Goal: Information Seeking & Learning: Learn about a topic

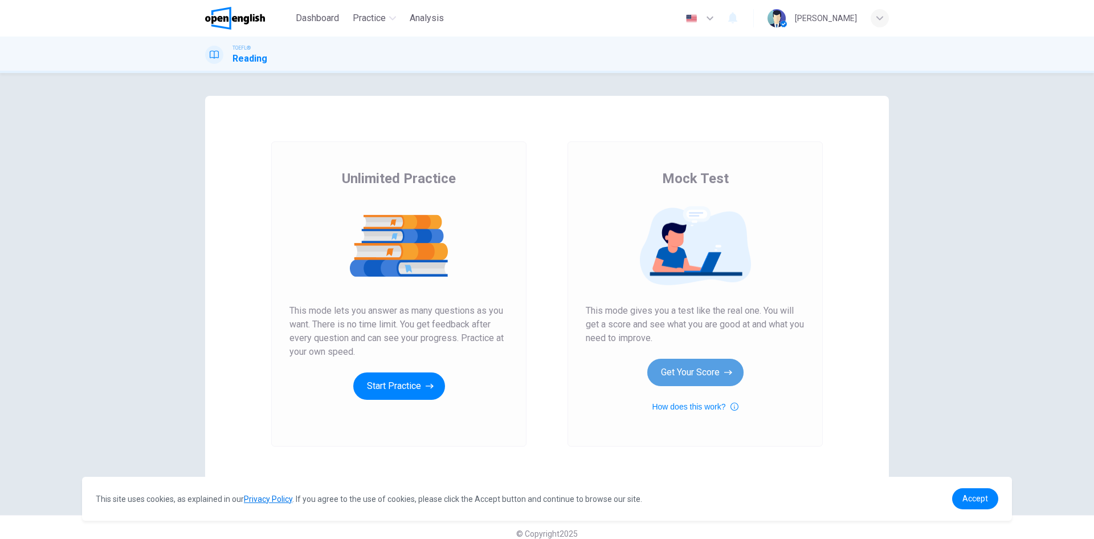
click at [694, 370] on button "Get Your Score" at bounding box center [695, 371] width 96 height 27
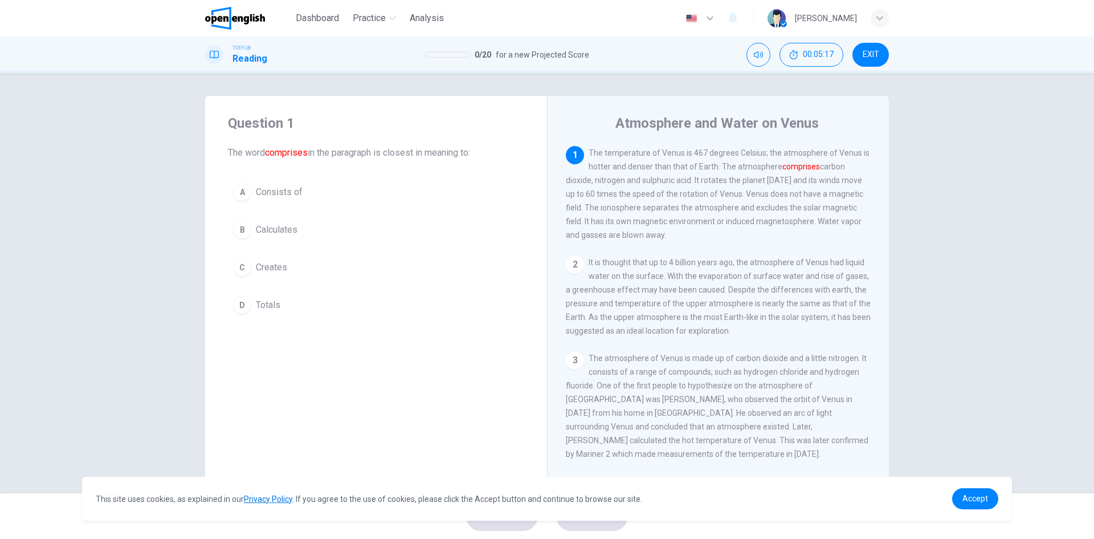
click at [241, 269] on div "C" at bounding box center [242, 267] width 18 height 18
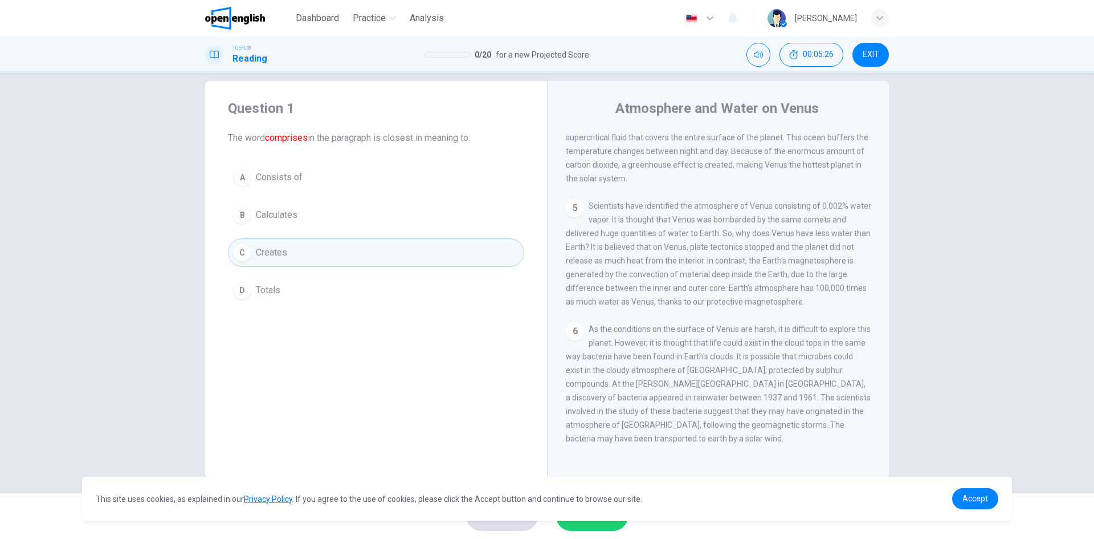
scroll to position [22, 0]
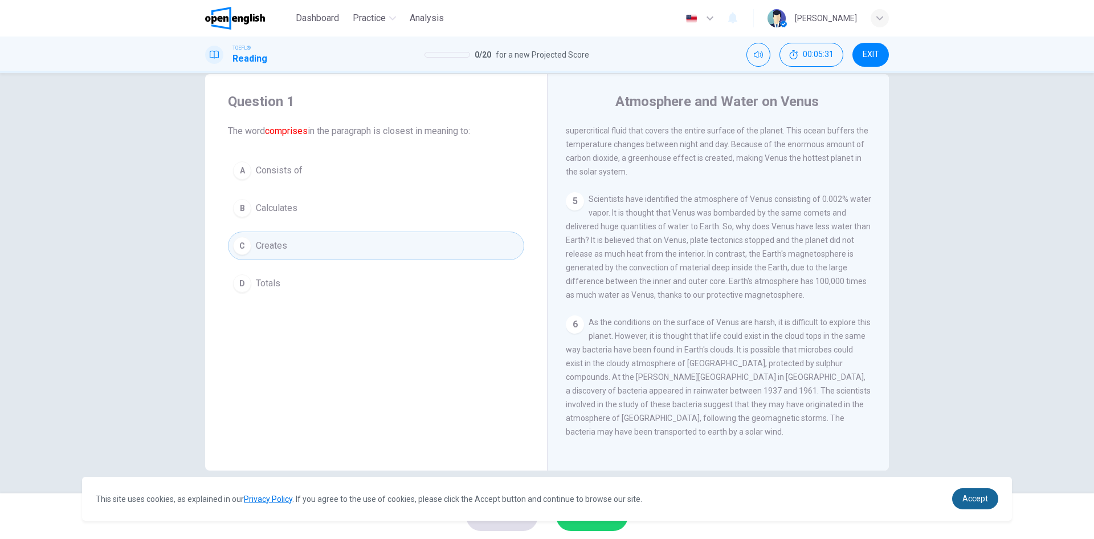
click at [982, 502] on span "Accept" at bounding box center [976, 498] width 26 height 9
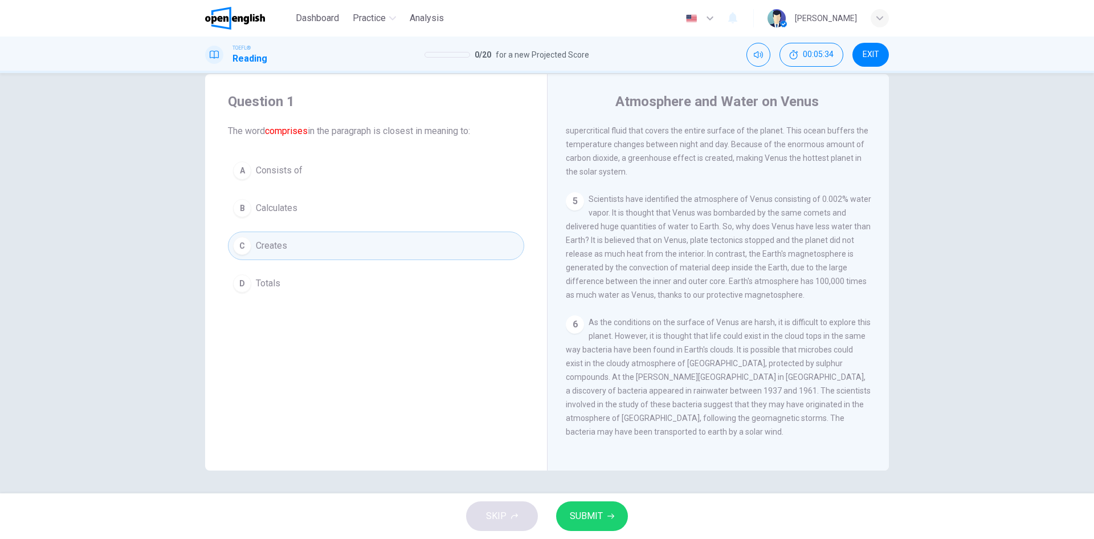
click at [586, 515] on span "SUBMIT" at bounding box center [586, 516] width 33 height 16
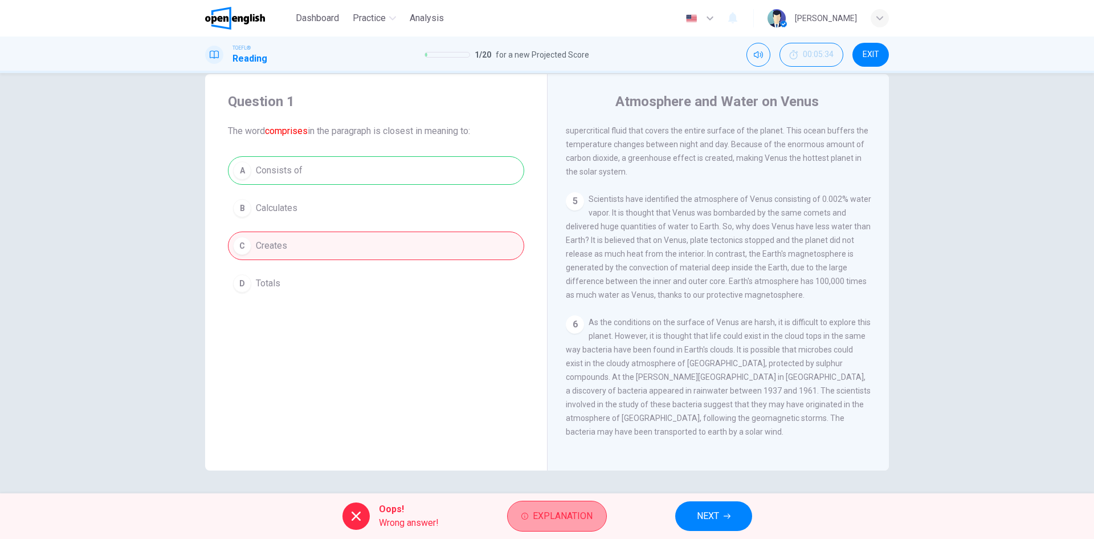
click at [554, 519] on span "Explanation" at bounding box center [563, 516] width 60 height 16
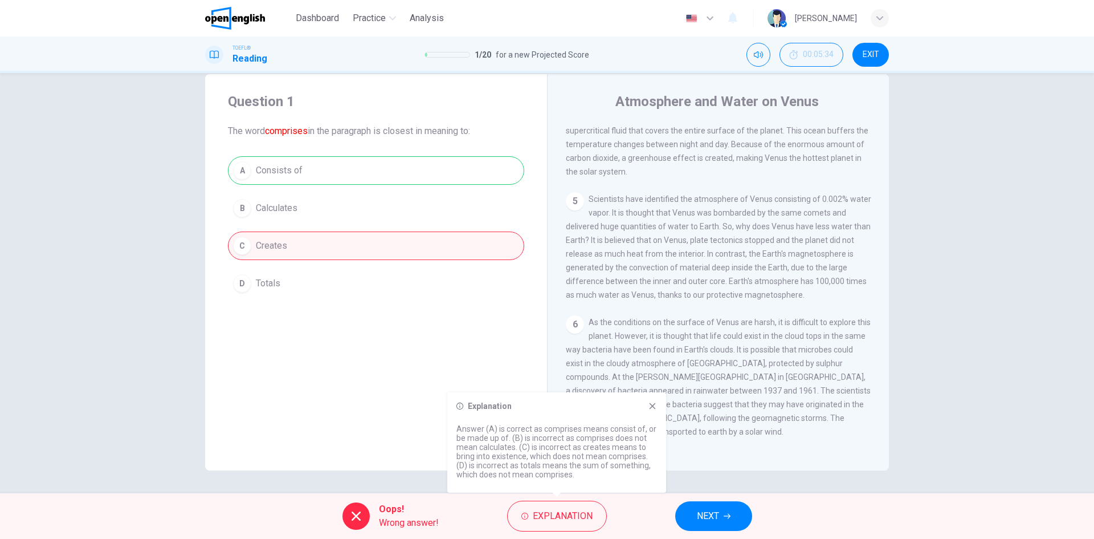
click at [711, 513] on span "NEXT" at bounding box center [708, 516] width 22 height 16
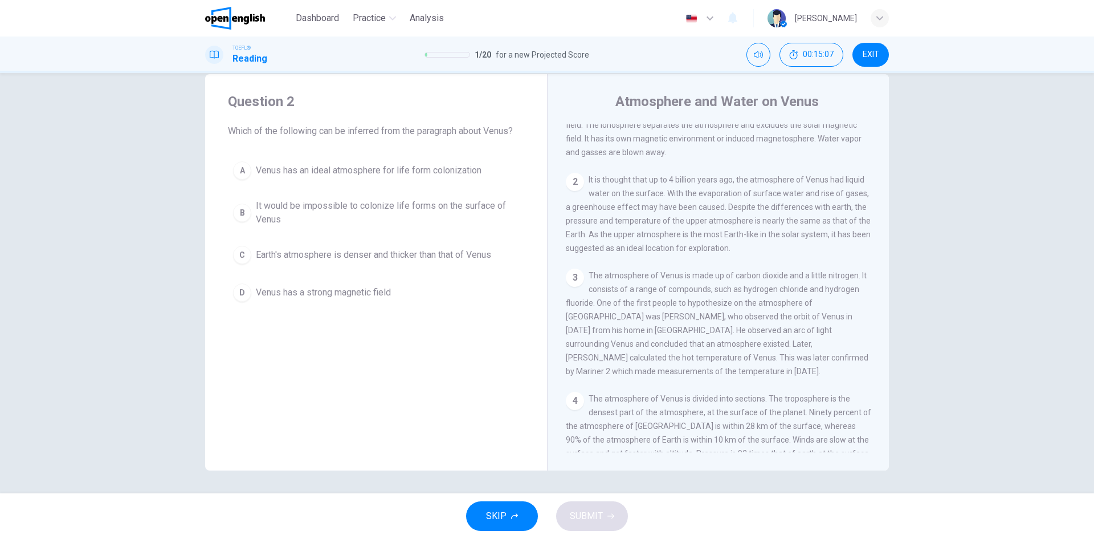
scroll to position [0, 0]
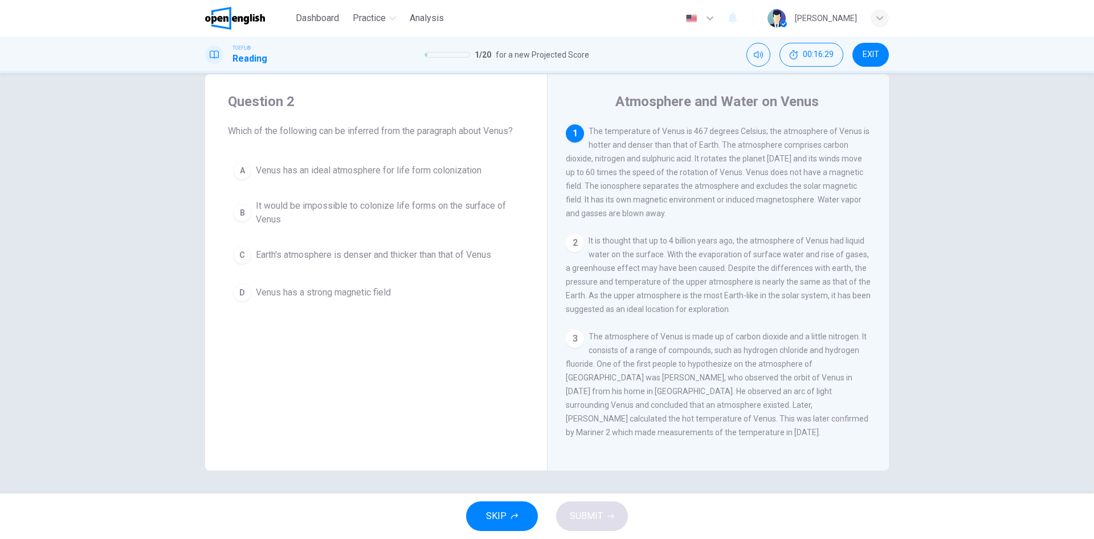
click at [297, 293] on span "Venus has a strong magnetic field" at bounding box center [323, 293] width 135 height 14
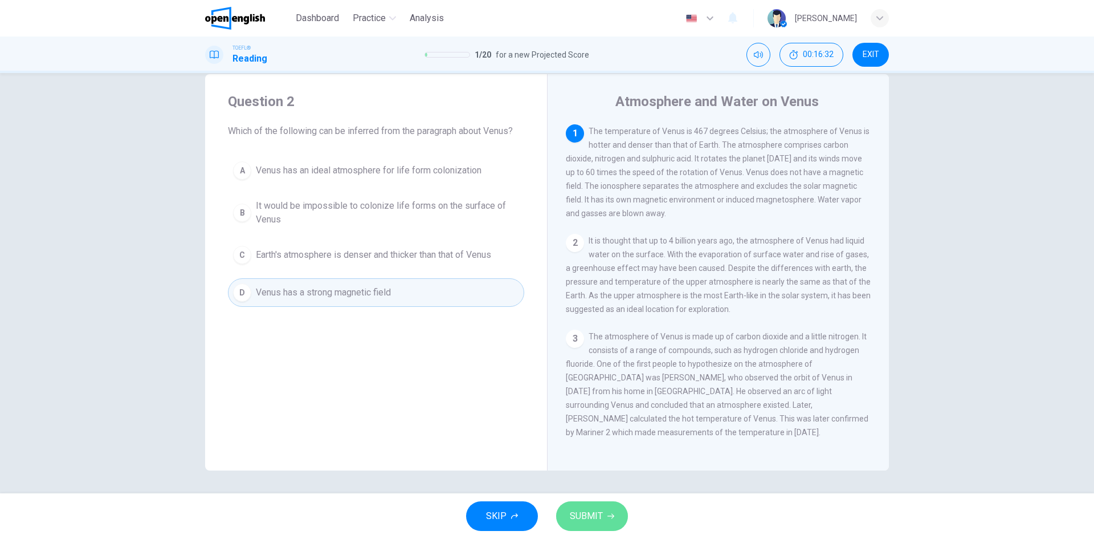
click at [590, 507] on button "SUBMIT" at bounding box center [592, 516] width 72 height 30
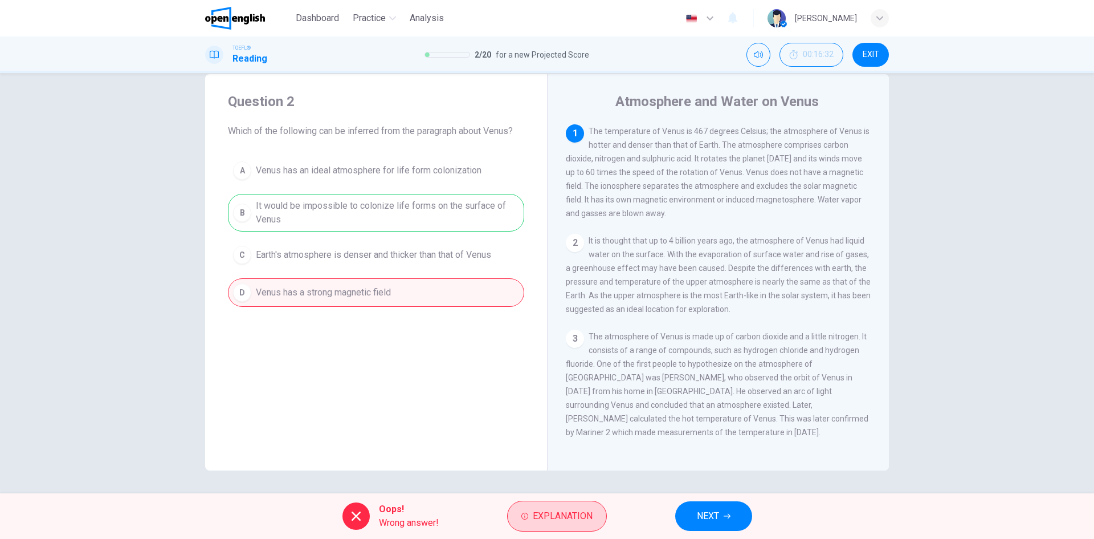
click at [569, 517] on span "Explanation" at bounding box center [563, 516] width 60 height 16
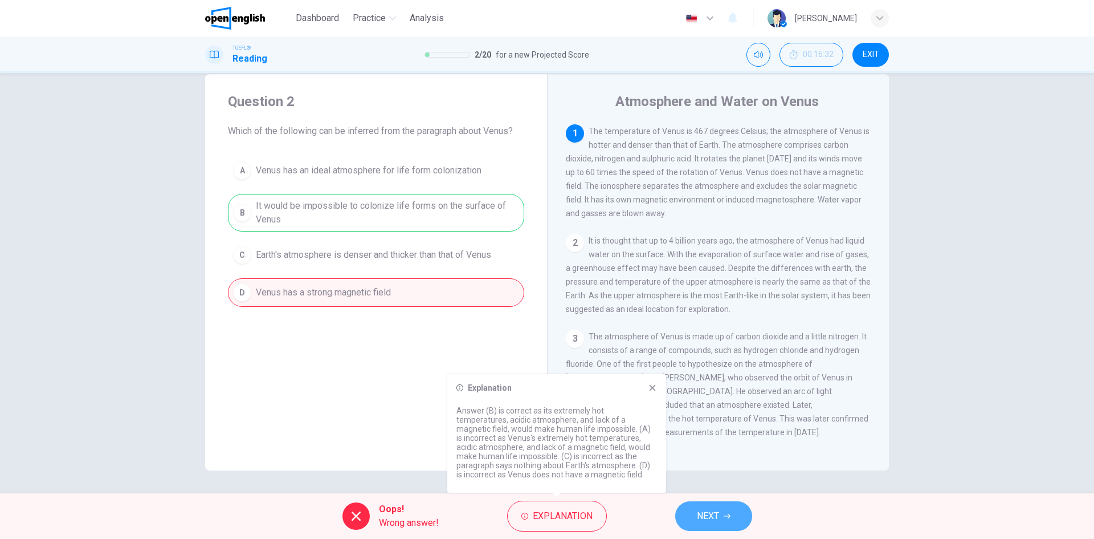
click at [730, 520] on button "NEXT" at bounding box center [713, 516] width 77 height 30
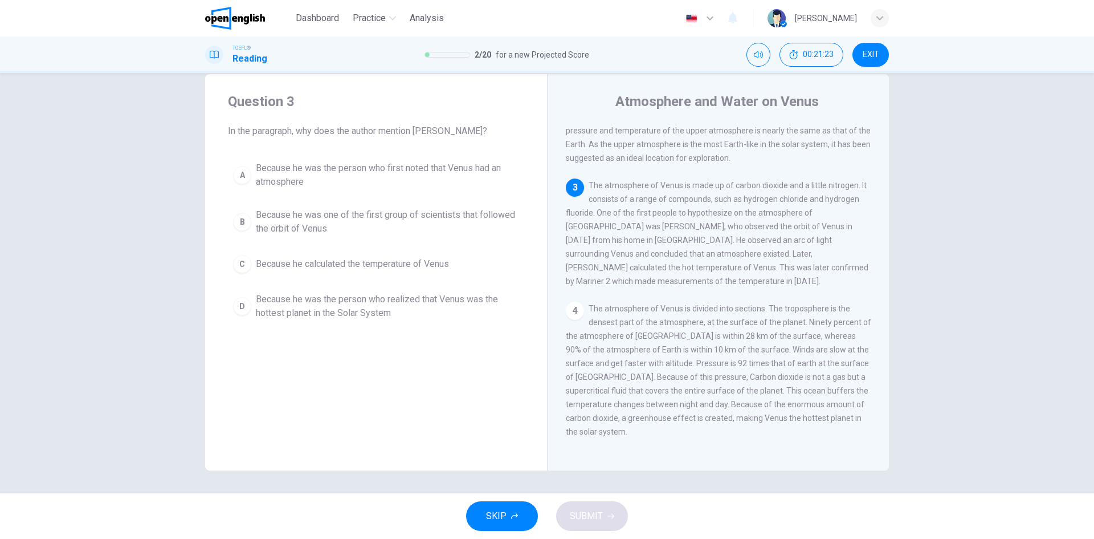
scroll to position [171, 0]
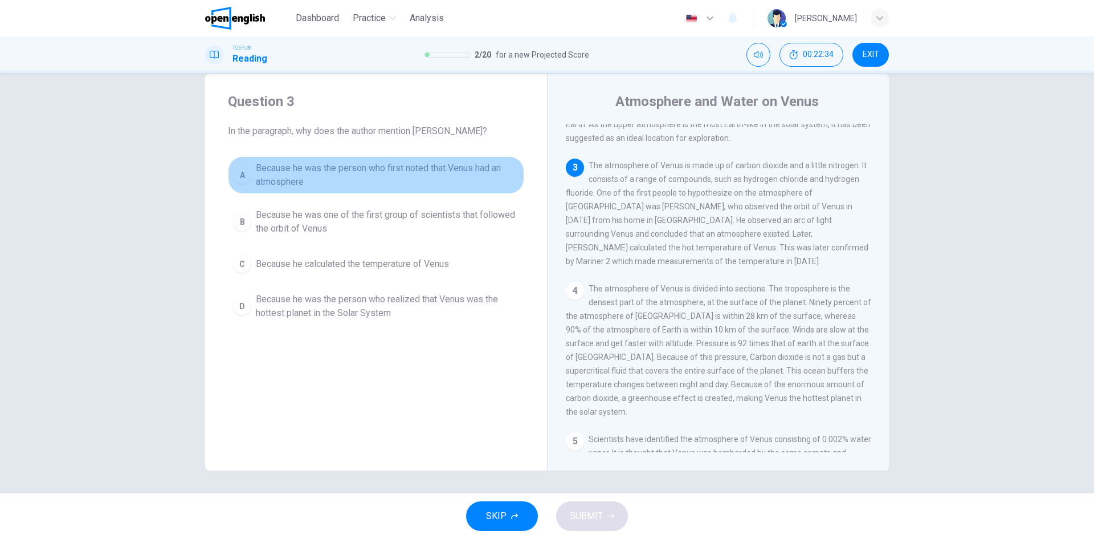
click at [414, 169] on span "Because he was the person who first noted that Venus had an atmosphere" at bounding box center [387, 174] width 263 height 27
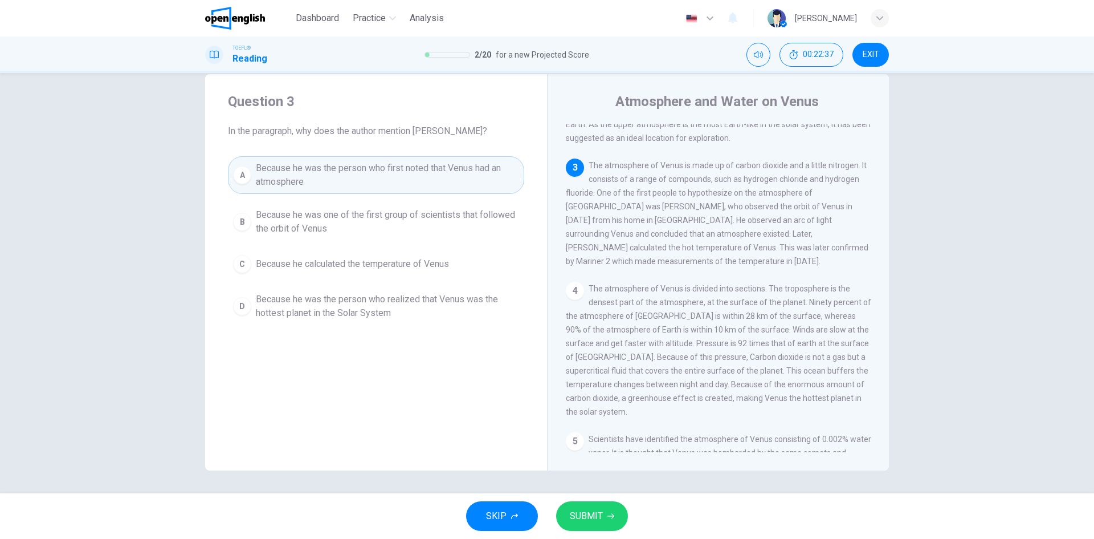
click at [594, 512] on span "SUBMIT" at bounding box center [586, 516] width 33 height 16
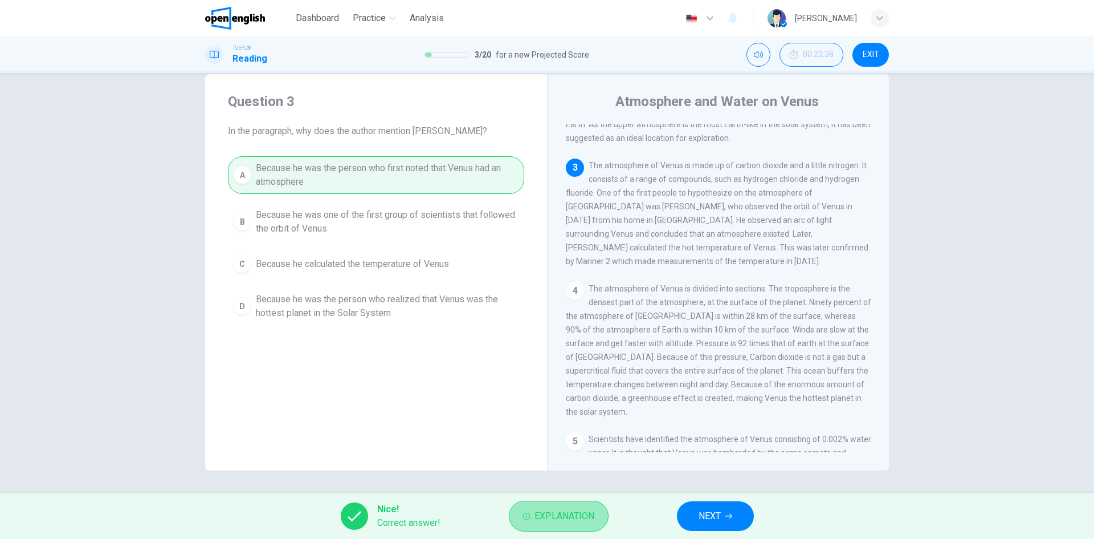
click at [555, 521] on span "Explanation" at bounding box center [565, 516] width 60 height 16
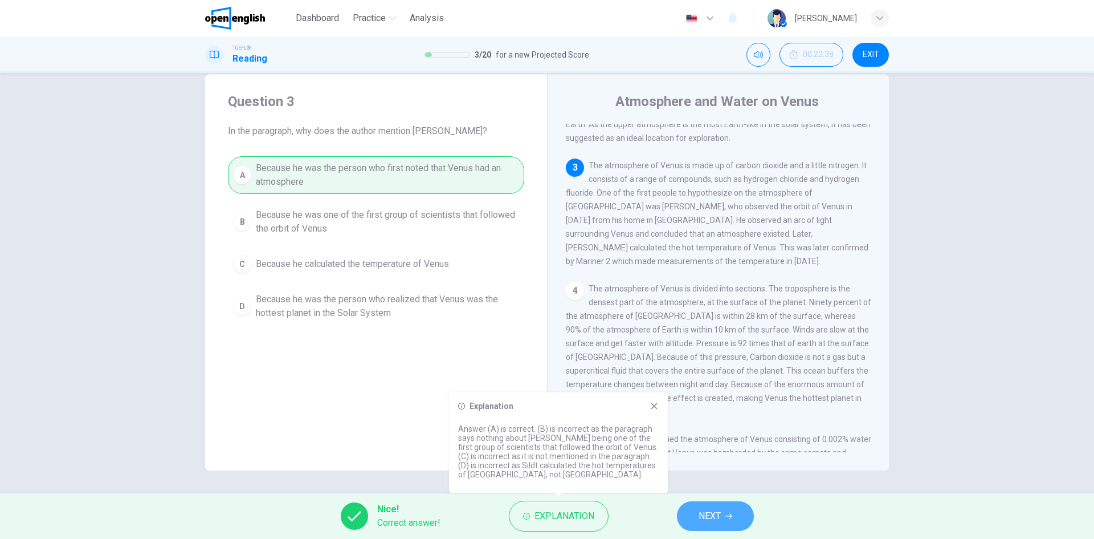
click at [715, 516] on span "NEXT" at bounding box center [710, 516] width 22 height 16
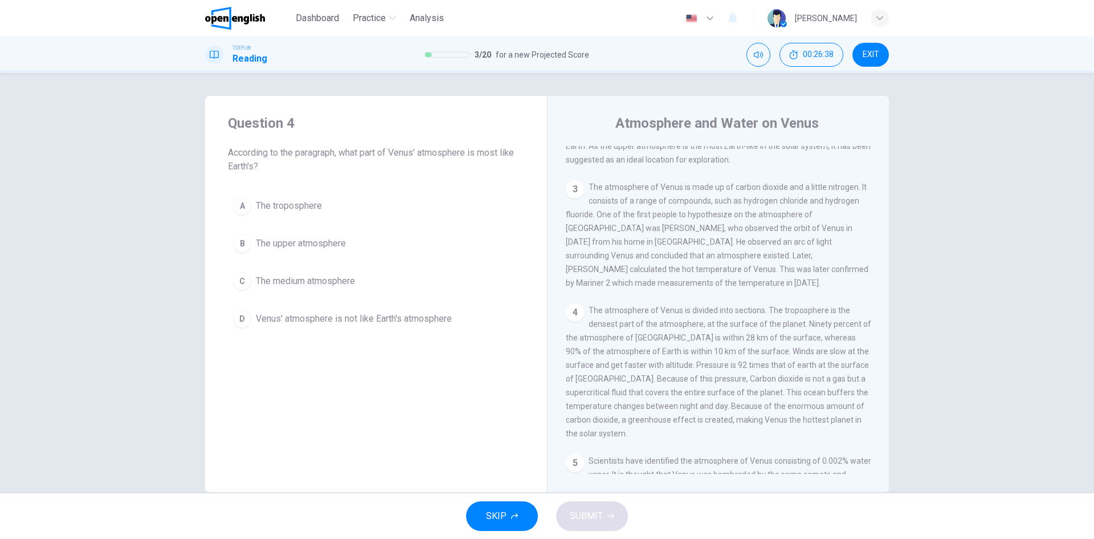
scroll to position [0, 0]
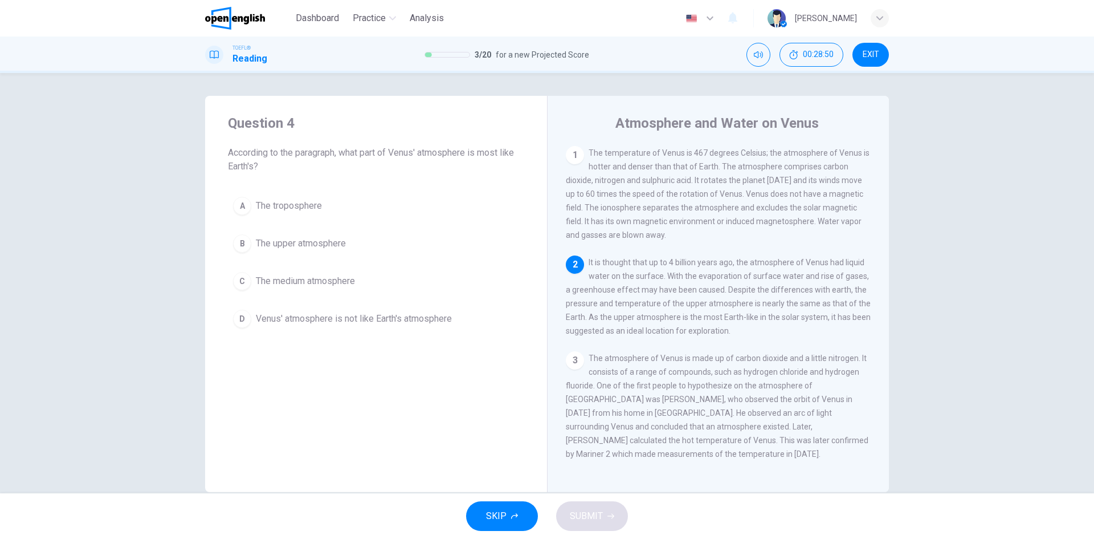
click at [295, 237] on span "The upper atmosphere" at bounding box center [301, 244] width 90 height 14
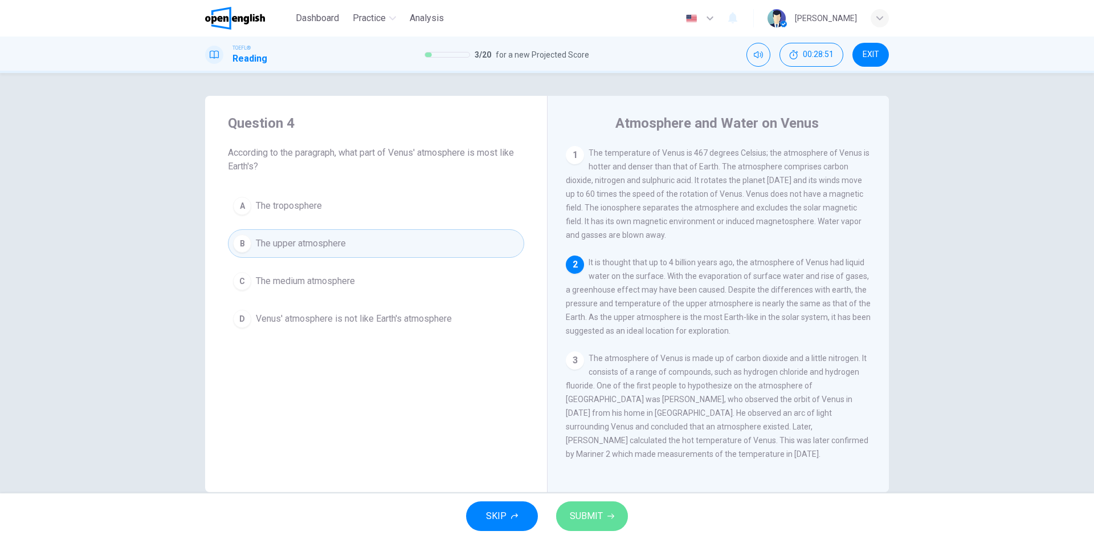
click at [590, 516] on span "SUBMIT" at bounding box center [586, 516] width 33 height 16
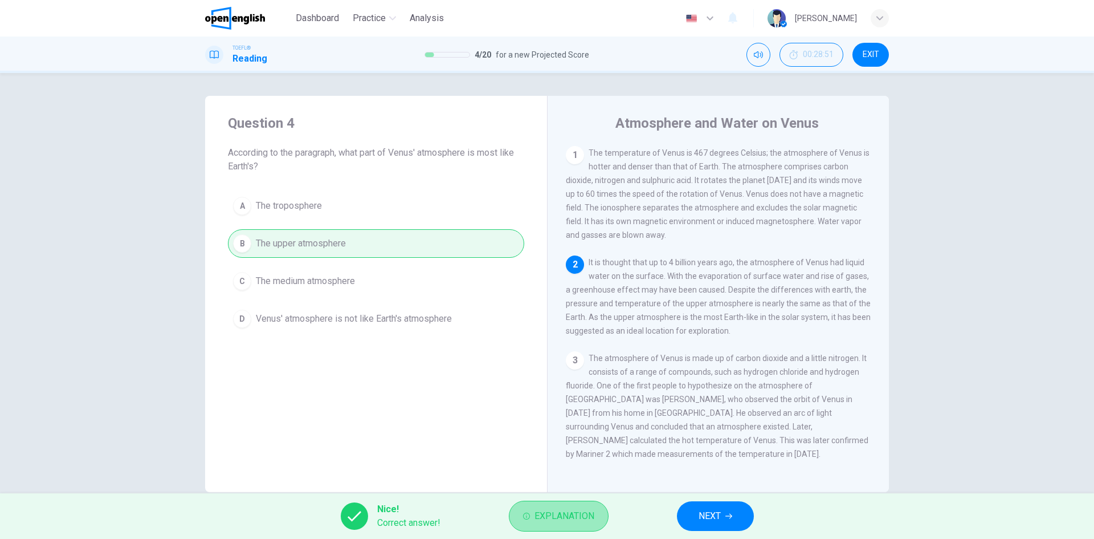
click at [577, 513] on span "Explanation" at bounding box center [565, 516] width 60 height 16
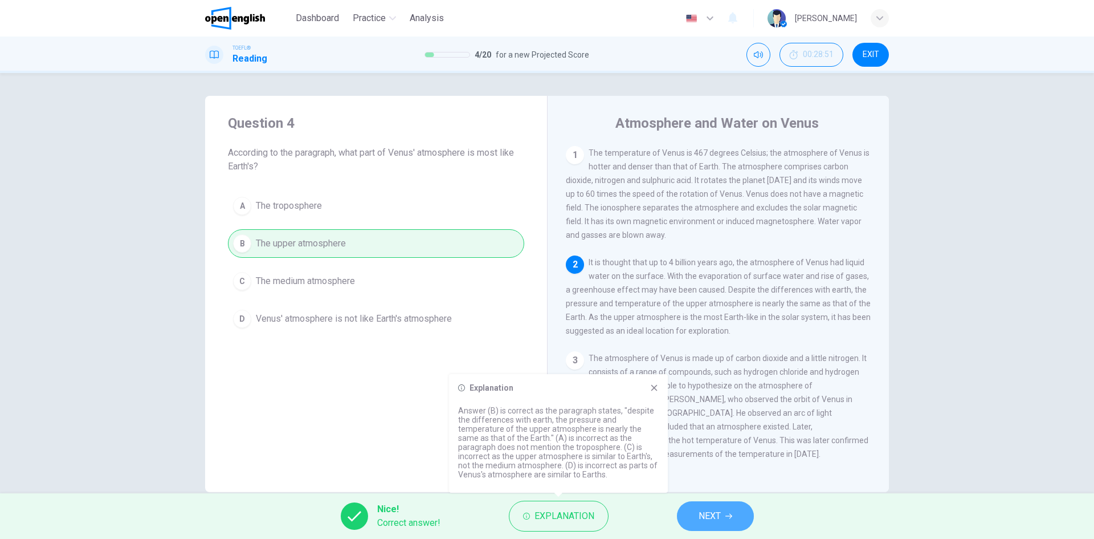
click at [717, 514] on span "NEXT" at bounding box center [710, 516] width 22 height 16
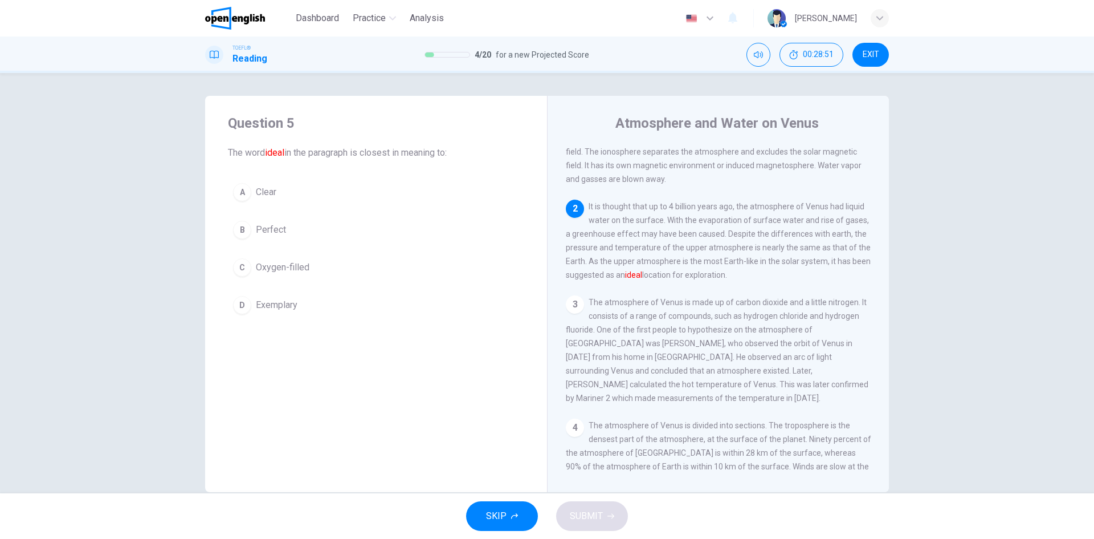
scroll to position [113, 0]
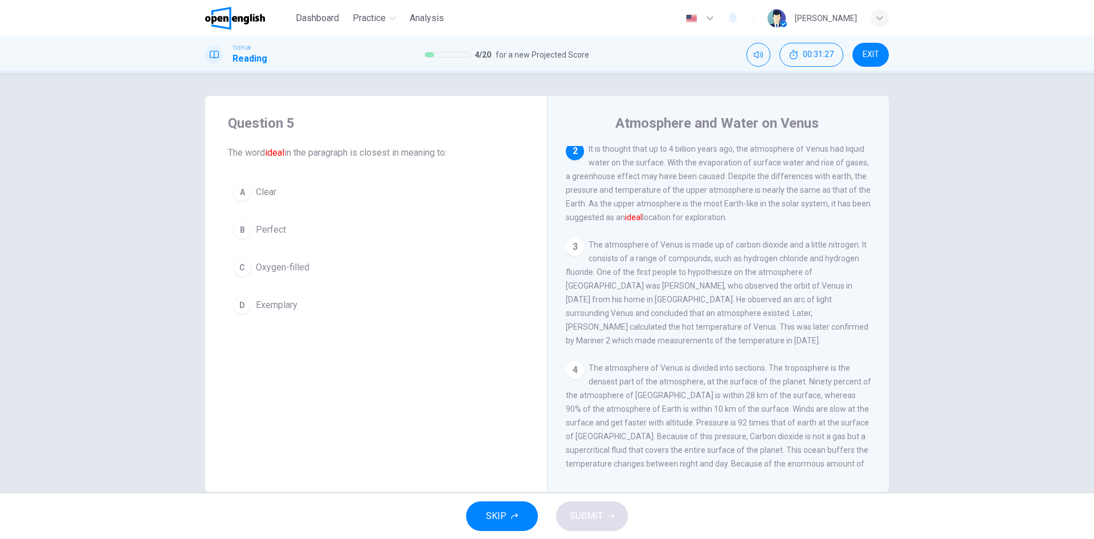
click at [273, 231] on span "Perfect" at bounding box center [271, 230] width 30 height 14
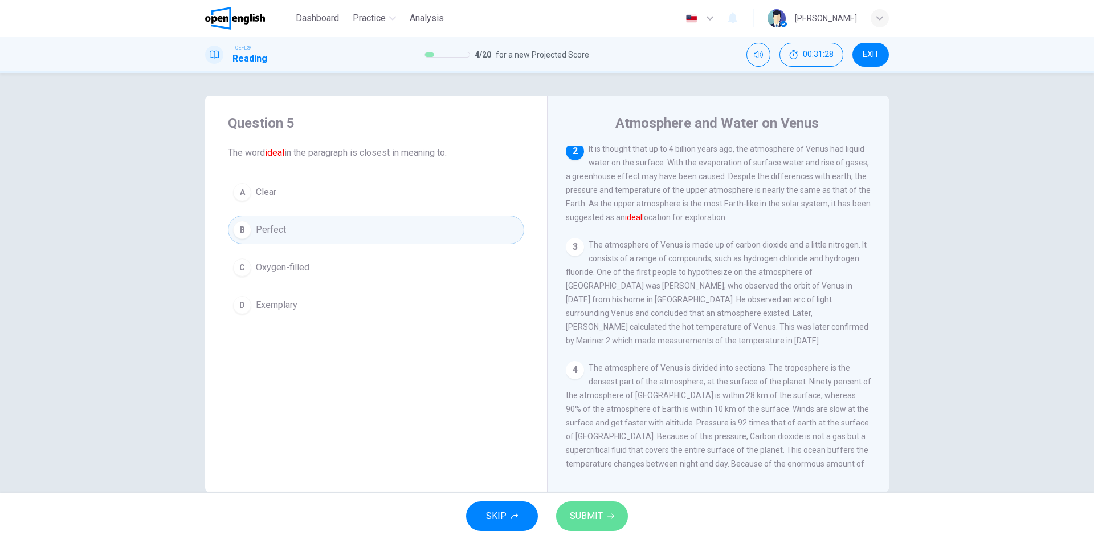
click at [598, 514] on span "SUBMIT" at bounding box center [586, 516] width 33 height 16
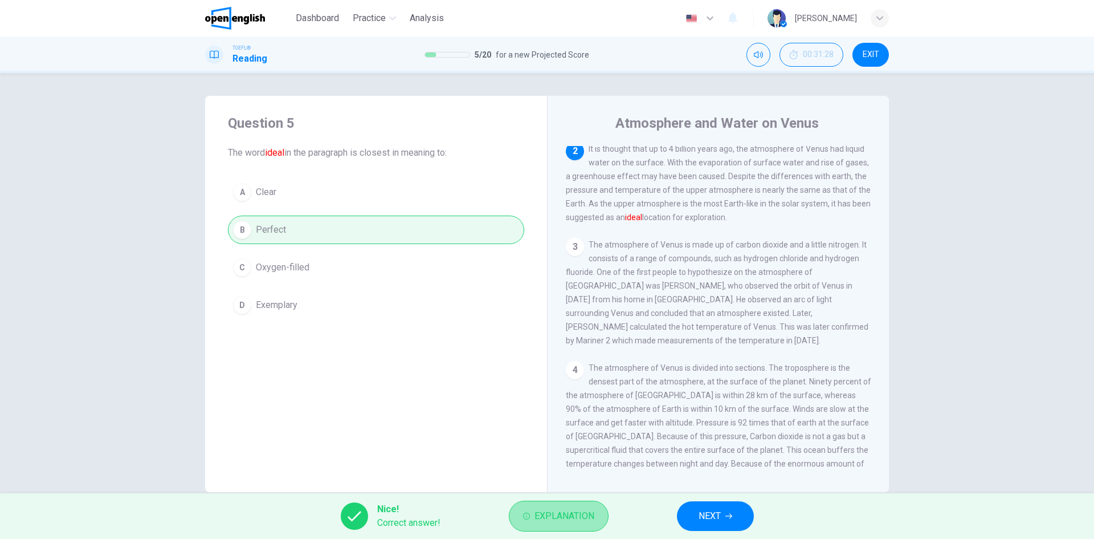
click at [570, 511] on span "Explanation" at bounding box center [565, 516] width 60 height 16
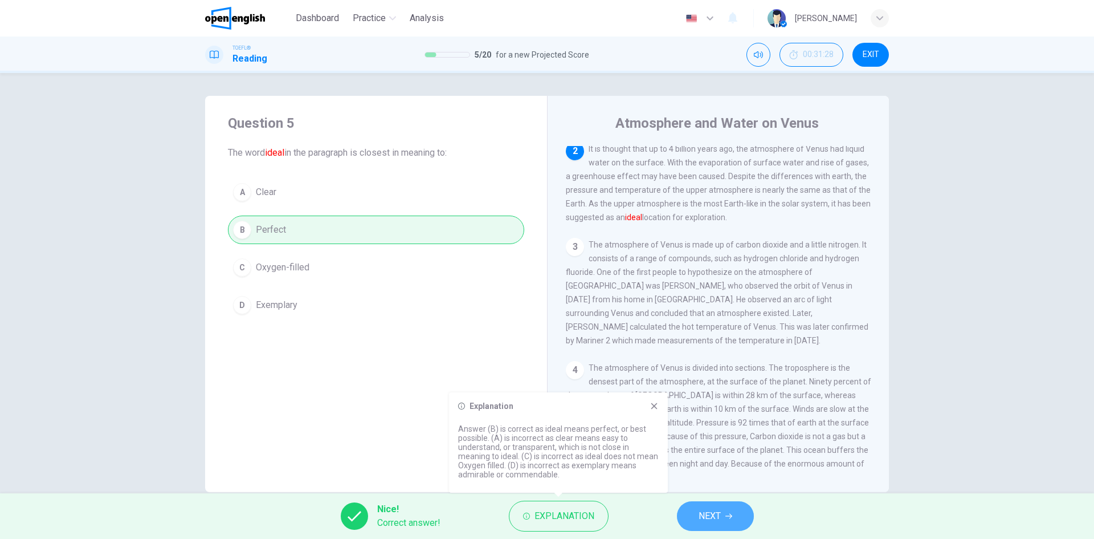
click at [719, 517] on span "NEXT" at bounding box center [710, 516] width 22 height 16
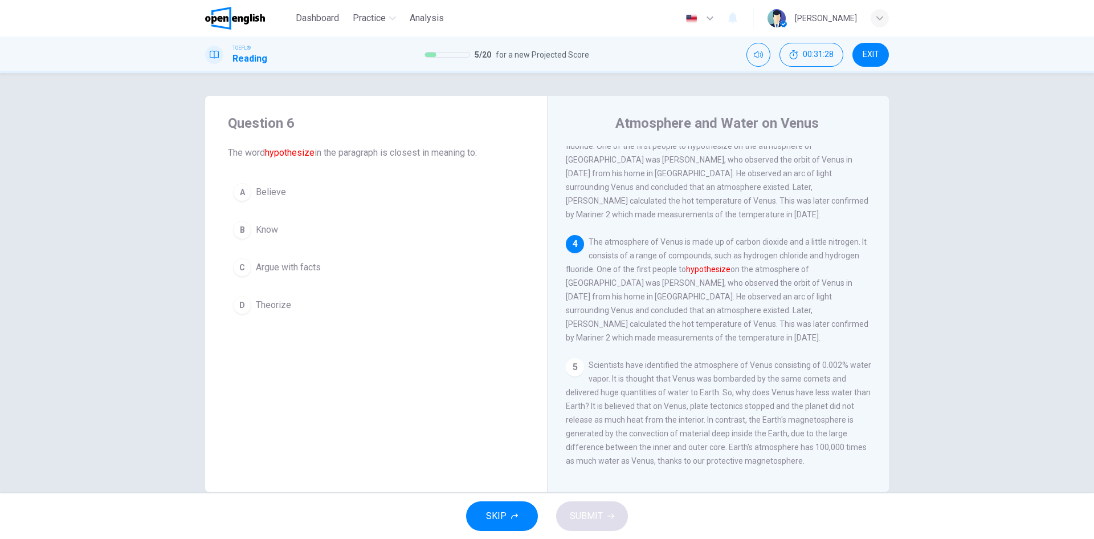
scroll to position [240, 0]
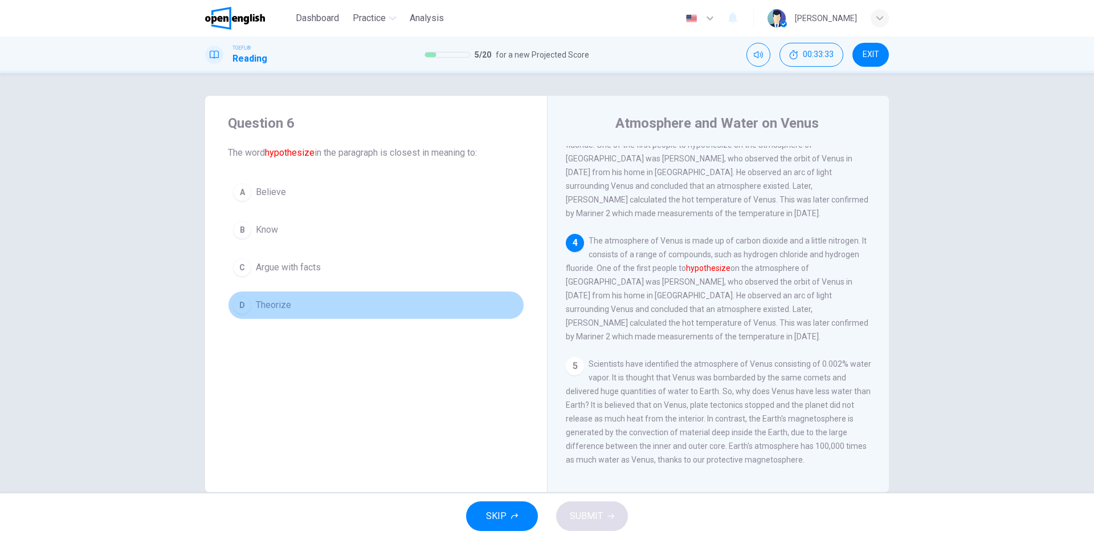
click at [256, 303] on span "Theorize" at bounding box center [273, 305] width 35 height 14
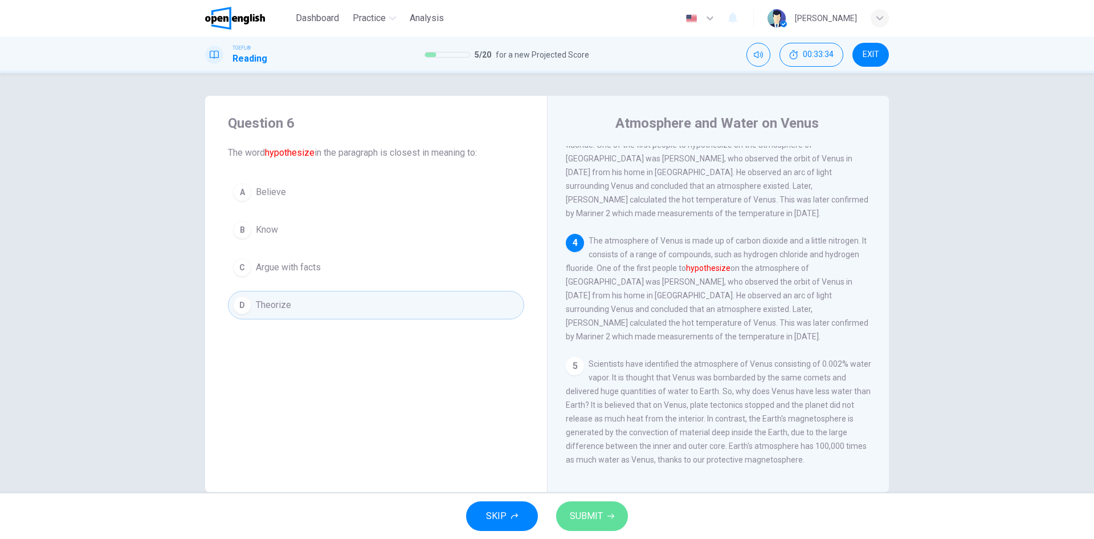
click at [571, 516] on span "SUBMIT" at bounding box center [586, 516] width 33 height 16
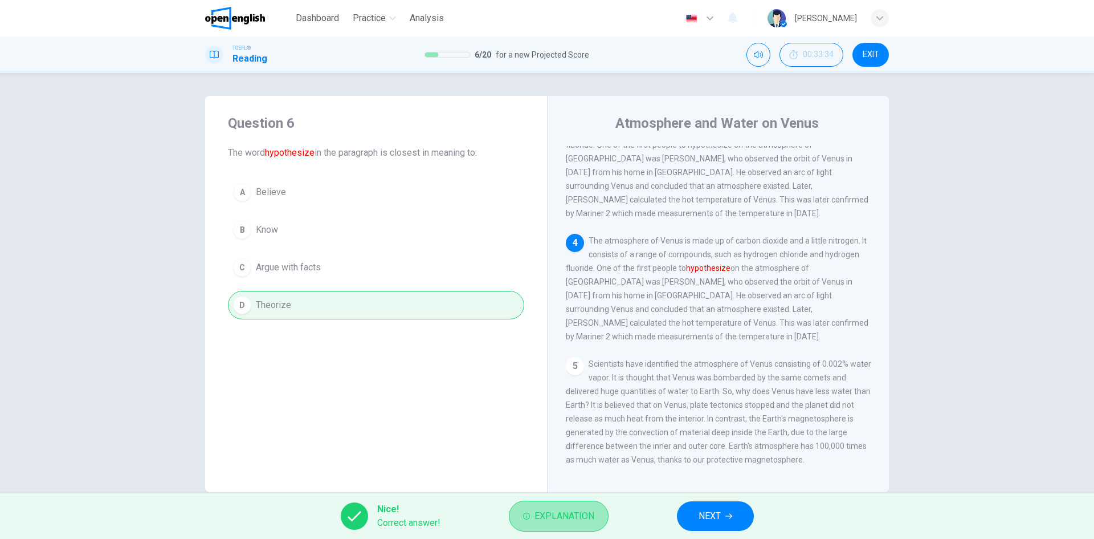
click at [562, 521] on span "Explanation" at bounding box center [565, 516] width 60 height 16
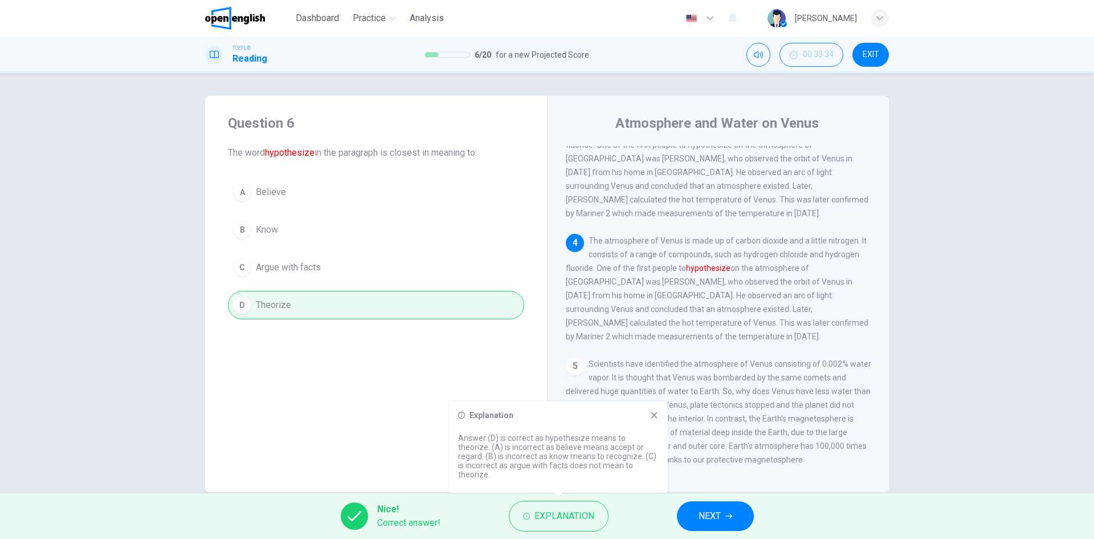
click at [707, 516] on span "NEXT" at bounding box center [710, 516] width 22 height 16
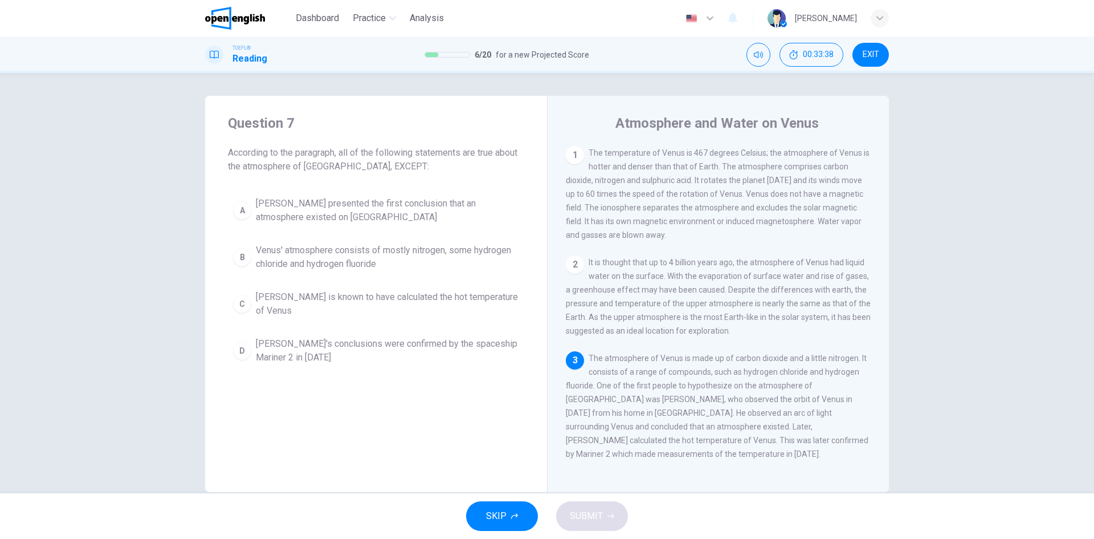
scroll to position [57, 0]
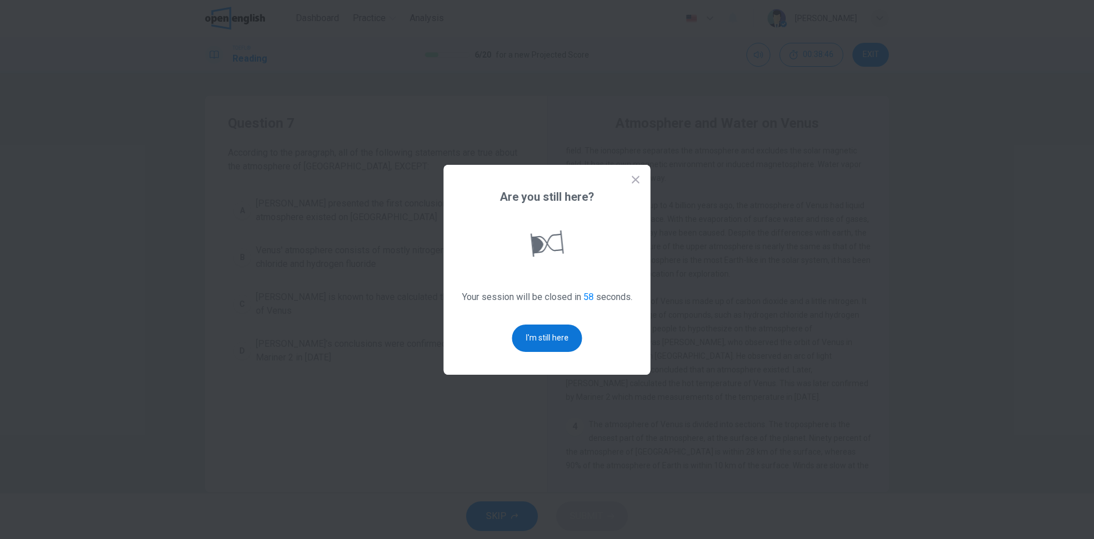
click at [535, 332] on button "I'm still here" at bounding box center [547, 337] width 70 height 27
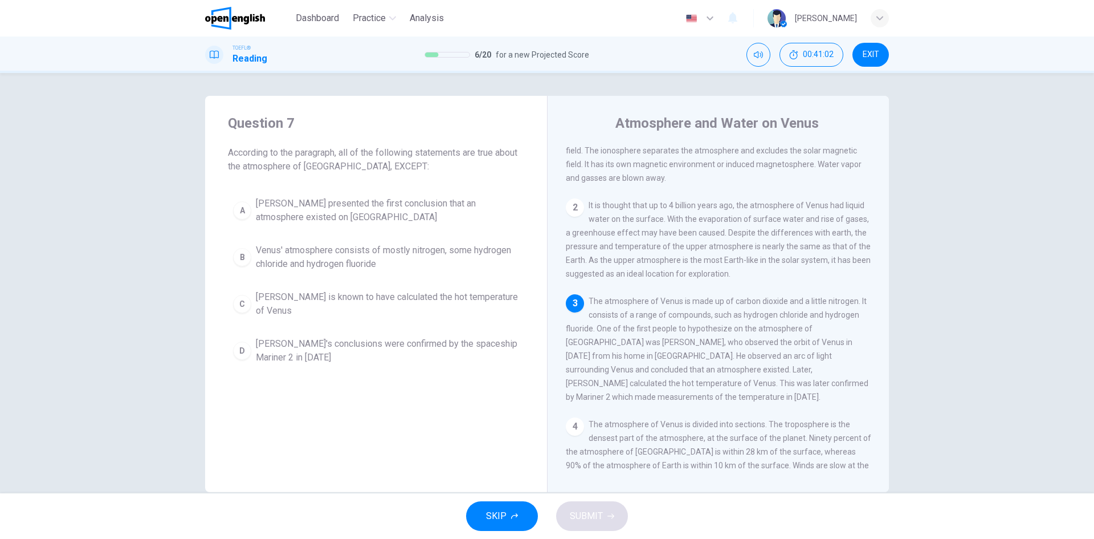
click at [389, 256] on span "Venus' atmosphere consists of mostly nitrogen, some hydrogen chloride and hydro…" at bounding box center [387, 256] width 263 height 27
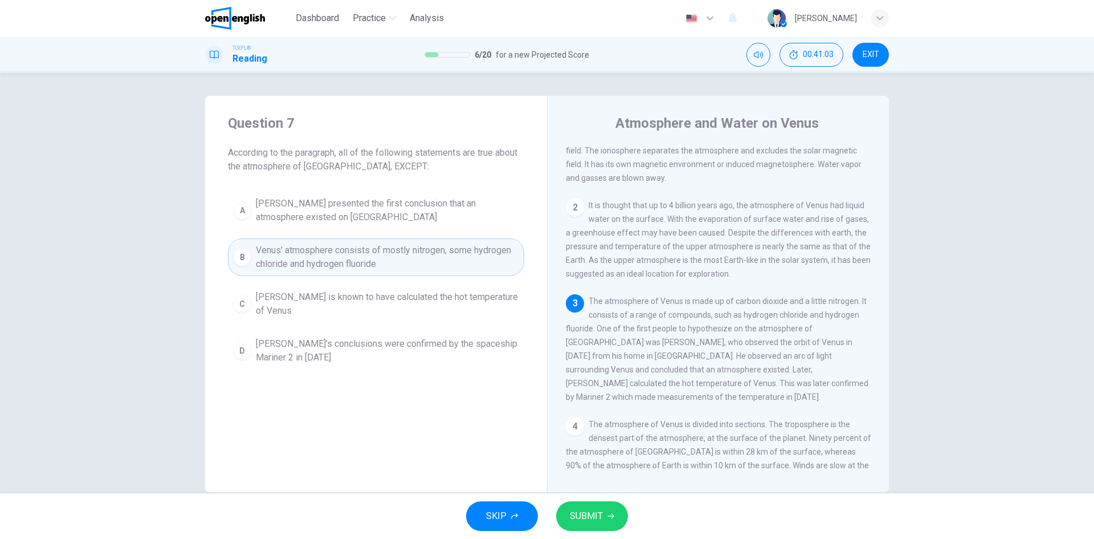
click at [598, 520] on span "SUBMIT" at bounding box center [586, 516] width 33 height 16
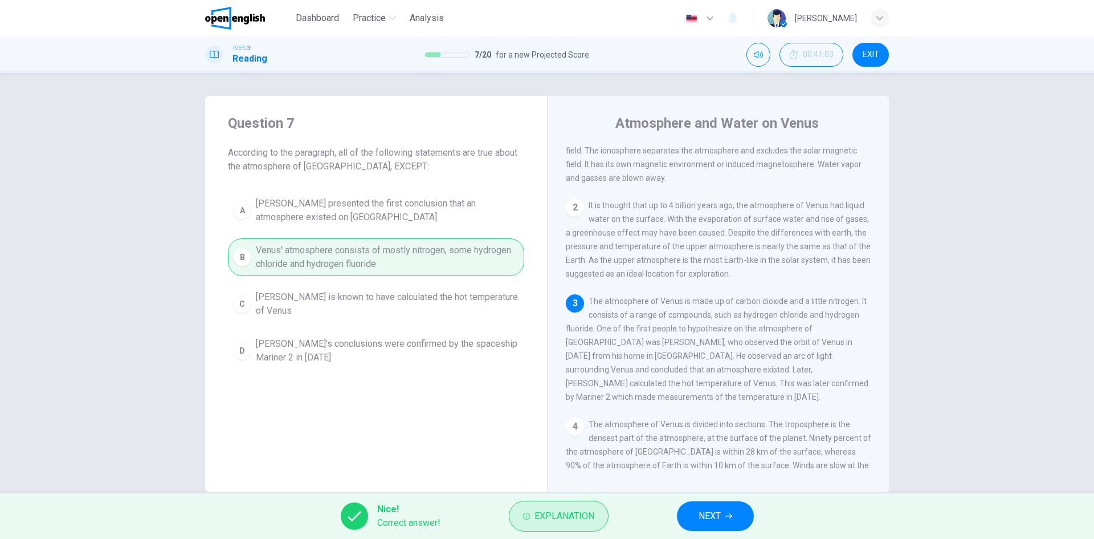
click at [576, 521] on span "Explanation" at bounding box center [565, 516] width 60 height 16
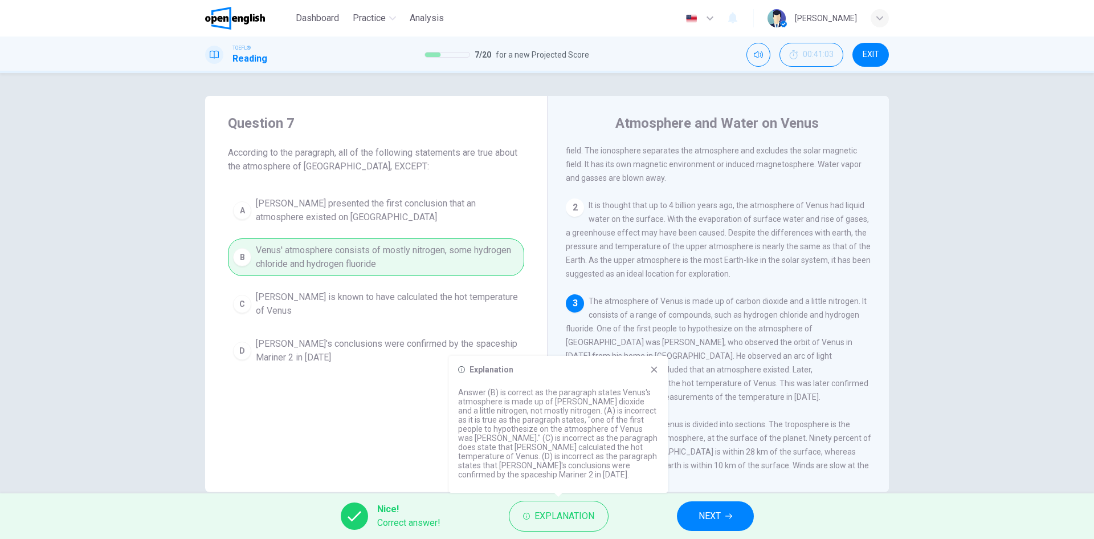
click at [721, 516] on span "NEXT" at bounding box center [710, 516] width 22 height 16
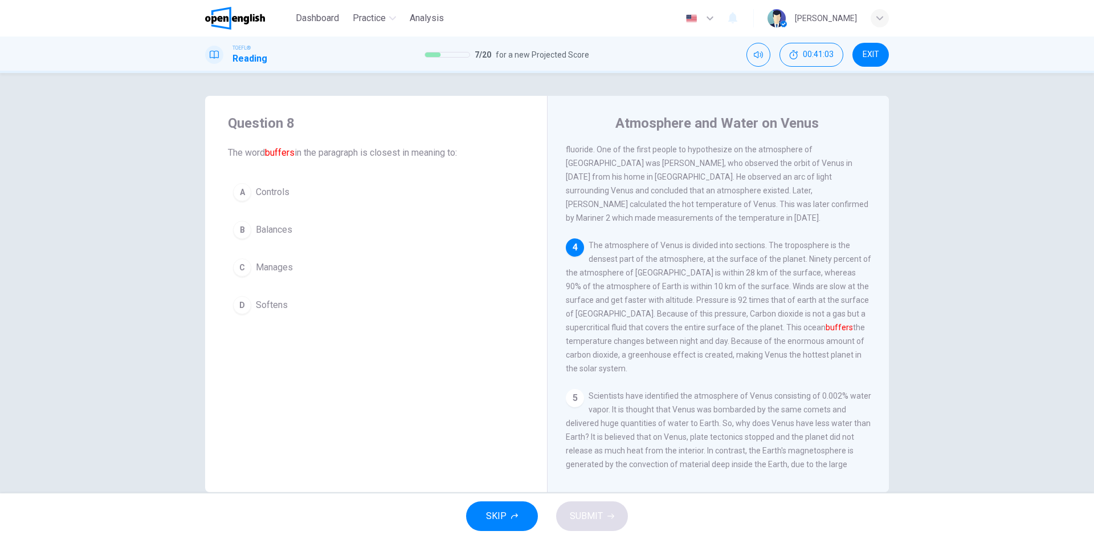
scroll to position [269, 0]
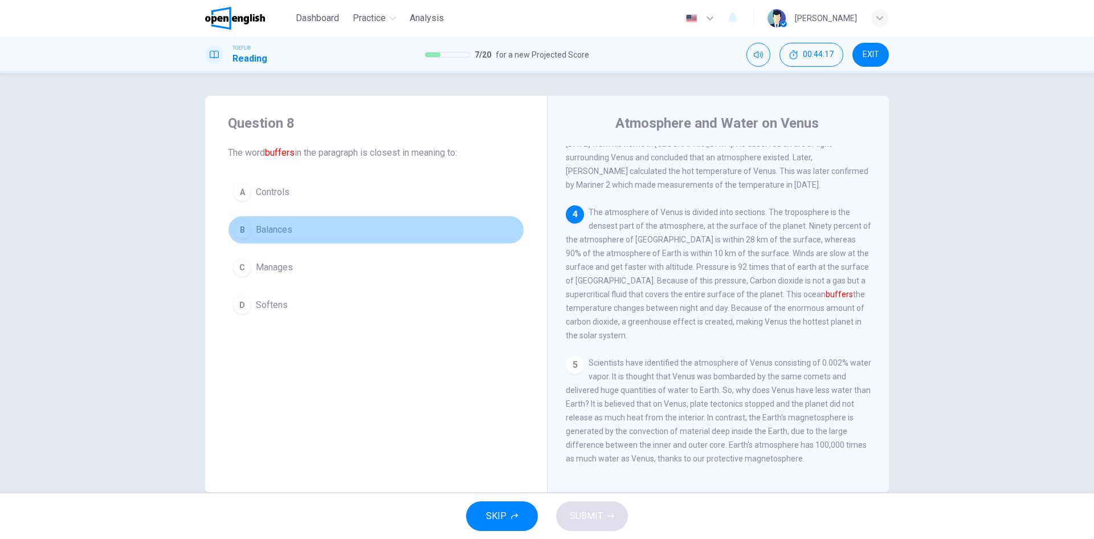
click at [274, 226] on span "Balances" at bounding box center [274, 230] width 36 height 14
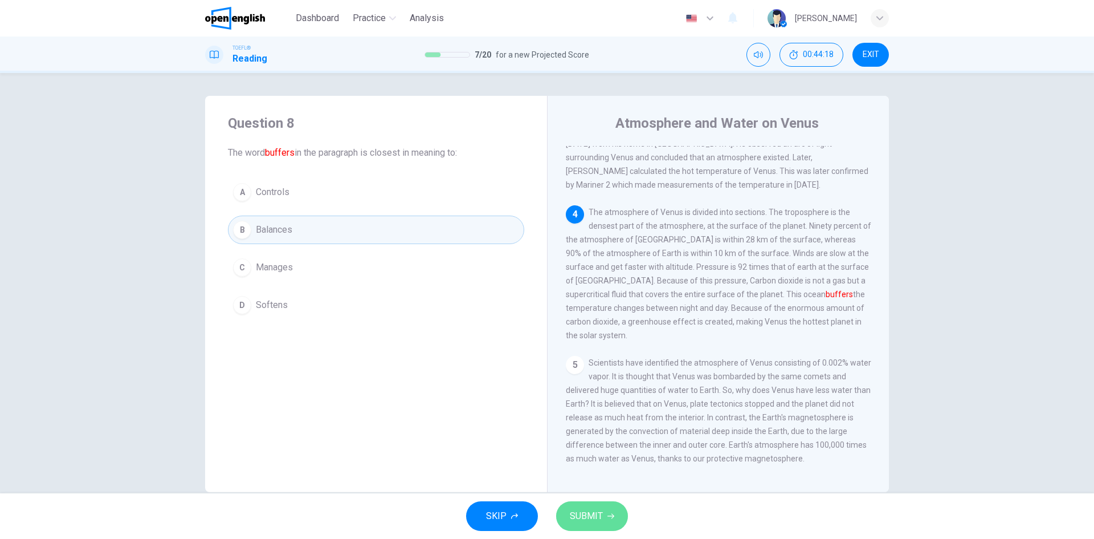
click at [590, 519] on span "SUBMIT" at bounding box center [586, 516] width 33 height 16
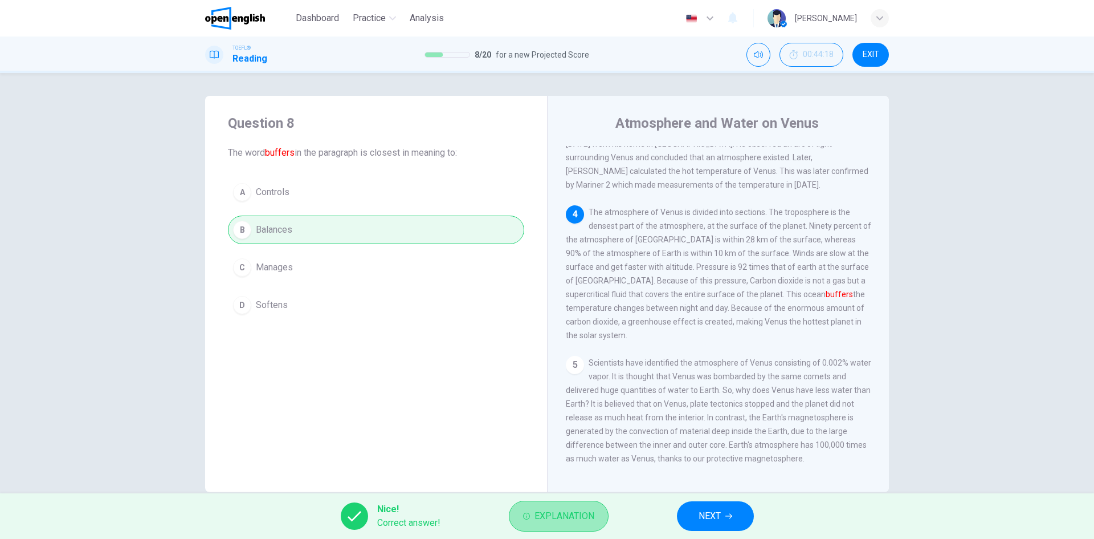
click at [562, 514] on span "Explanation" at bounding box center [565, 516] width 60 height 16
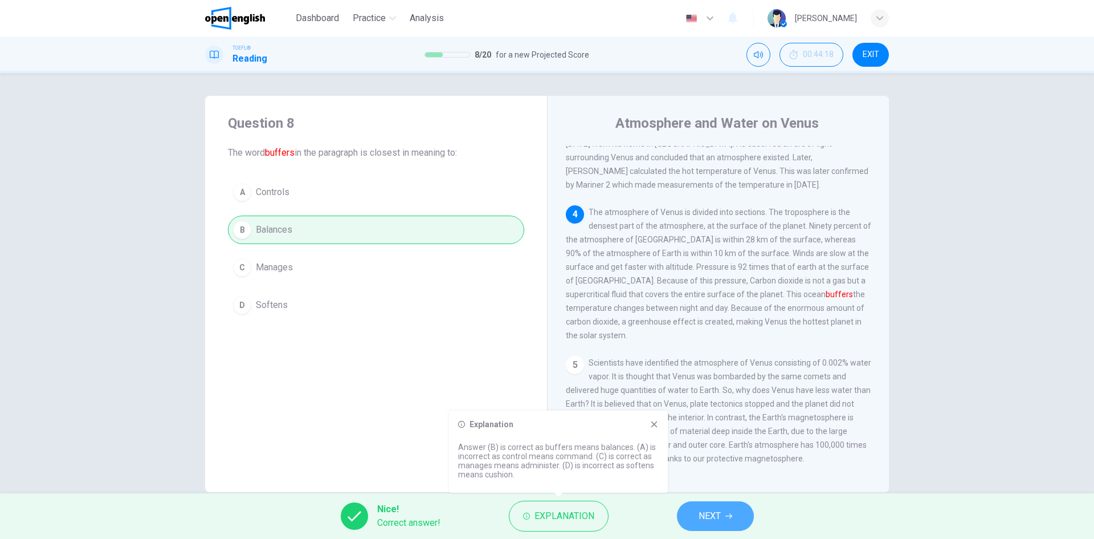
click at [725, 515] on icon "button" at bounding box center [728, 515] width 7 height 7
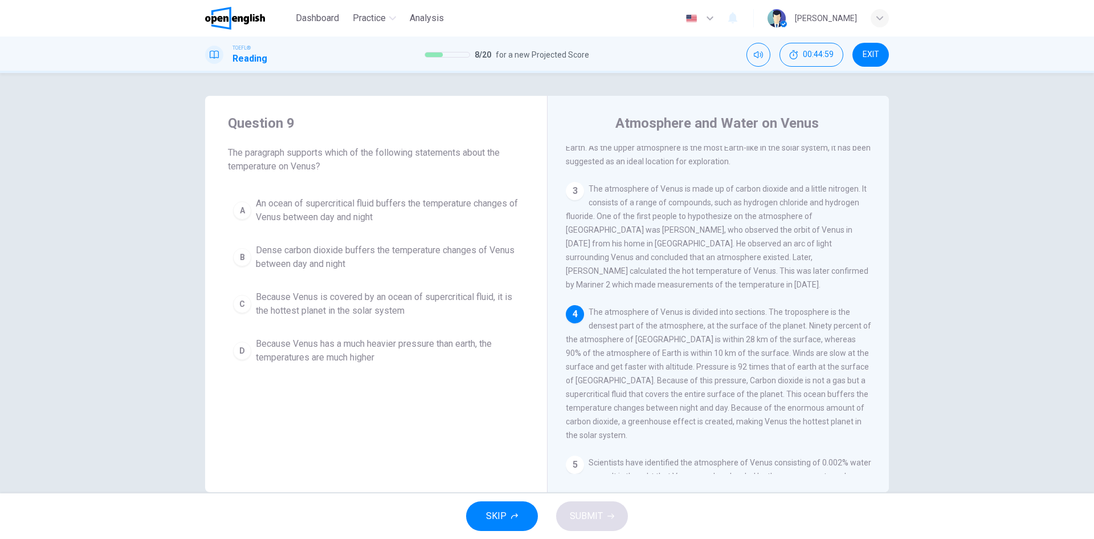
scroll to position [226, 0]
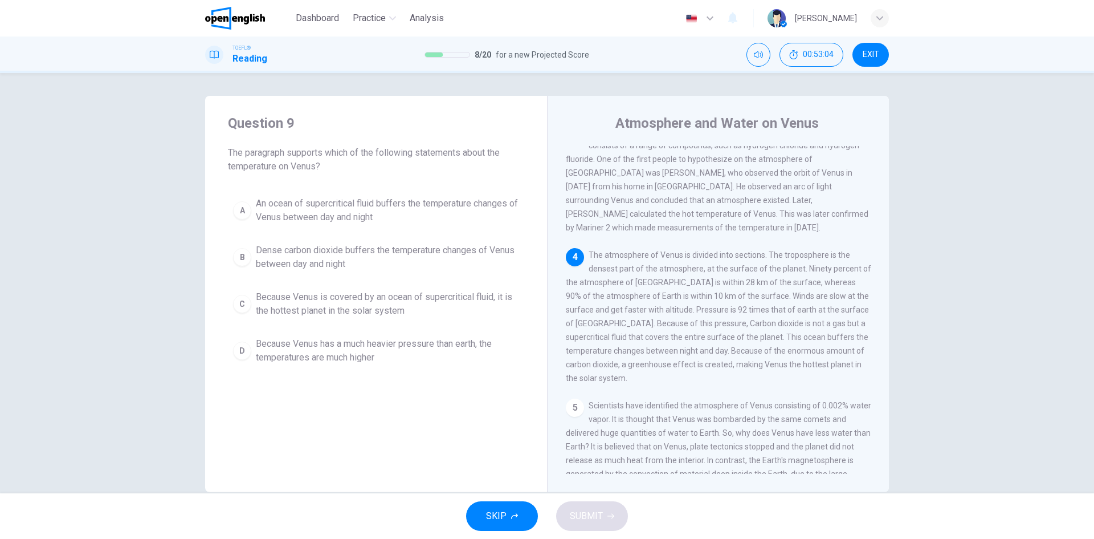
click at [443, 312] on span "Because Venus is covered by an ocean of supercritical fluid, it is the hottest …" at bounding box center [387, 303] width 263 height 27
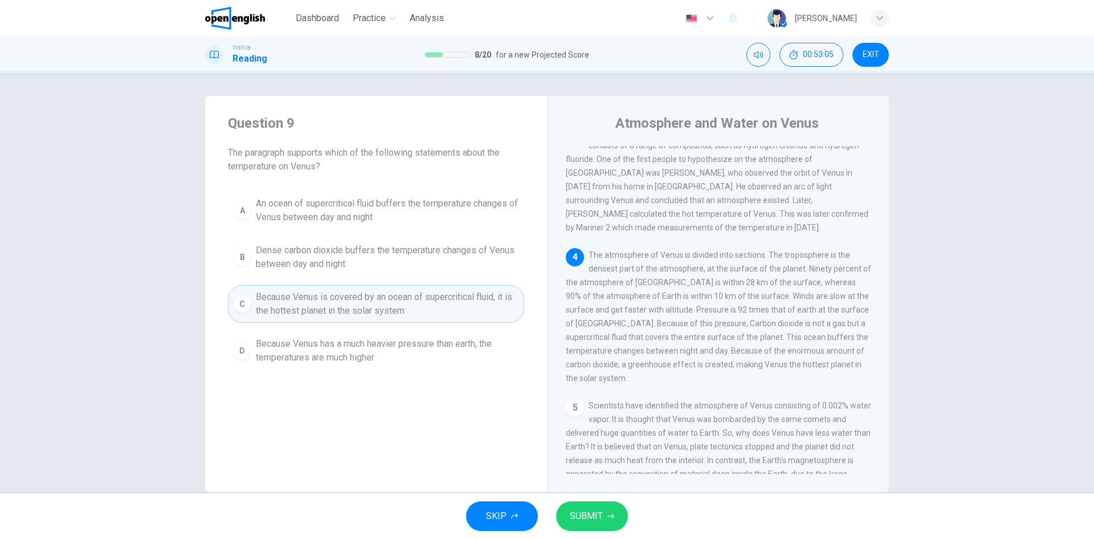
click at [600, 519] on span "SUBMIT" at bounding box center [586, 516] width 33 height 16
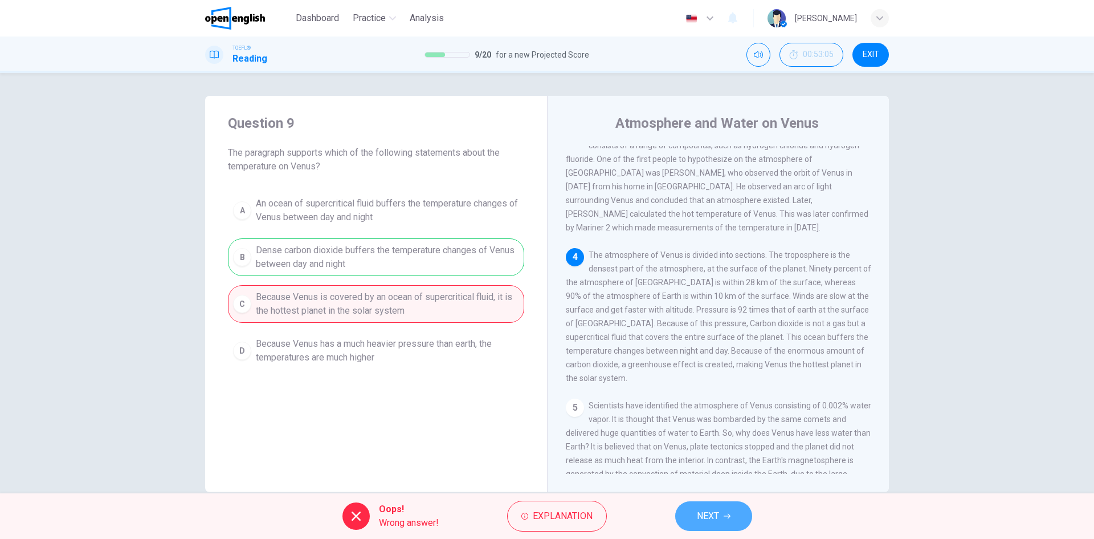
click at [728, 513] on icon "button" at bounding box center [727, 515] width 7 height 7
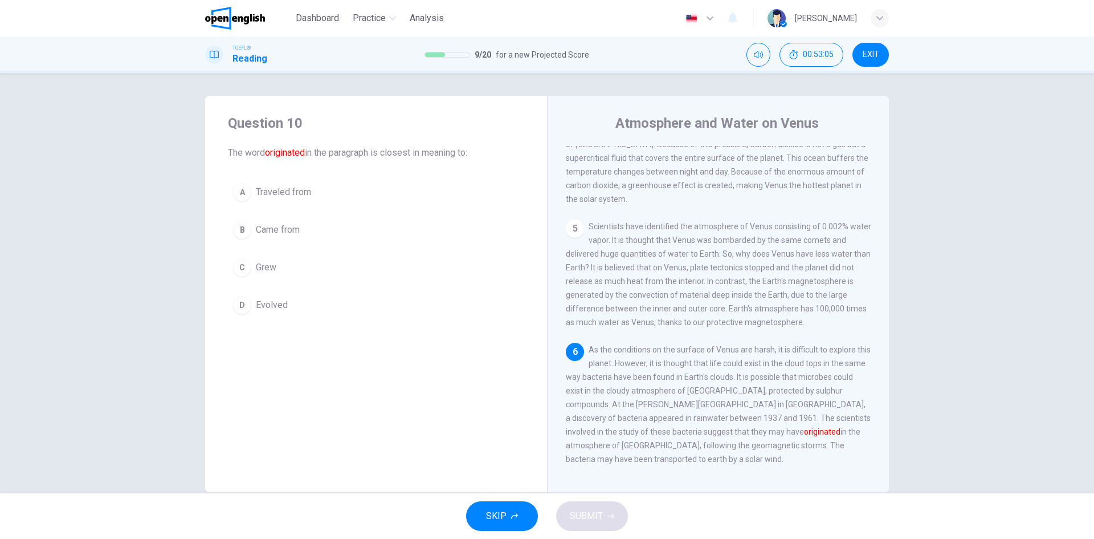
scroll to position [438, 0]
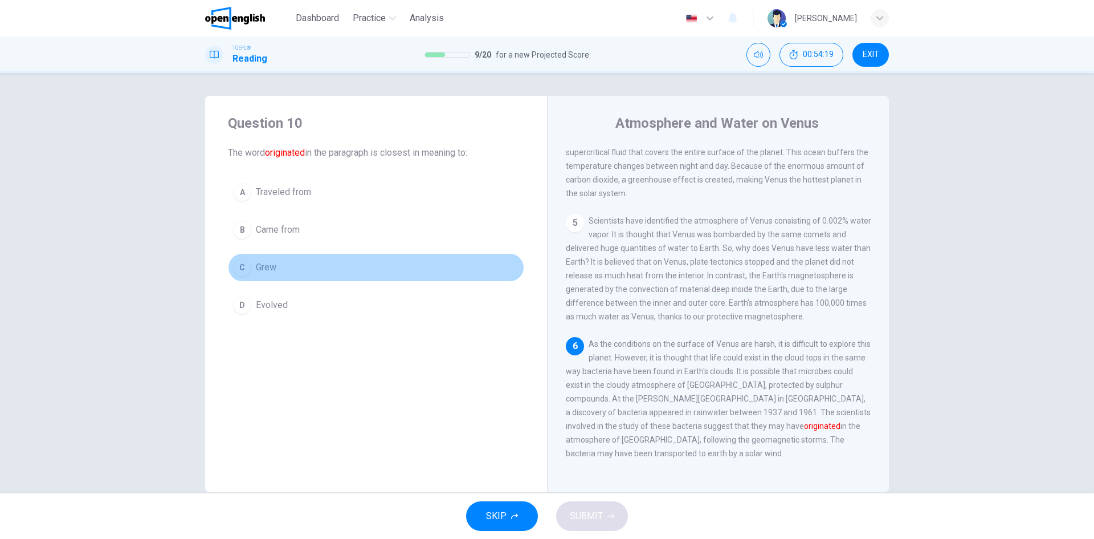
click at [270, 266] on span "Grew" at bounding box center [266, 267] width 21 height 14
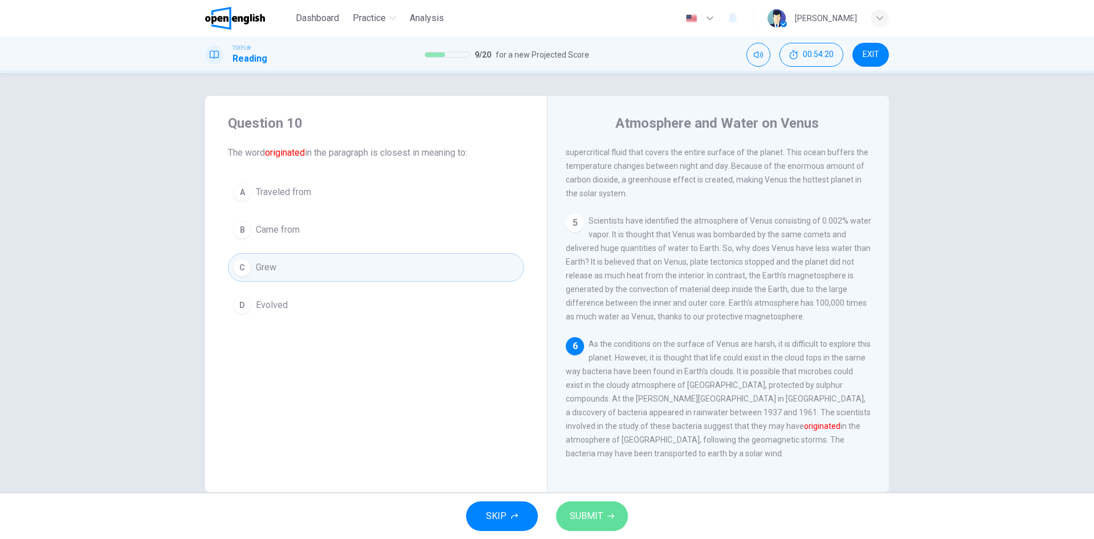
click at [601, 520] on span "SUBMIT" at bounding box center [586, 516] width 33 height 16
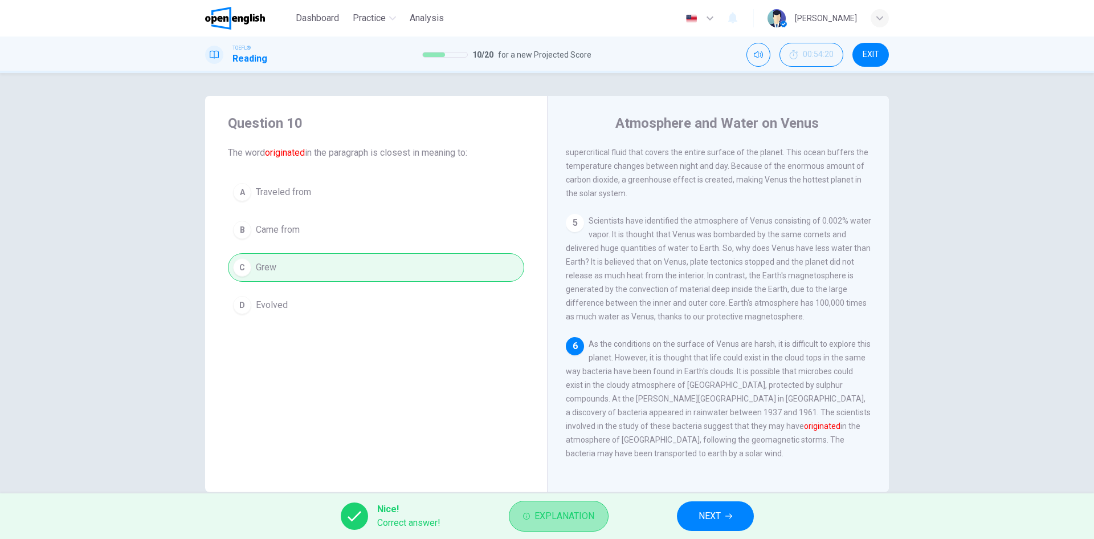
click at [566, 523] on span "Explanation" at bounding box center [565, 516] width 60 height 16
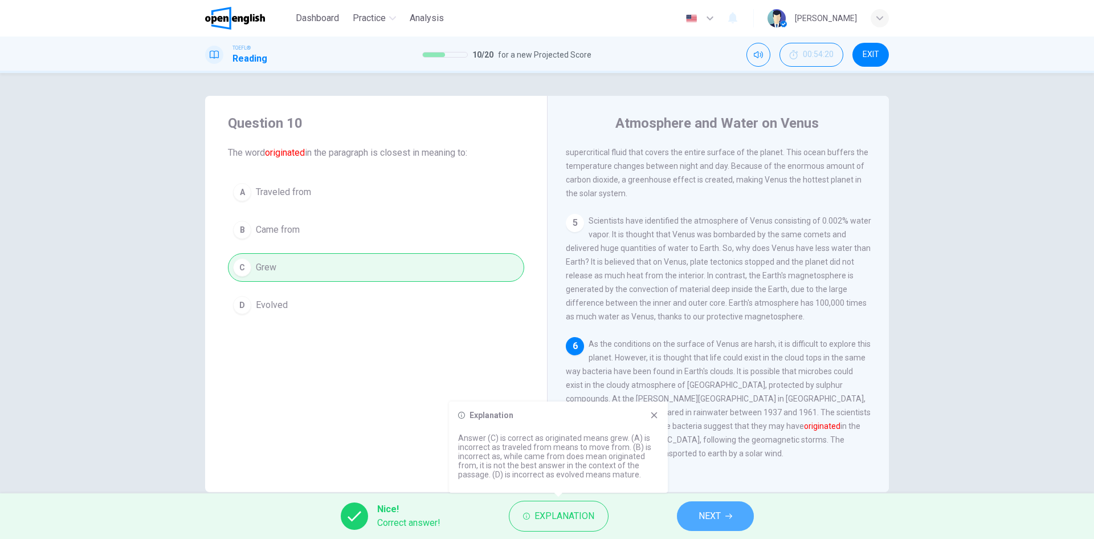
click at [707, 512] on span "NEXT" at bounding box center [710, 516] width 22 height 16
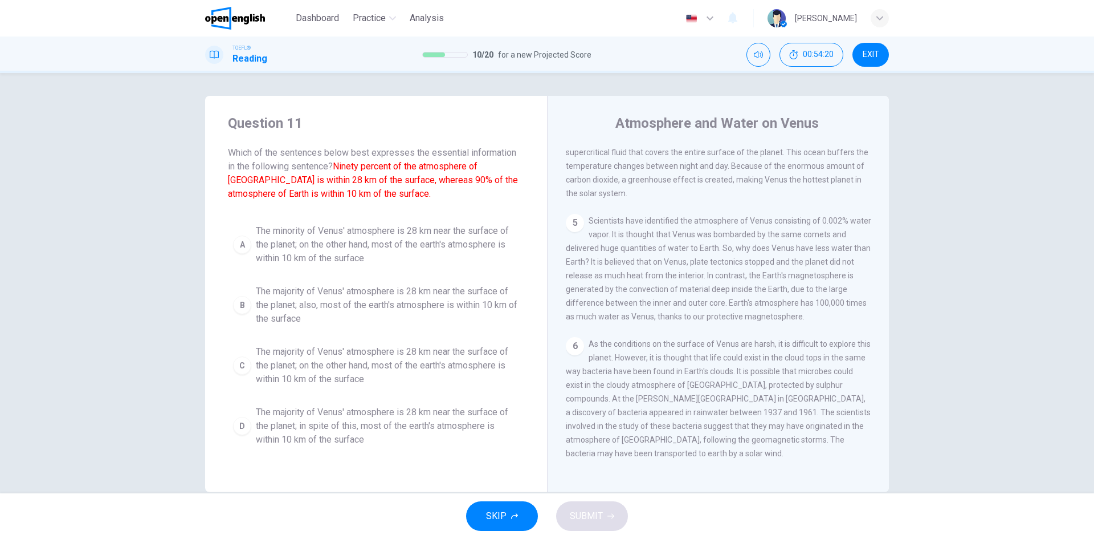
scroll to position [340, 0]
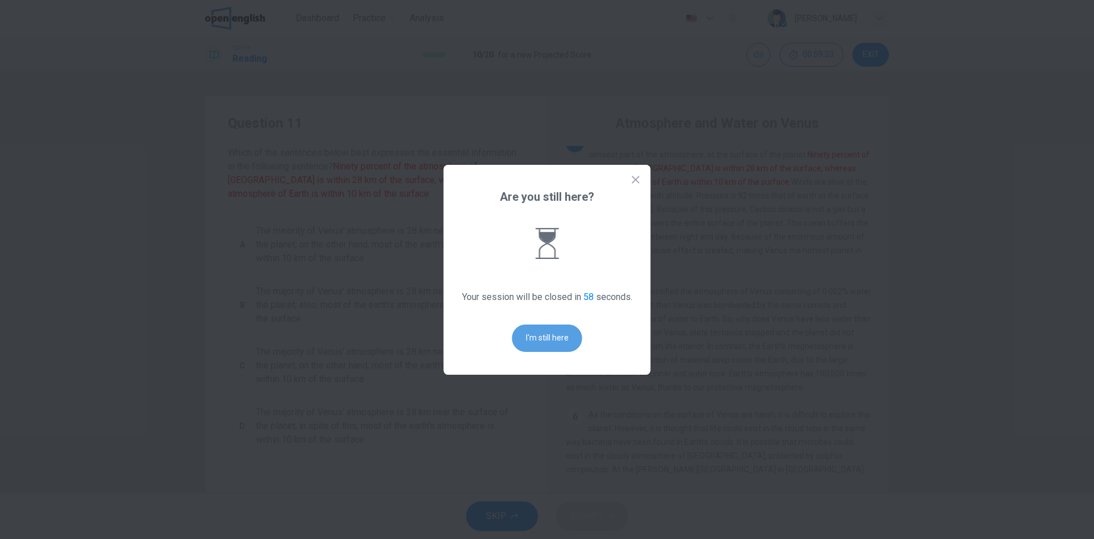
click at [531, 332] on button "I'm still here" at bounding box center [547, 337] width 70 height 27
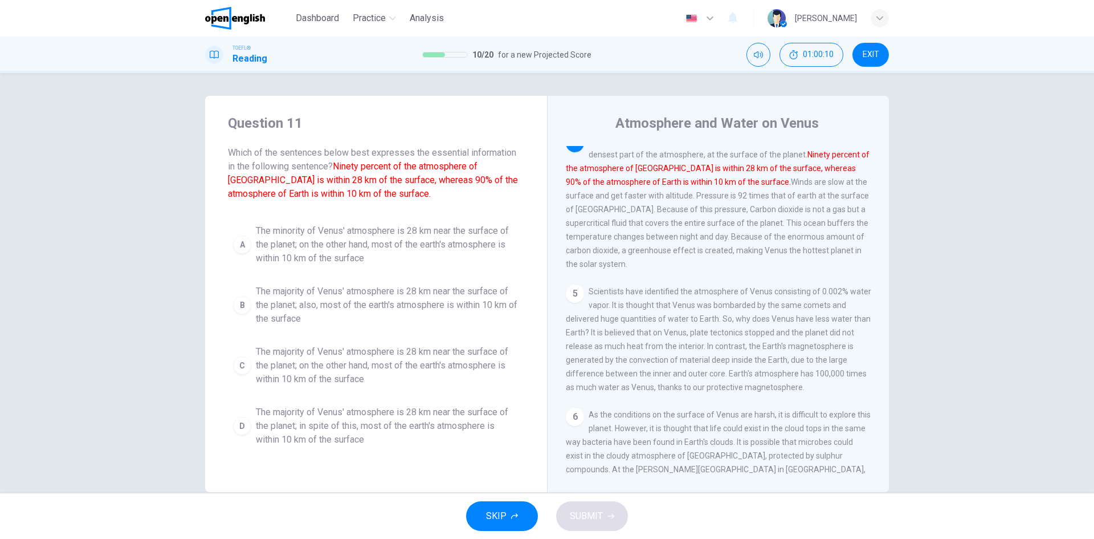
click at [431, 360] on span "The majority of Venus' atmosphere is 28 km near the surface of the planet; on t…" at bounding box center [387, 365] width 263 height 41
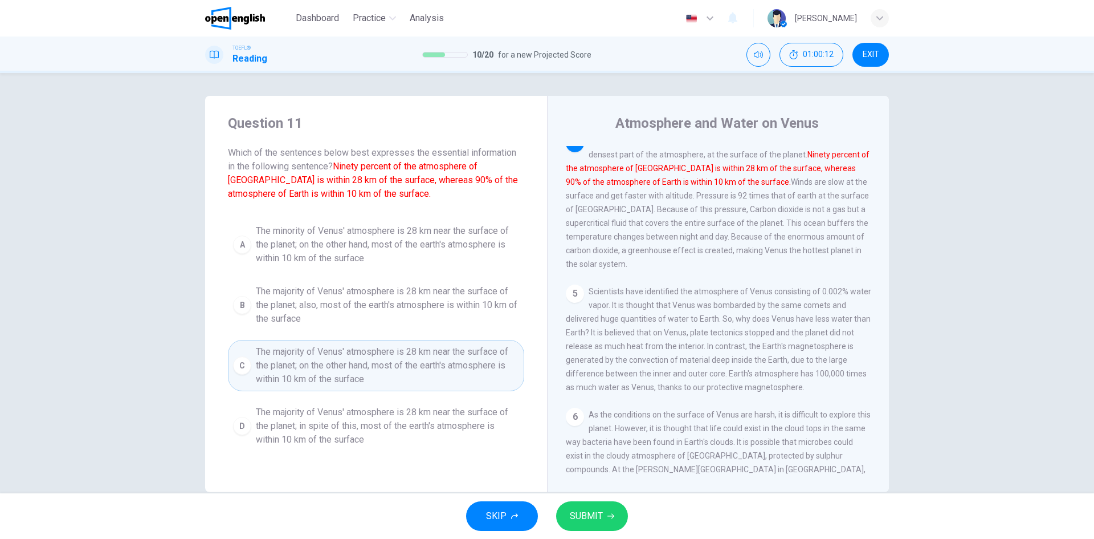
click at [581, 517] on span "SUBMIT" at bounding box center [586, 516] width 33 height 16
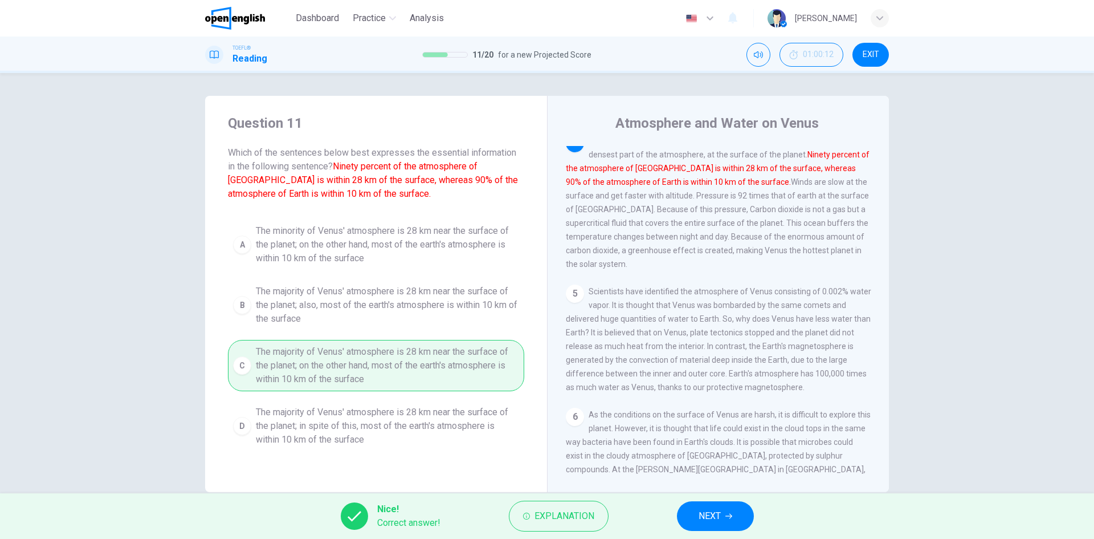
click at [714, 513] on span "NEXT" at bounding box center [710, 516] width 22 height 16
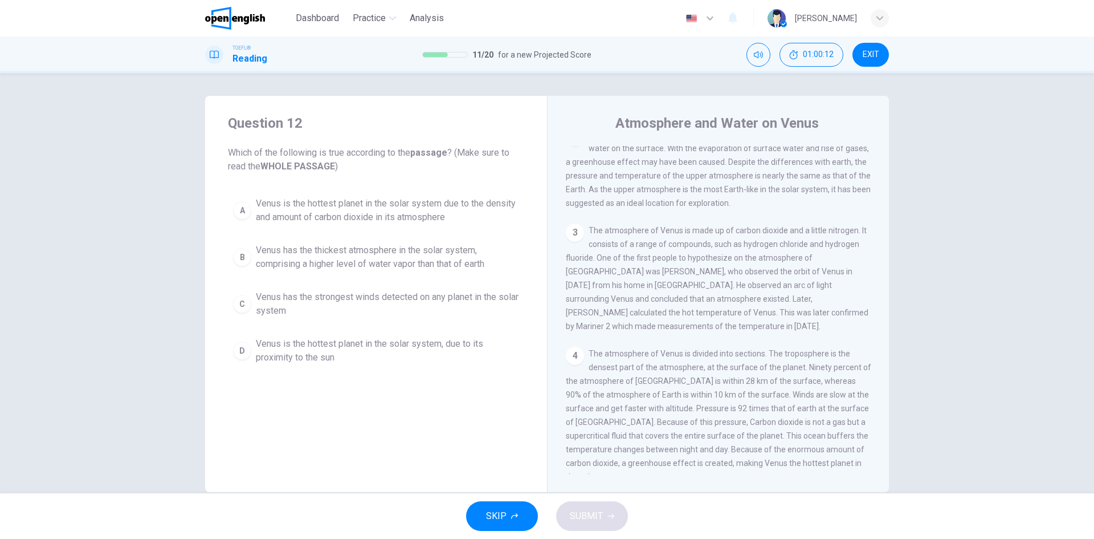
scroll to position [0, 0]
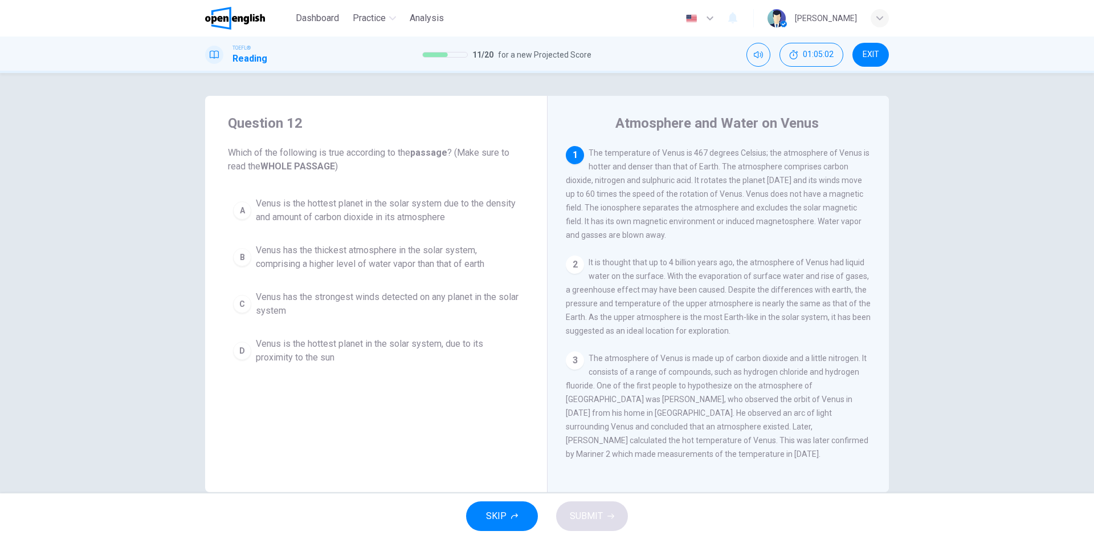
click at [372, 209] on span "Venus is the hottest planet in the solar system due to the density and amount o…" at bounding box center [387, 210] width 263 height 27
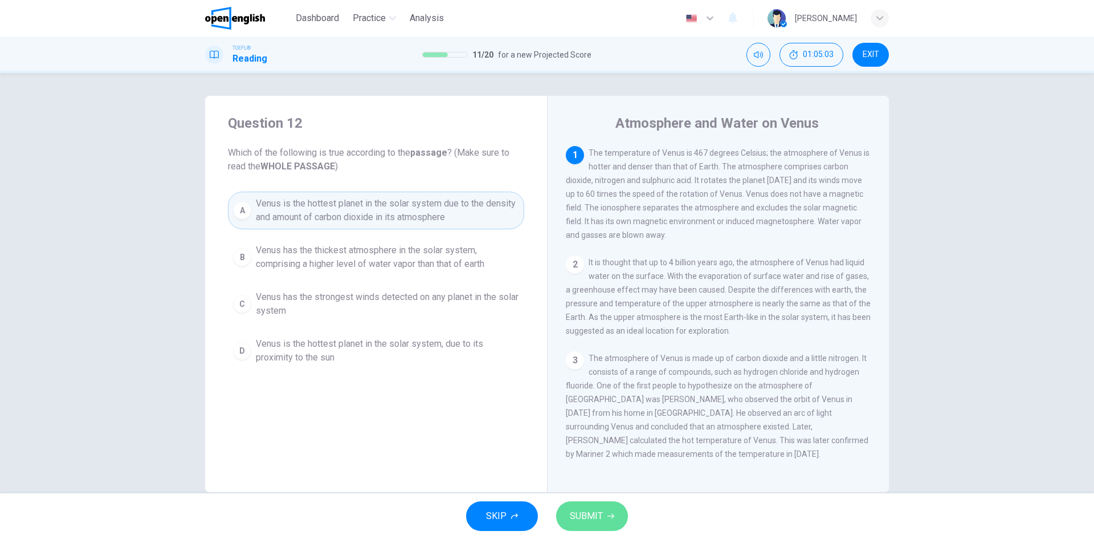
click at [607, 521] on button "SUBMIT" at bounding box center [592, 516] width 72 height 30
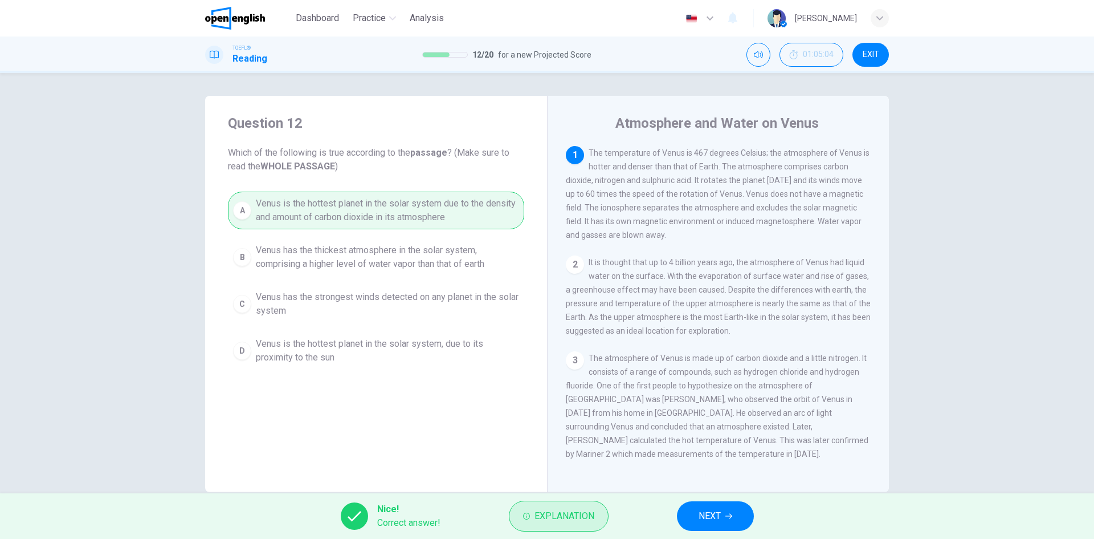
click at [580, 516] on span "Explanation" at bounding box center [565, 516] width 60 height 16
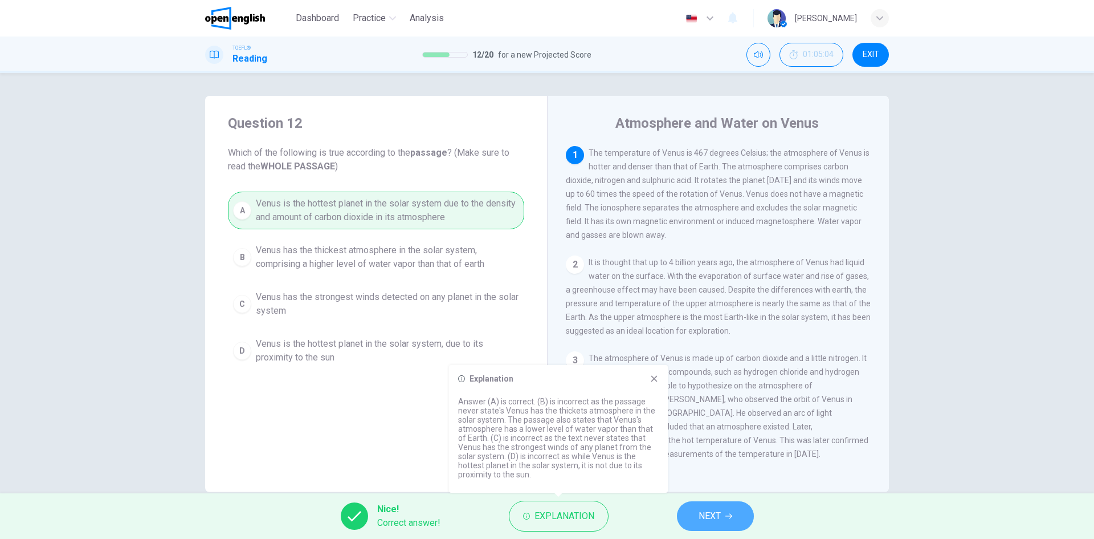
click at [713, 519] on span "NEXT" at bounding box center [710, 516] width 22 height 16
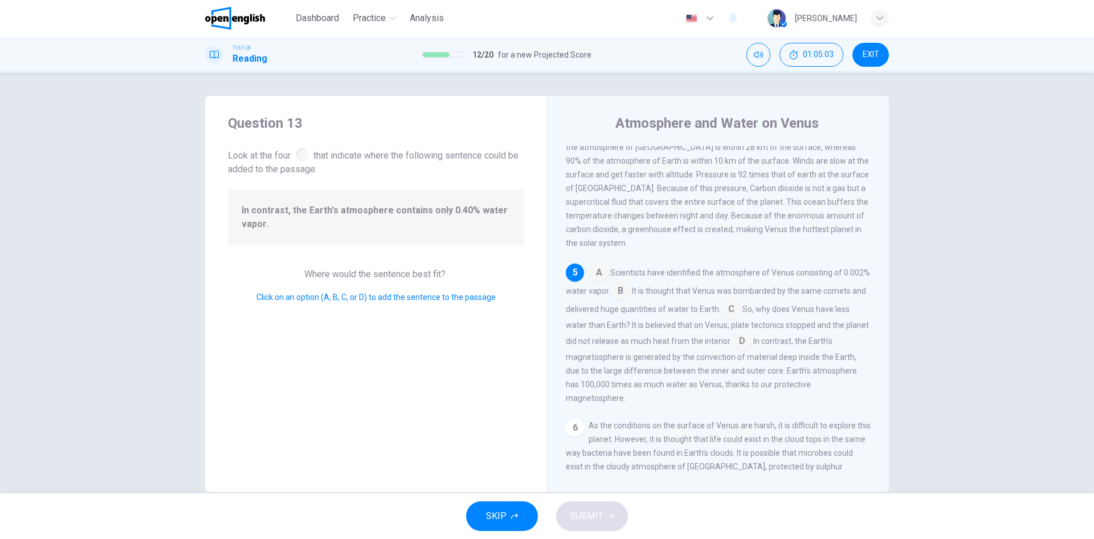
scroll to position [424, 0]
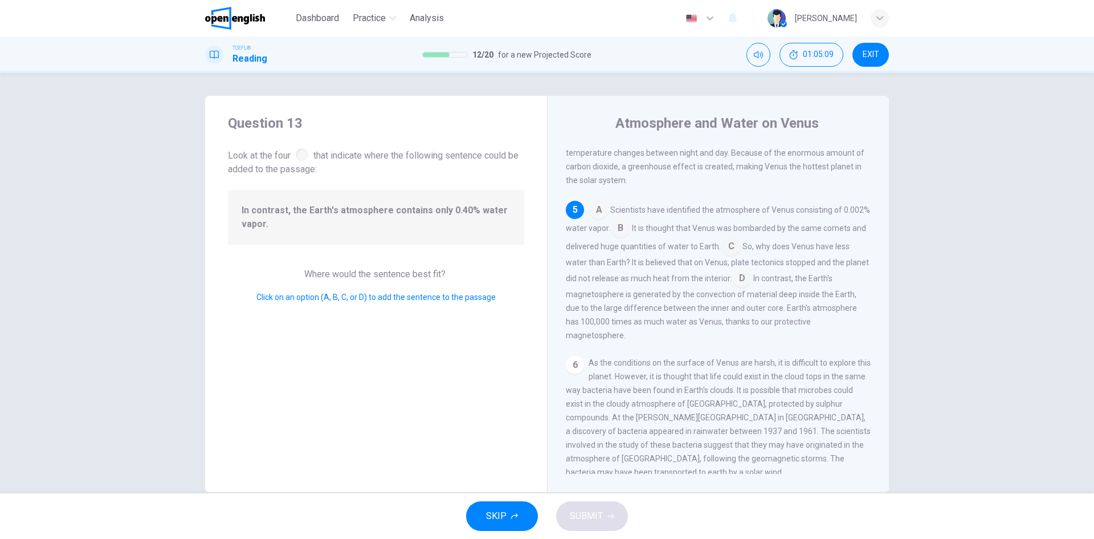
click at [300, 155] on div at bounding box center [302, 154] width 13 height 13
click at [740, 256] on input at bounding box center [731, 247] width 18 height 18
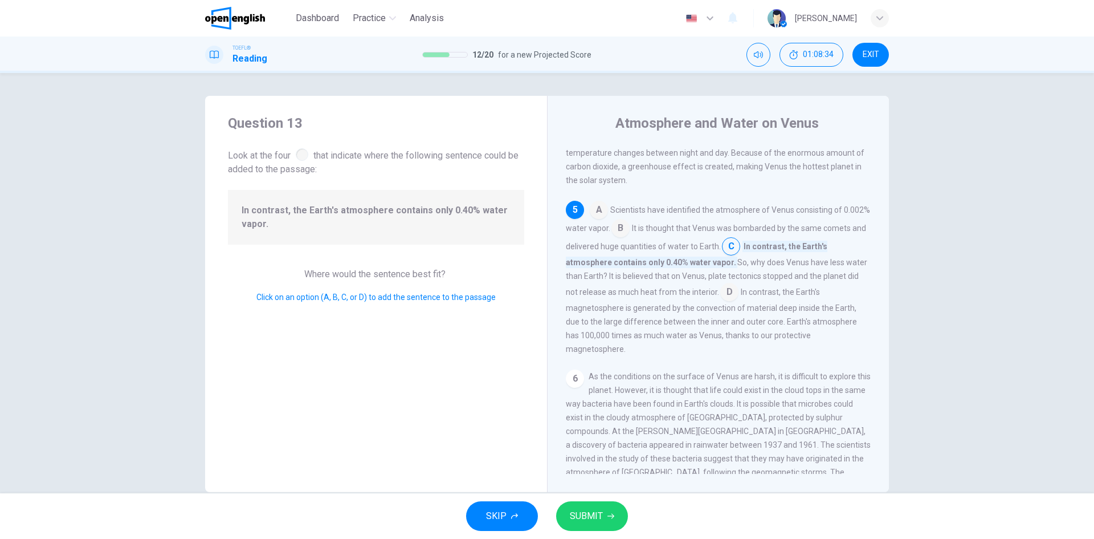
click at [600, 519] on span "SUBMIT" at bounding box center [586, 516] width 33 height 16
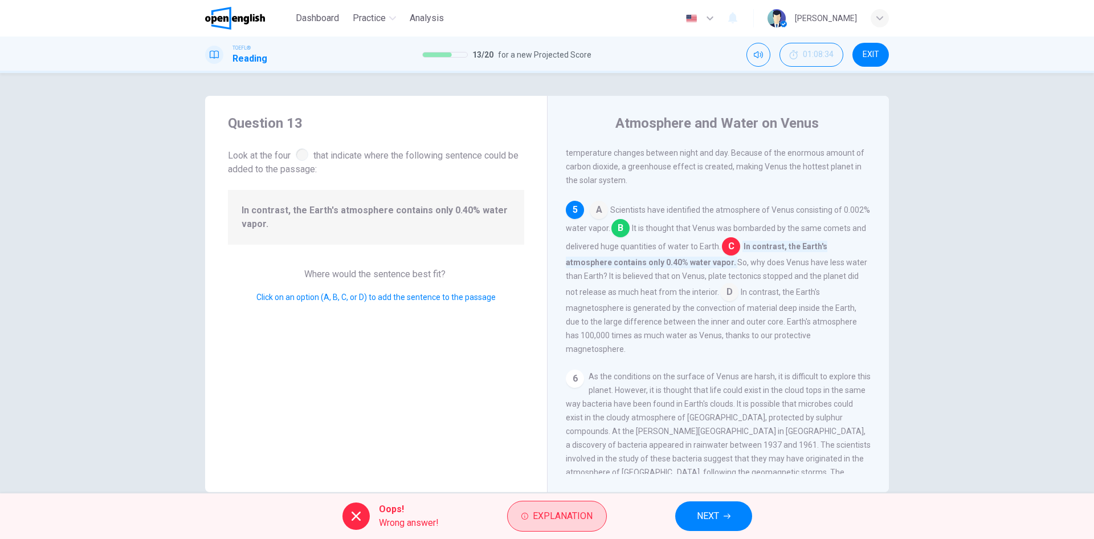
click at [562, 515] on span "Explanation" at bounding box center [563, 516] width 60 height 16
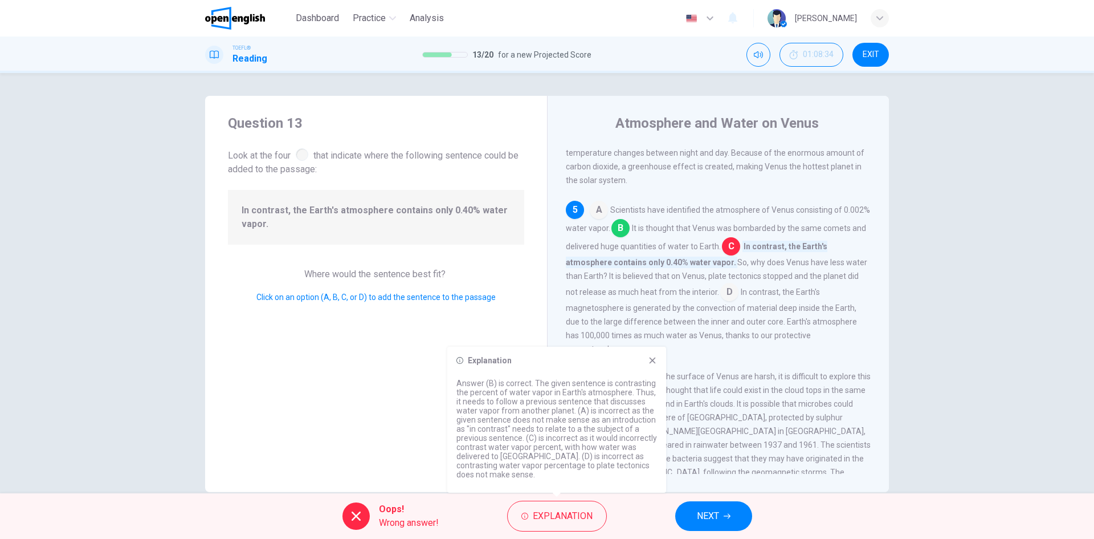
click at [716, 516] on span "NEXT" at bounding box center [708, 516] width 22 height 16
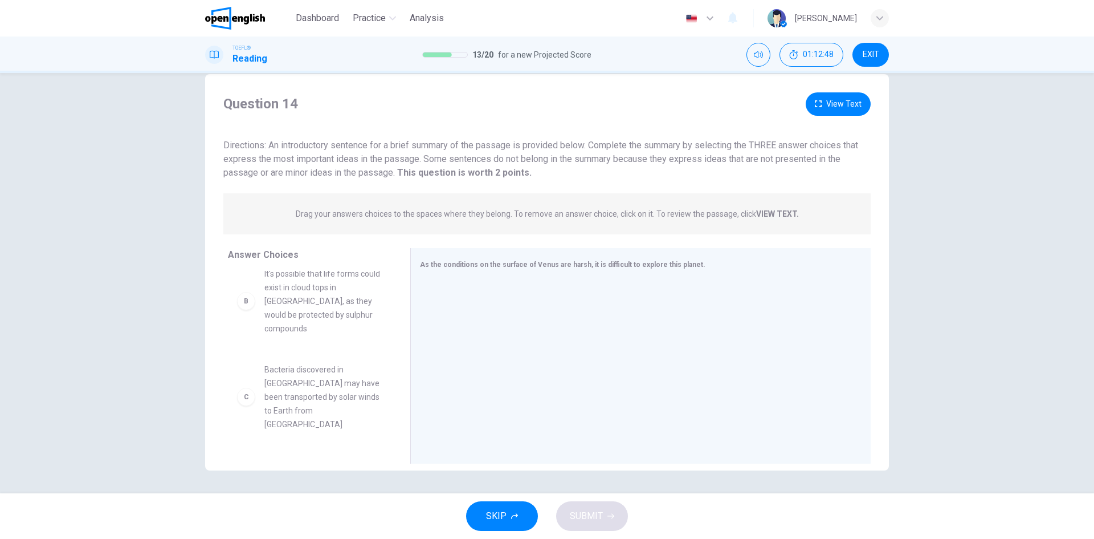
scroll to position [0, 0]
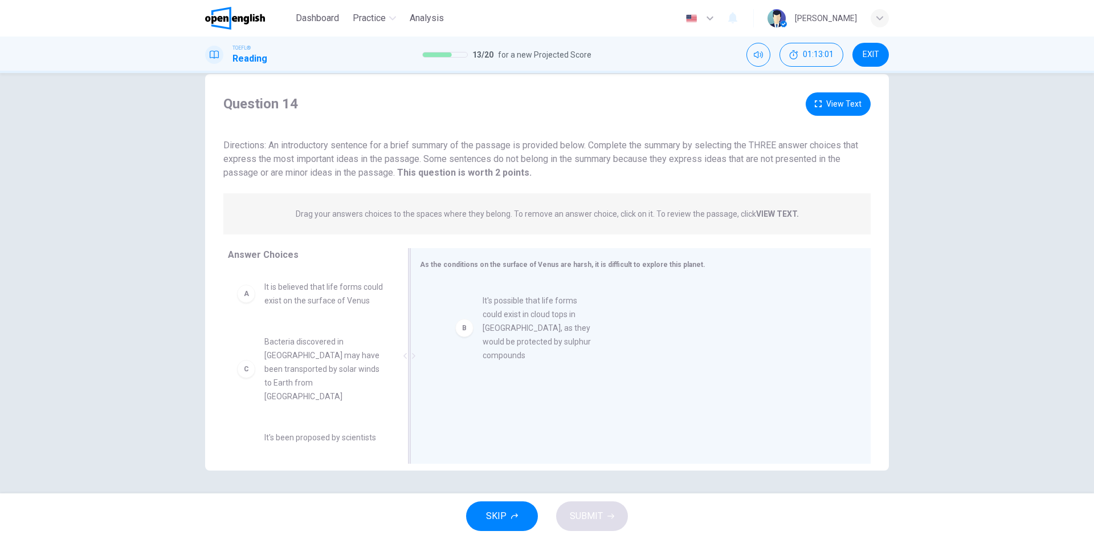
drag, startPoint x: 319, startPoint y: 381, endPoint x: 556, endPoint y: 320, distance: 244.8
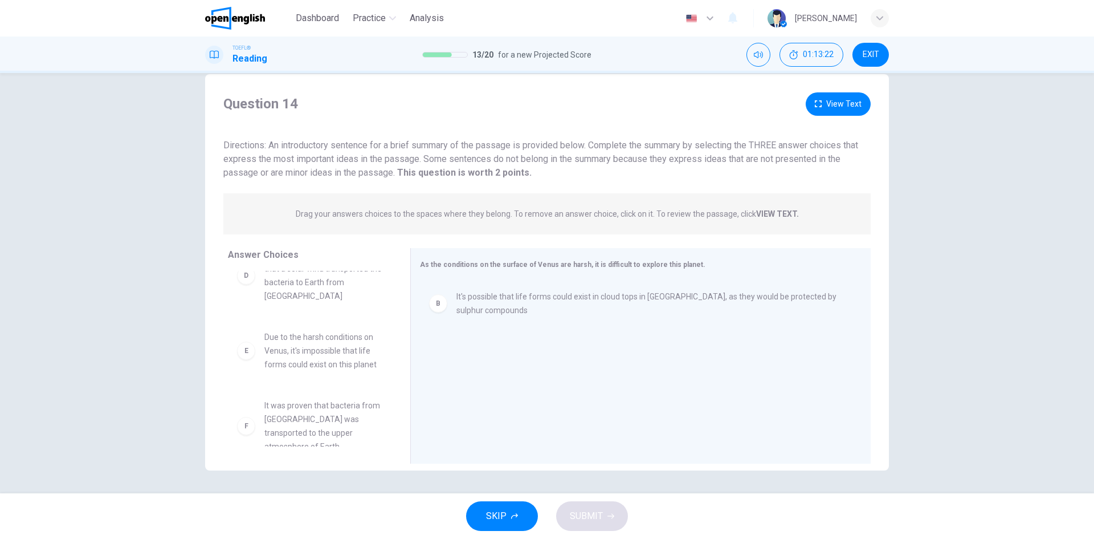
scroll to position [185, 0]
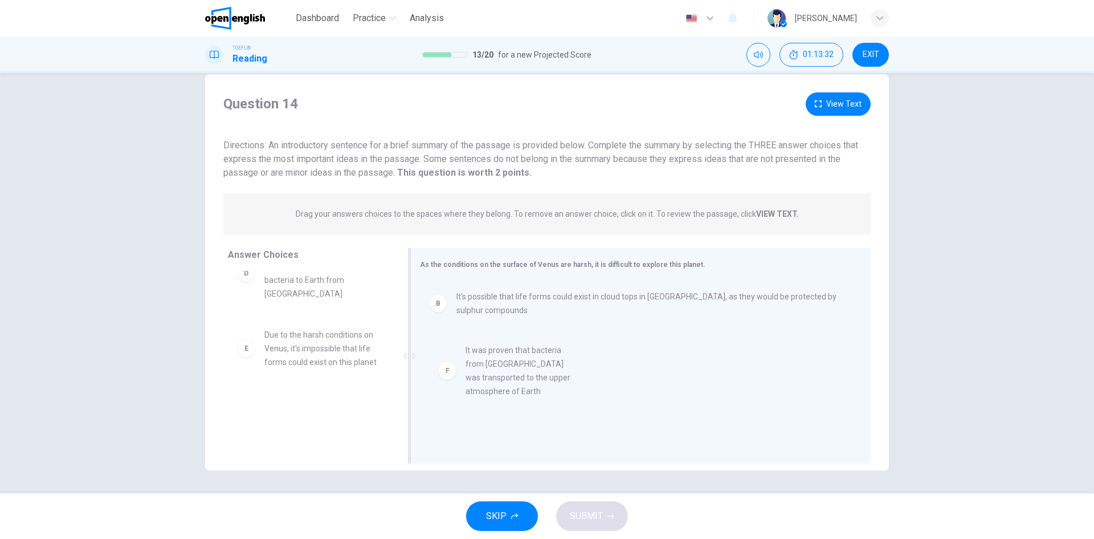
drag, startPoint x: 334, startPoint y: 429, endPoint x: 551, endPoint y: 372, distance: 223.8
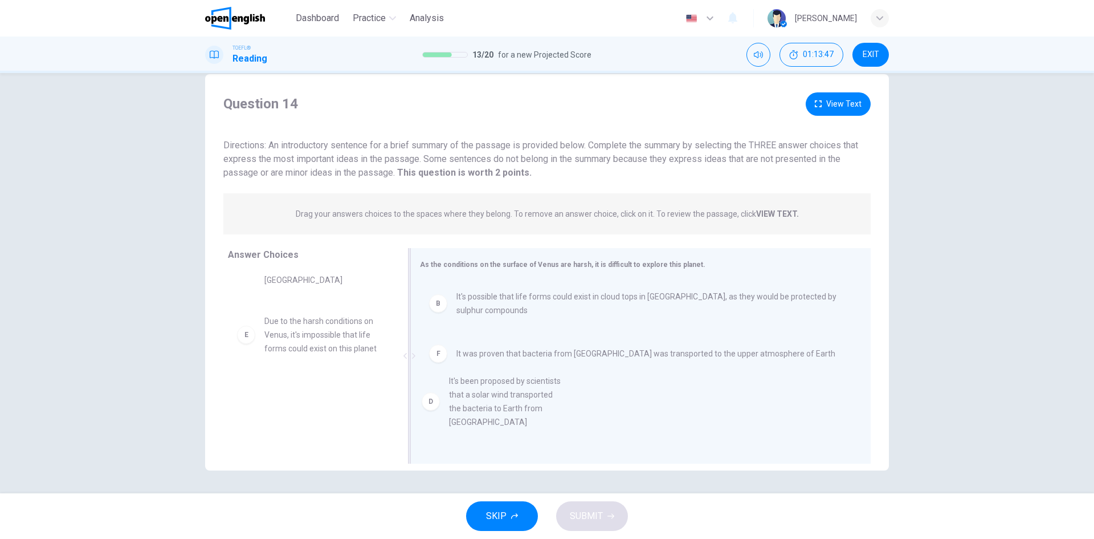
scroll to position [5, 0]
drag, startPoint x: 307, startPoint y: 333, endPoint x: 502, endPoint y: 397, distance: 204.9
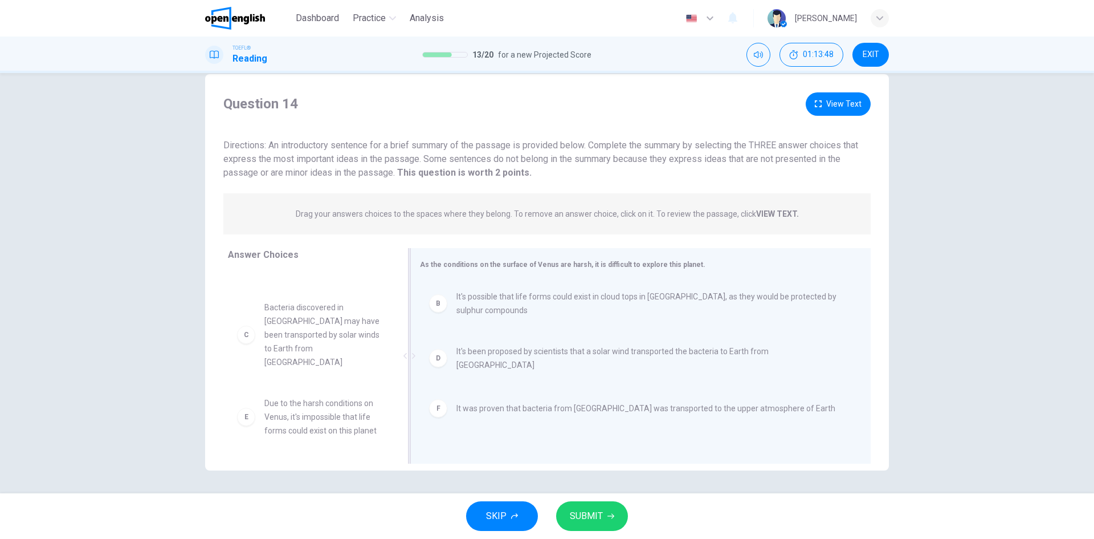
scroll to position [34, 0]
click at [603, 512] on button "SUBMIT" at bounding box center [592, 516] width 72 height 30
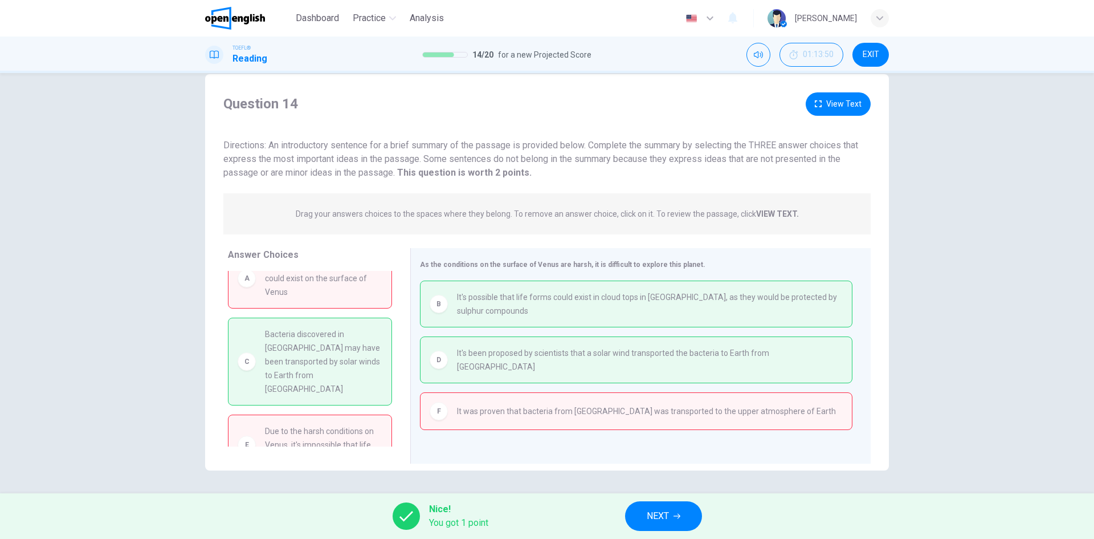
scroll to position [38, 0]
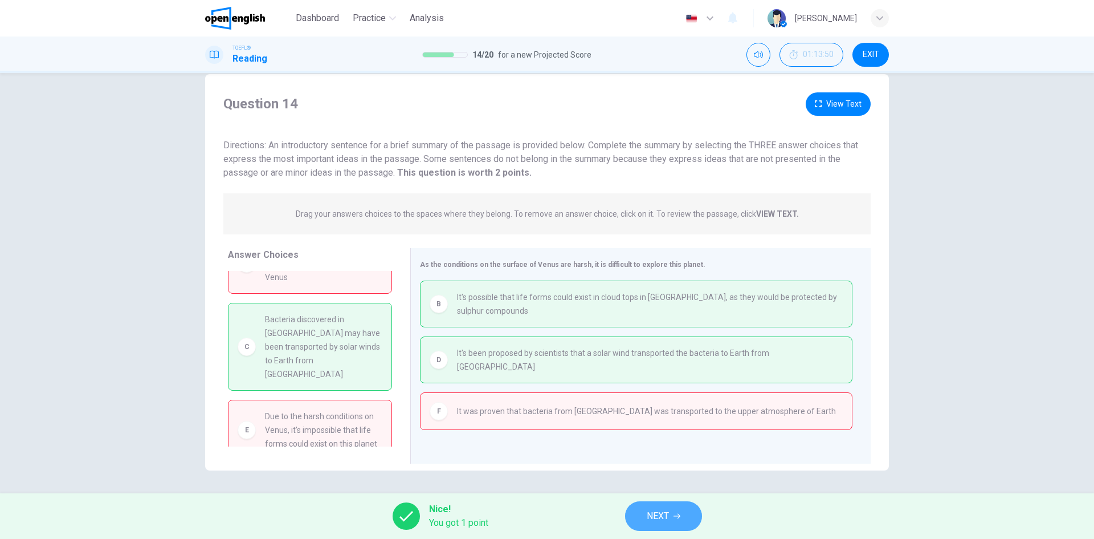
click at [671, 513] on button "NEXT" at bounding box center [663, 516] width 77 height 30
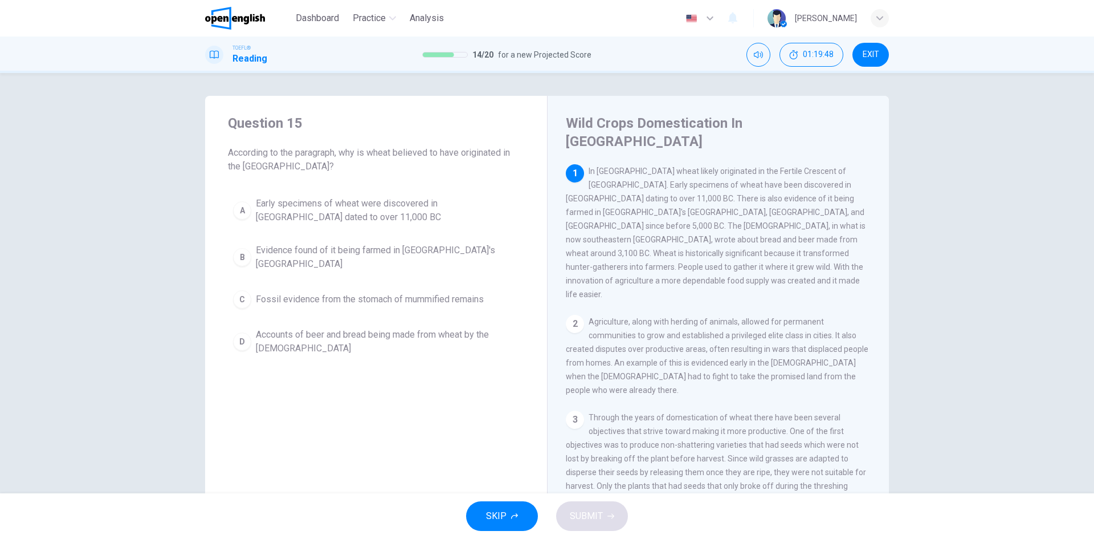
click at [460, 435] on div "Question 15 According to the paragraph, why is wheat believed to have originate…" at bounding box center [376, 303] width 342 height 414
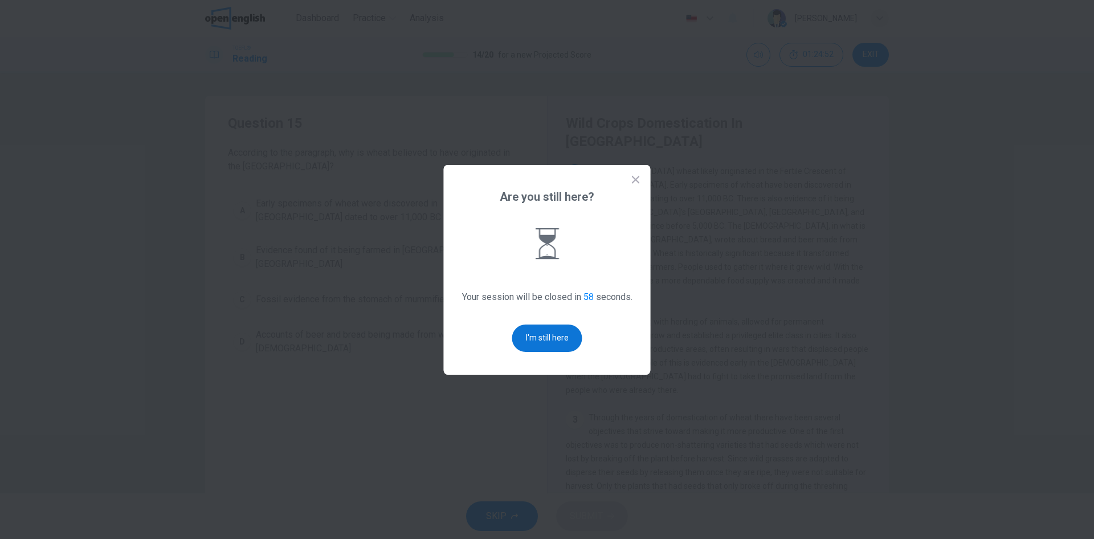
click at [551, 346] on button "I'm still here" at bounding box center [547, 337] width 70 height 27
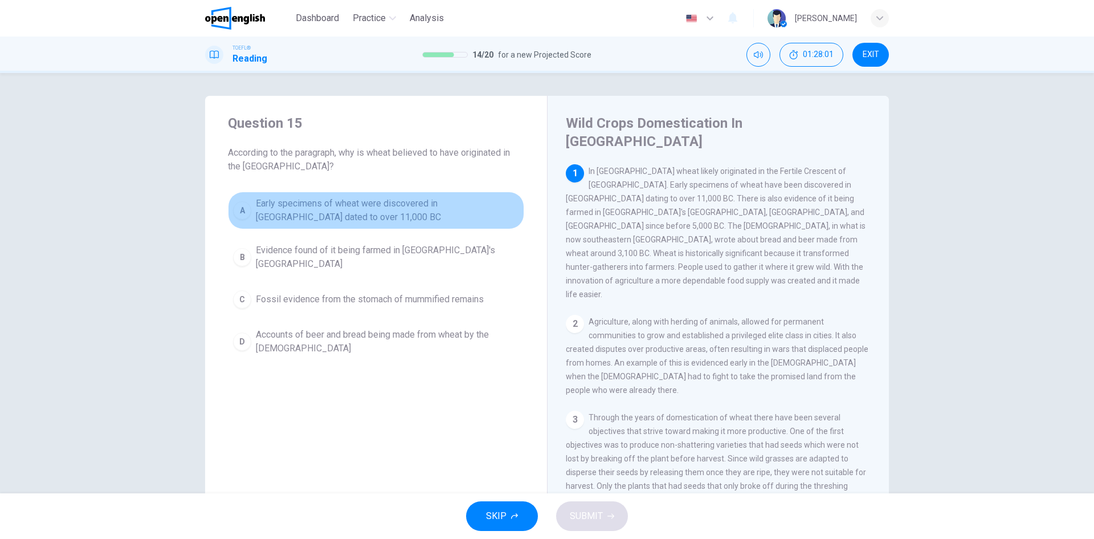
click at [438, 209] on span "Early specimens of wheat were discovered in Iraq dated to over 11,000 BC" at bounding box center [387, 210] width 263 height 27
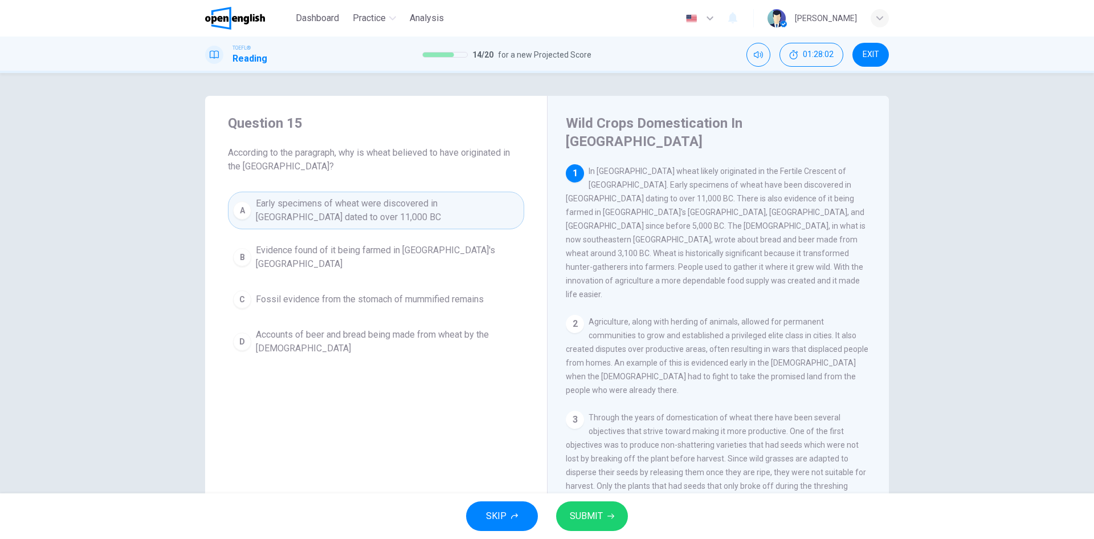
click at [586, 513] on span "SUBMIT" at bounding box center [586, 516] width 33 height 16
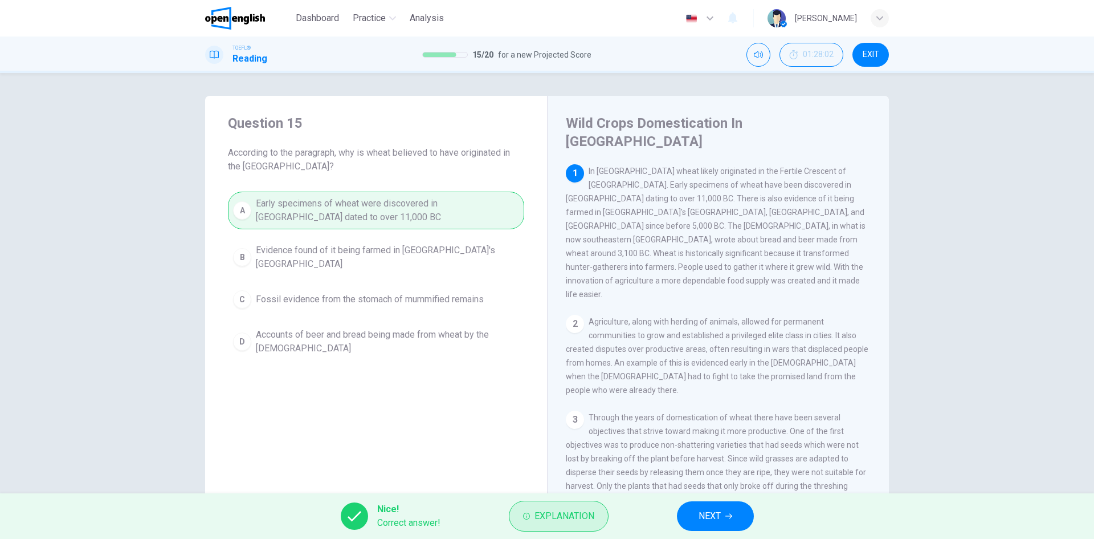
click at [586, 515] on span "Explanation" at bounding box center [565, 516] width 60 height 16
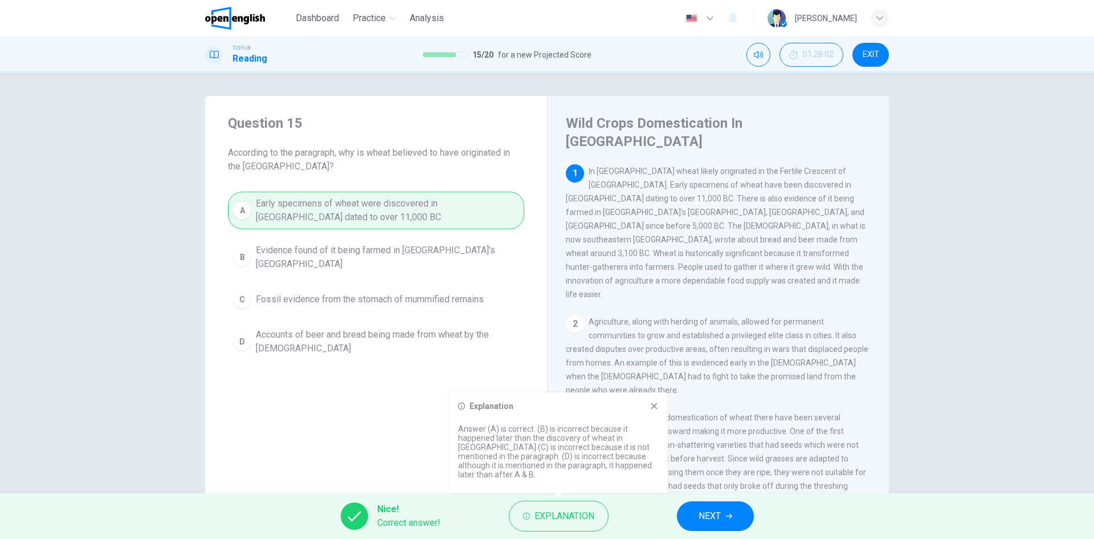
click at [719, 513] on span "NEXT" at bounding box center [710, 516] width 22 height 16
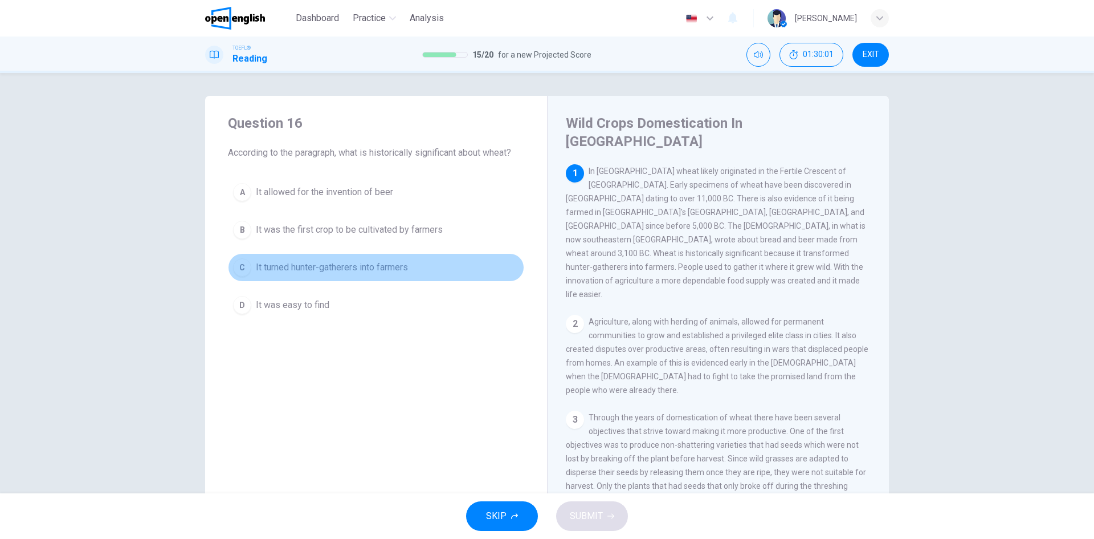
click at [380, 267] on span "It turned hunter-gatherers into farmers" at bounding box center [332, 267] width 152 height 14
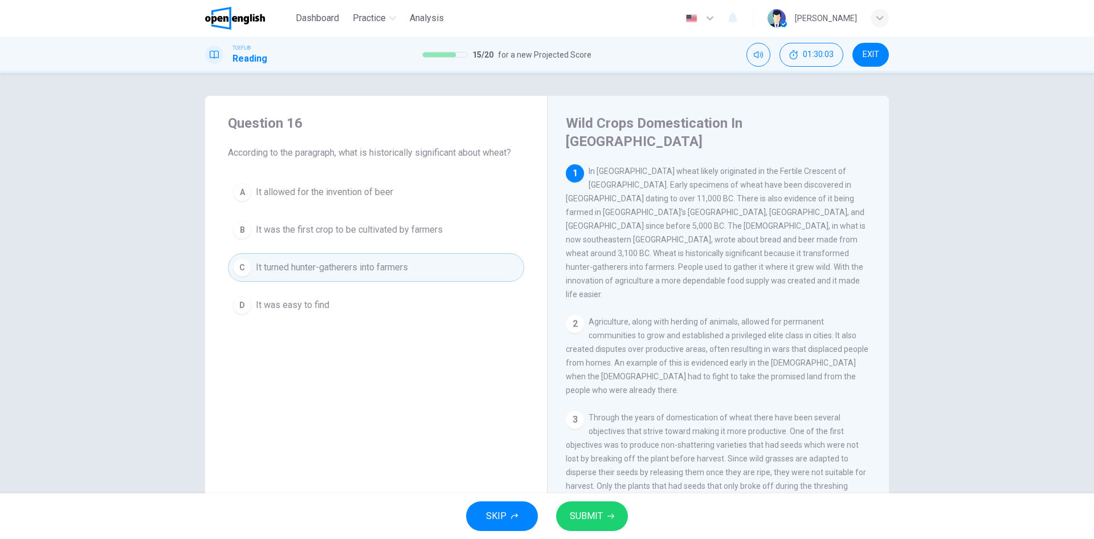
click at [597, 516] on span "SUBMIT" at bounding box center [586, 516] width 33 height 16
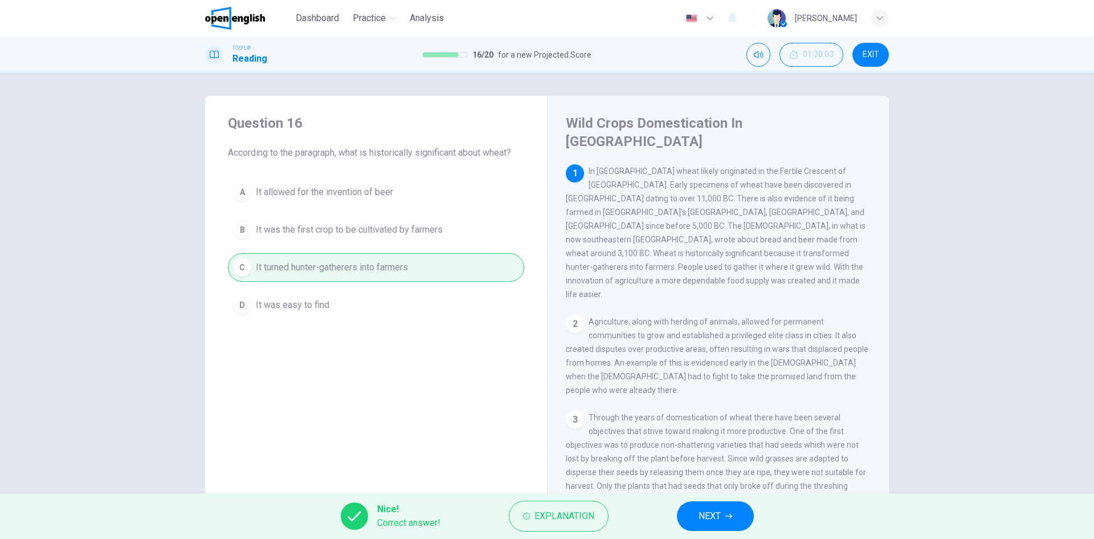
click at [716, 512] on span "NEXT" at bounding box center [710, 516] width 22 height 16
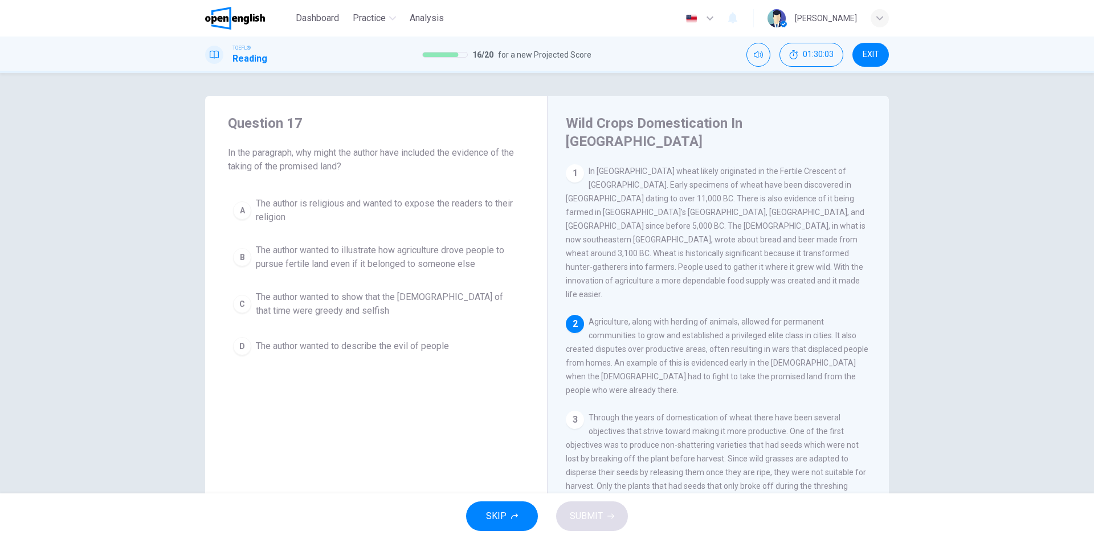
scroll to position [128, 0]
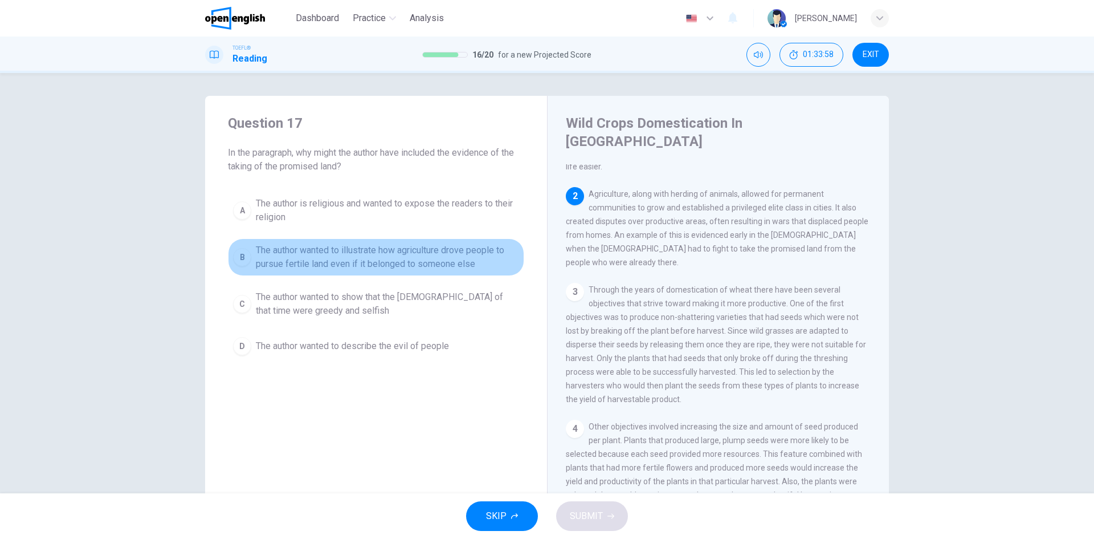
click at [355, 251] on span "The author wanted to illustrate how agriculture drove people to pursue fertile …" at bounding box center [387, 256] width 263 height 27
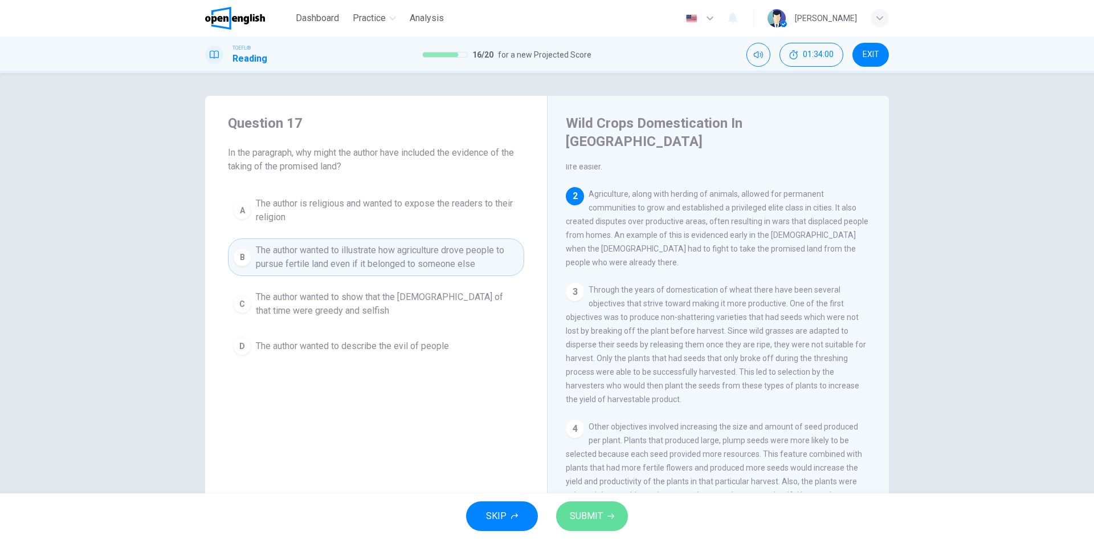
click at [602, 520] on span "SUBMIT" at bounding box center [586, 516] width 33 height 16
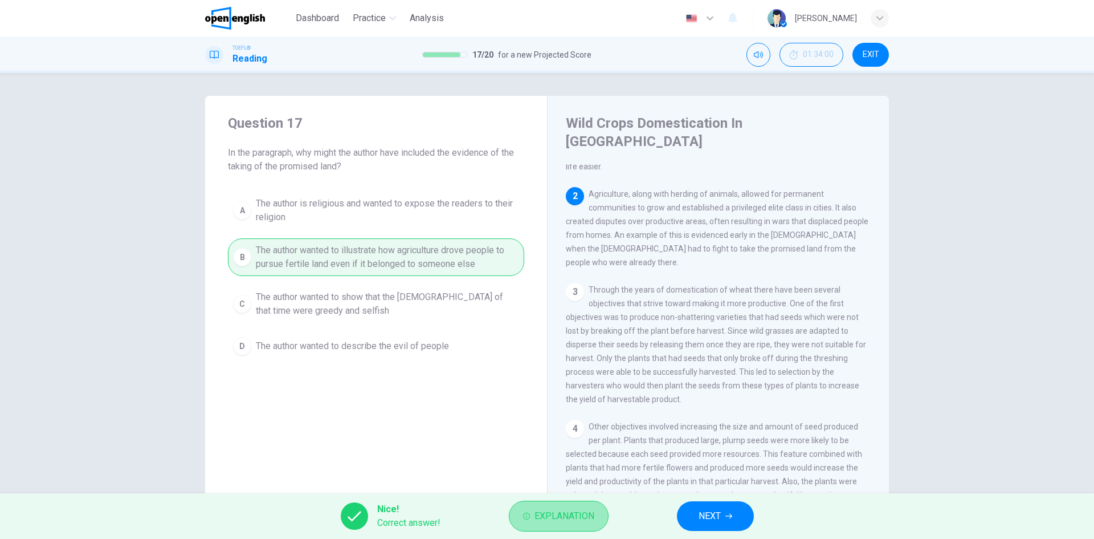
click at [541, 515] on span "Explanation" at bounding box center [565, 516] width 60 height 16
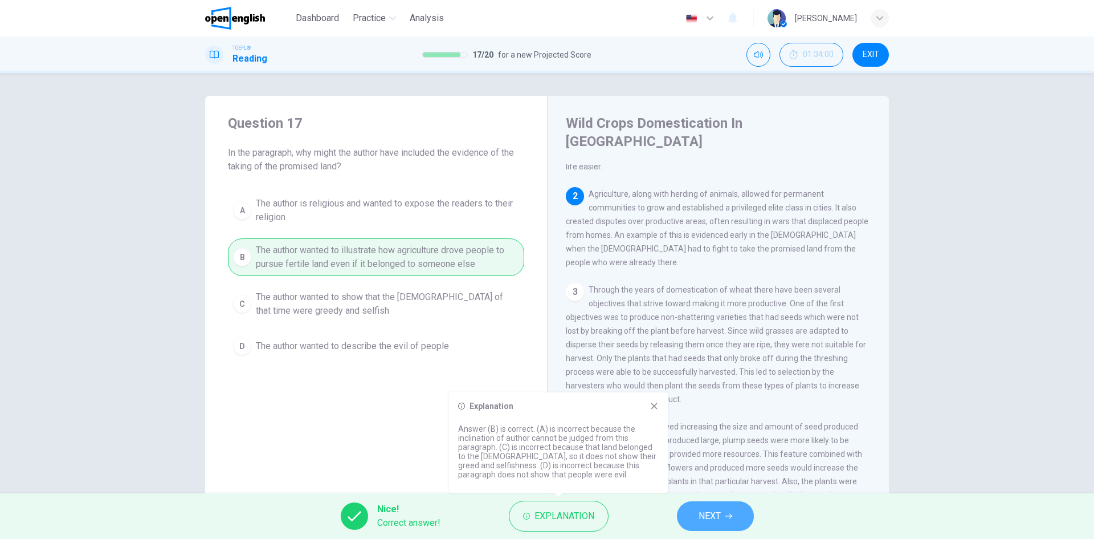
click at [702, 510] on span "NEXT" at bounding box center [710, 516] width 22 height 16
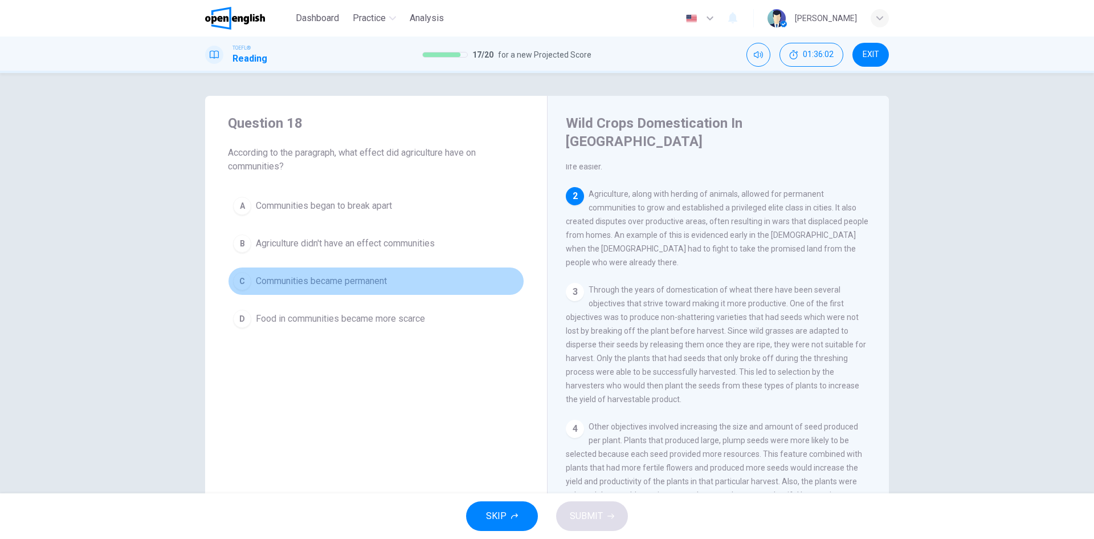
click at [378, 281] on span "Communities became permanent" at bounding box center [321, 281] width 131 height 14
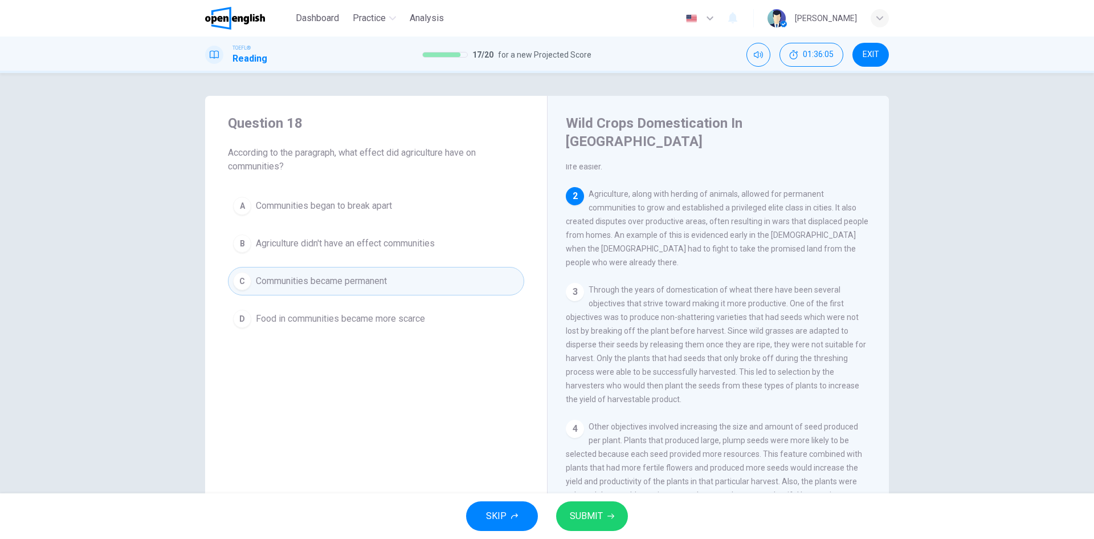
click at [603, 510] on button "SUBMIT" at bounding box center [592, 516] width 72 height 30
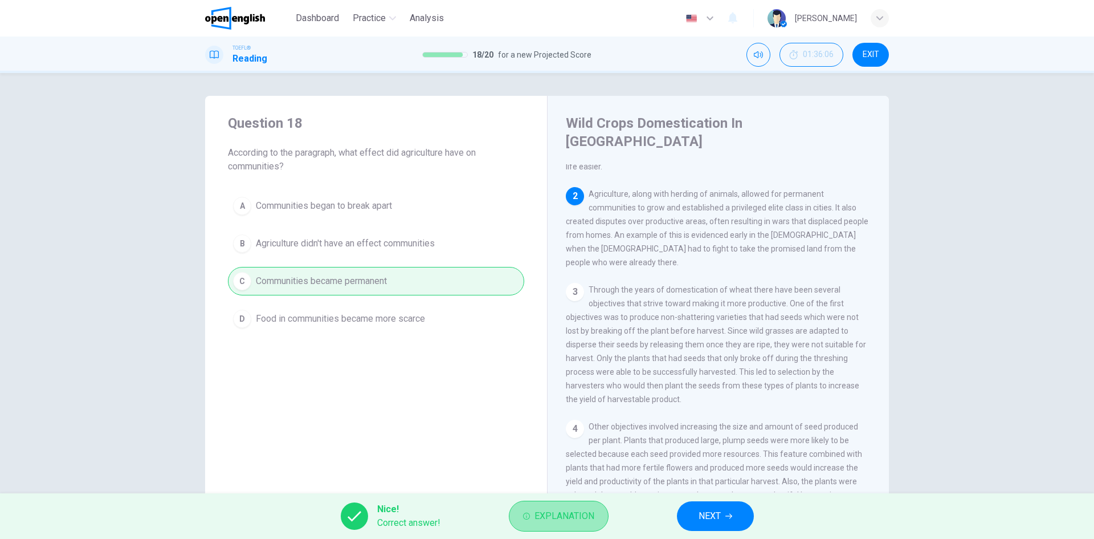
click at [582, 511] on span "Explanation" at bounding box center [565, 516] width 60 height 16
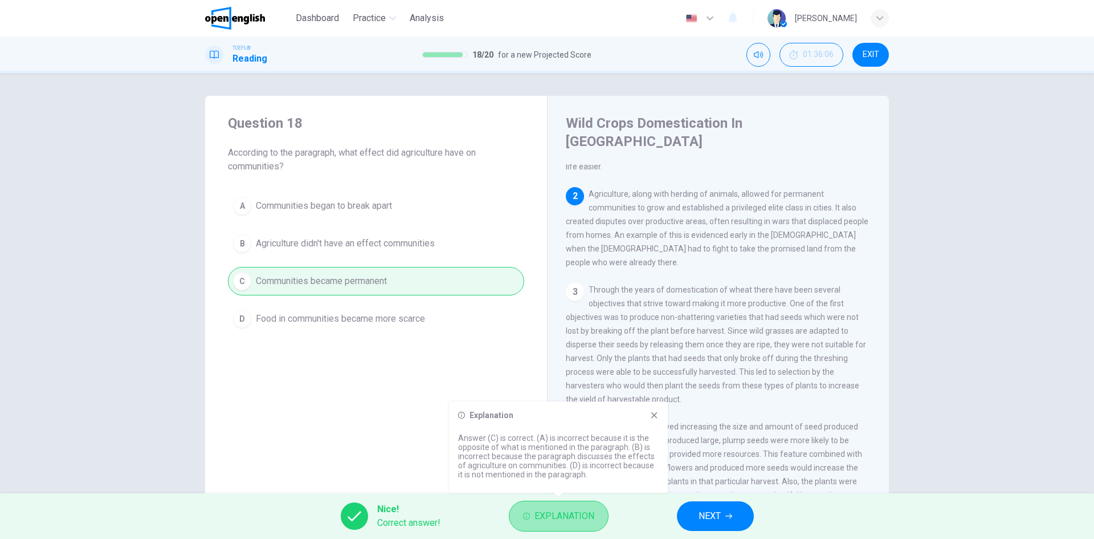
click at [582, 511] on span "Explanation" at bounding box center [565, 516] width 60 height 16
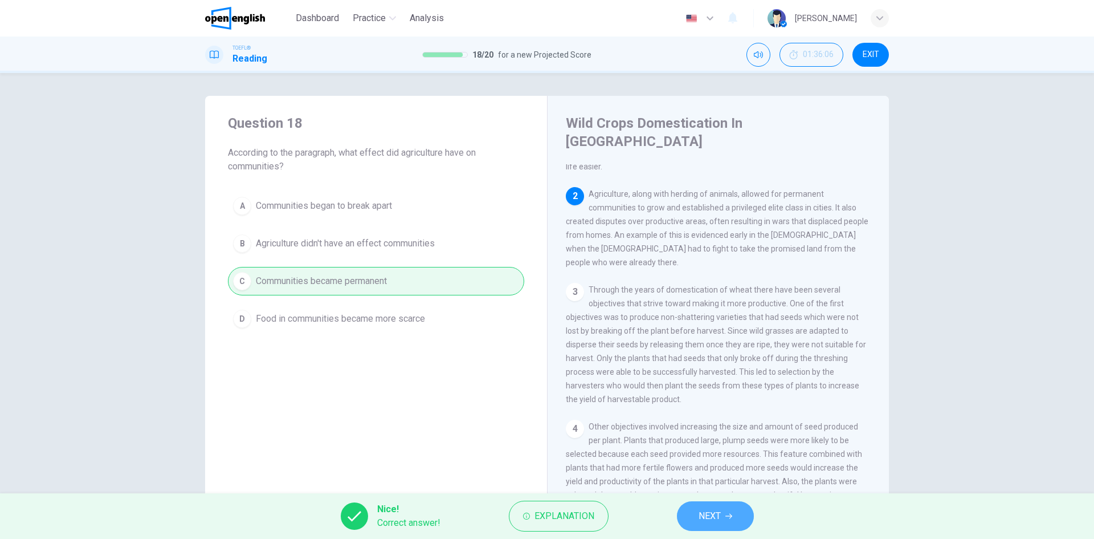
click at [716, 517] on span "NEXT" at bounding box center [710, 516] width 22 height 16
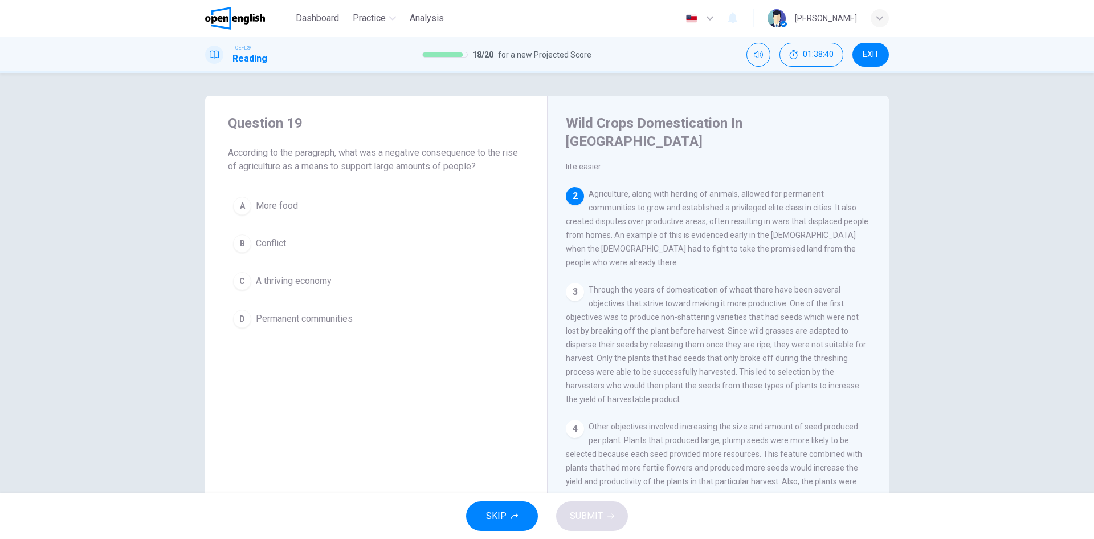
click at [263, 244] on span "Conflict" at bounding box center [271, 244] width 30 height 14
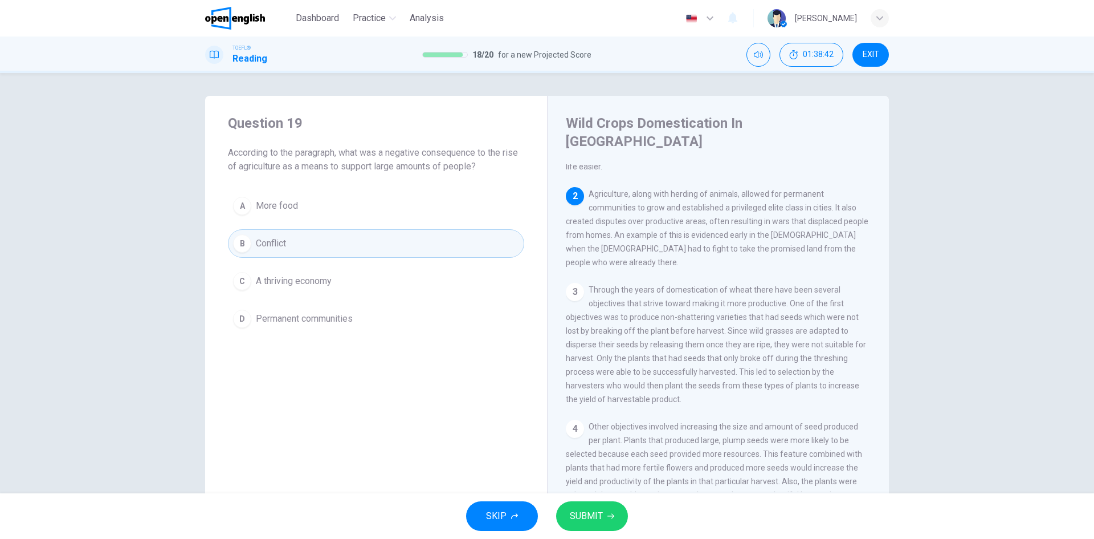
click at [597, 516] on span "SUBMIT" at bounding box center [586, 516] width 33 height 16
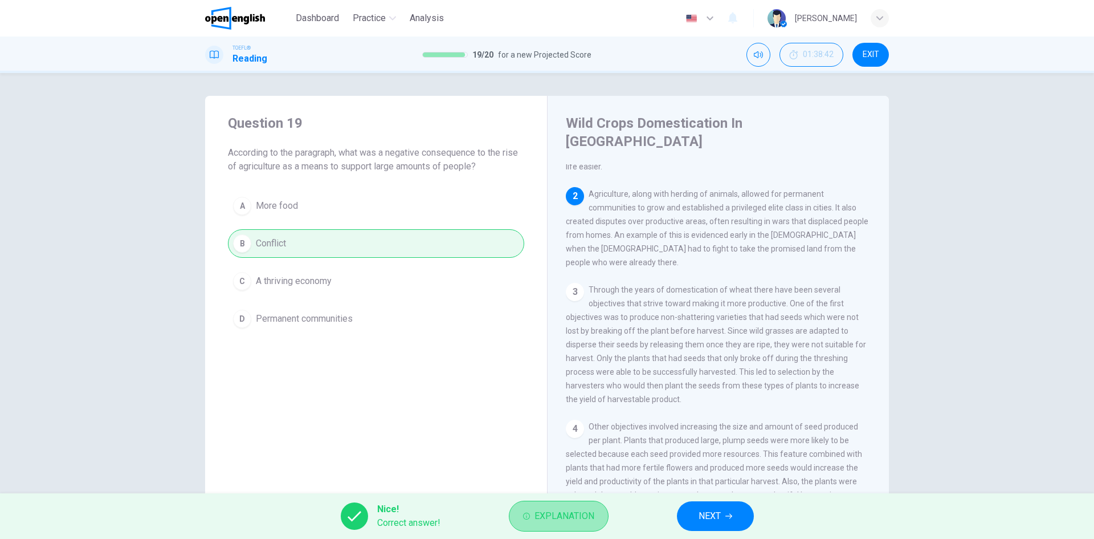
click at [569, 513] on span "Explanation" at bounding box center [565, 516] width 60 height 16
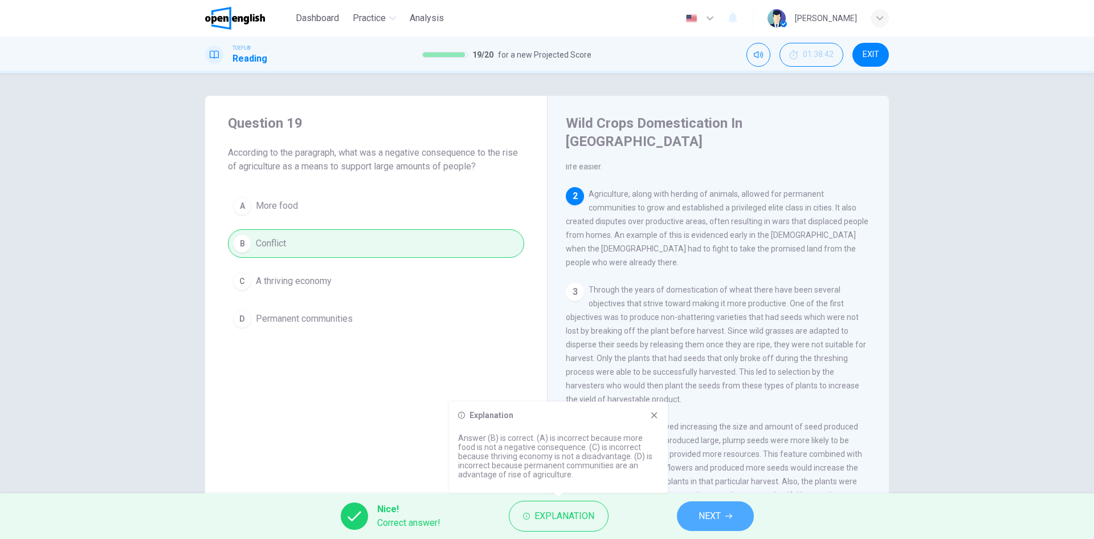
click at [722, 512] on button "NEXT" at bounding box center [715, 516] width 77 height 30
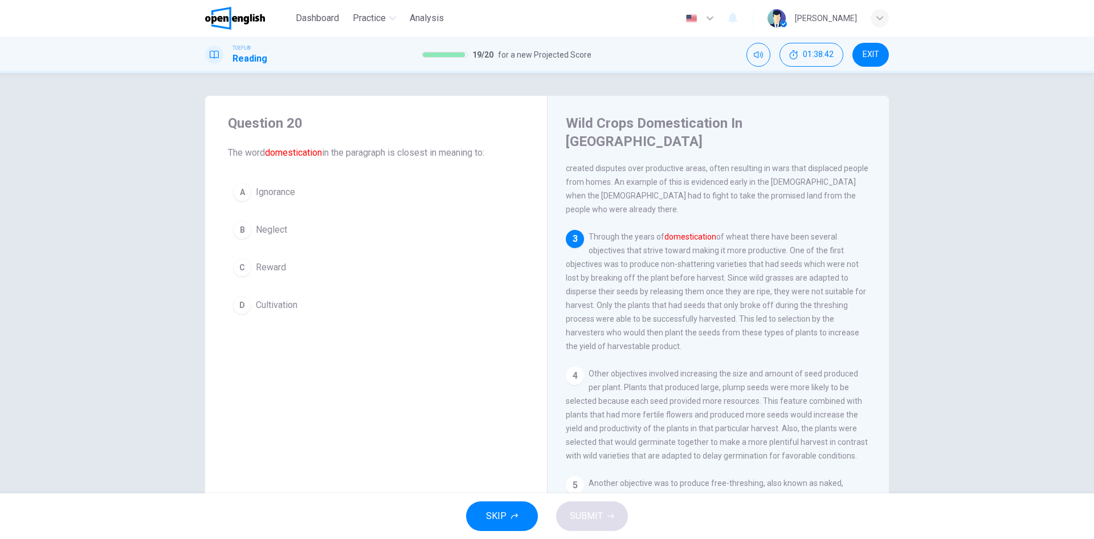
scroll to position [213, 0]
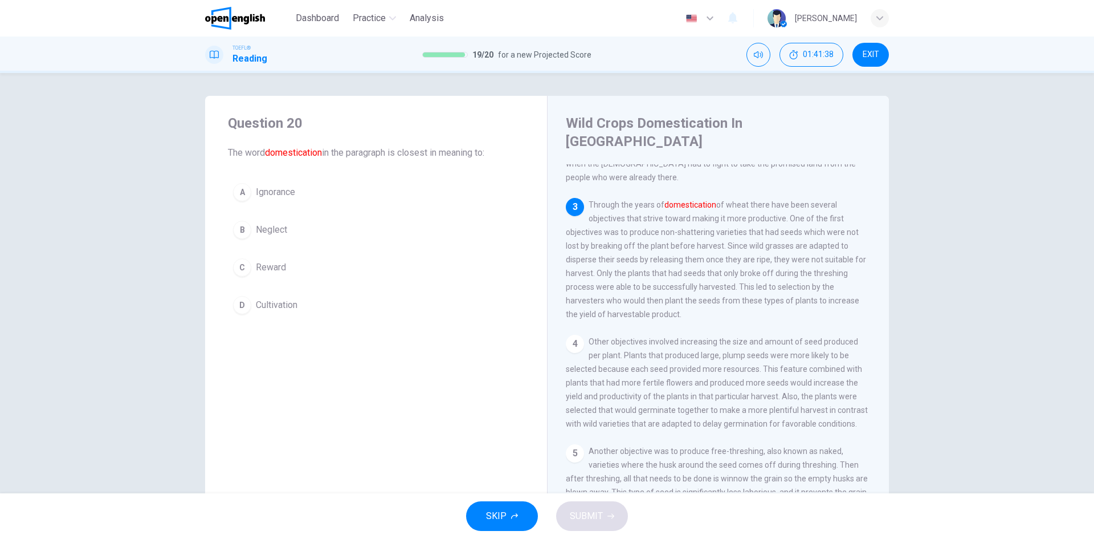
click at [282, 194] on span "Ignorance" at bounding box center [275, 192] width 39 height 14
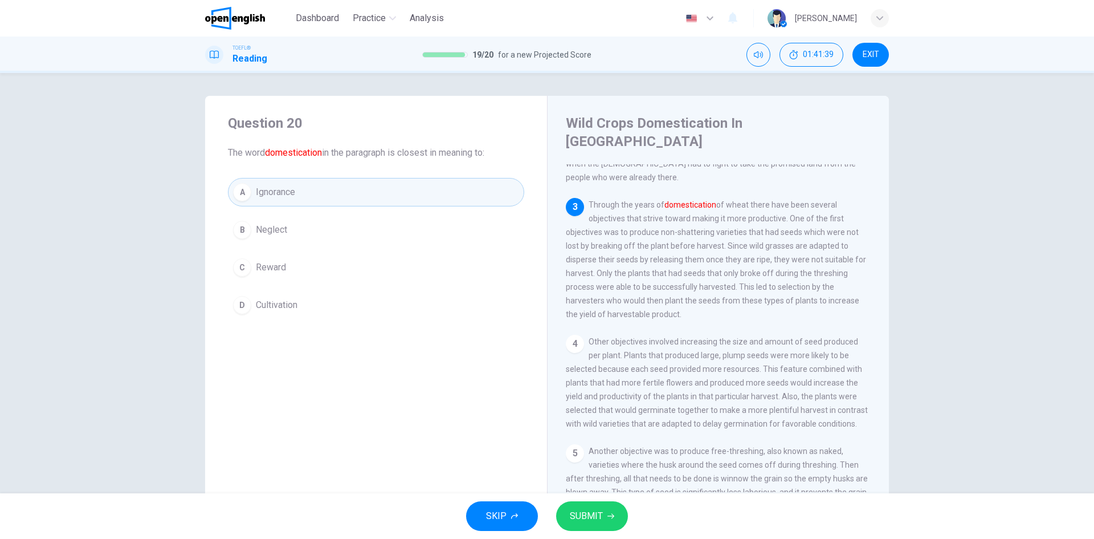
click at [604, 515] on button "SUBMIT" at bounding box center [592, 516] width 72 height 30
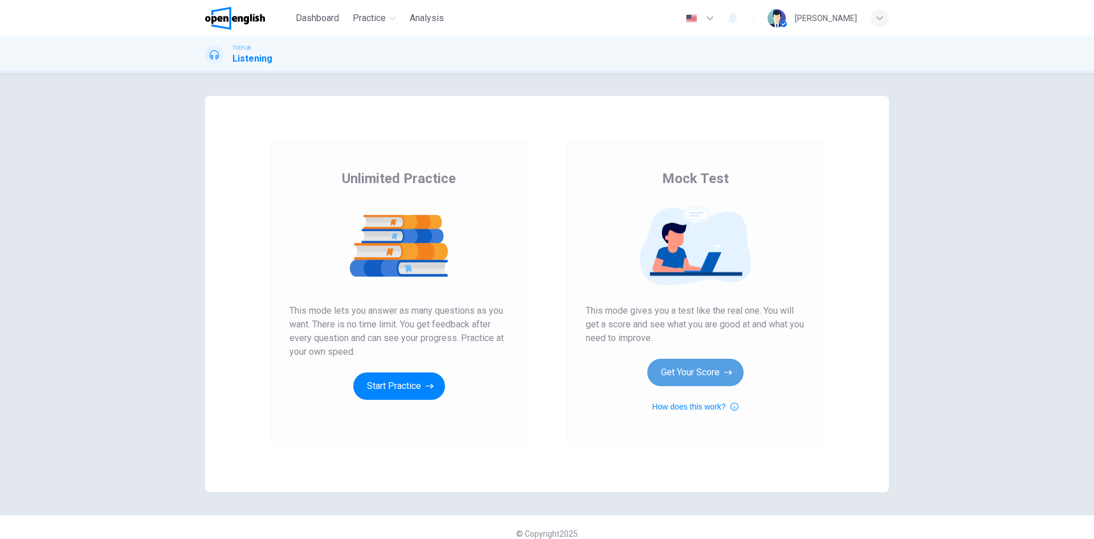
click at [690, 373] on button "Get Your Score" at bounding box center [695, 371] width 96 height 27
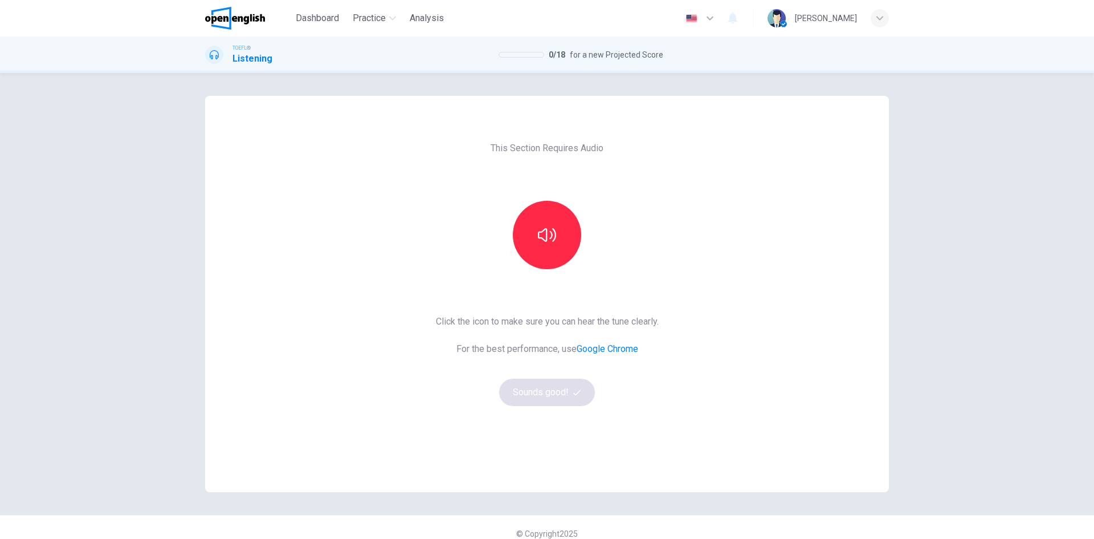
click at [602, 347] on link "Google Chrome" at bounding box center [608, 348] width 62 height 11
click at [545, 244] on button "button" at bounding box center [547, 235] width 68 height 68
click at [806, 400] on div "This Section Requires Audio Click the icon to make sure you can hear the tune c…" at bounding box center [547, 294] width 684 height 396
click at [549, 392] on button "Sounds good!" at bounding box center [547, 391] width 96 height 27
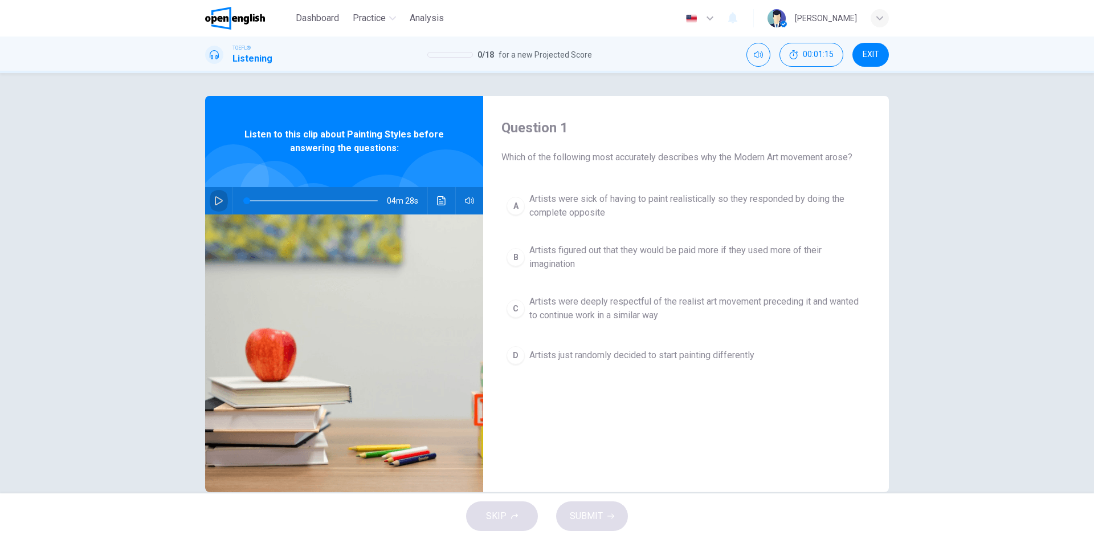
click at [214, 196] on icon "button" at bounding box center [218, 200] width 9 height 9
click at [802, 425] on div "Question 1 Which of the following most accurately describes why the Modern Art …" at bounding box center [686, 294] width 406 height 396
click at [730, 381] on div "A Artists were sick of having to paint realistically so they responded by doing…" at bounding box center [686, 289] width 369 height 205
click at [218, 198] on icon "button" at bounding box center [218, 200] width 9 height 9
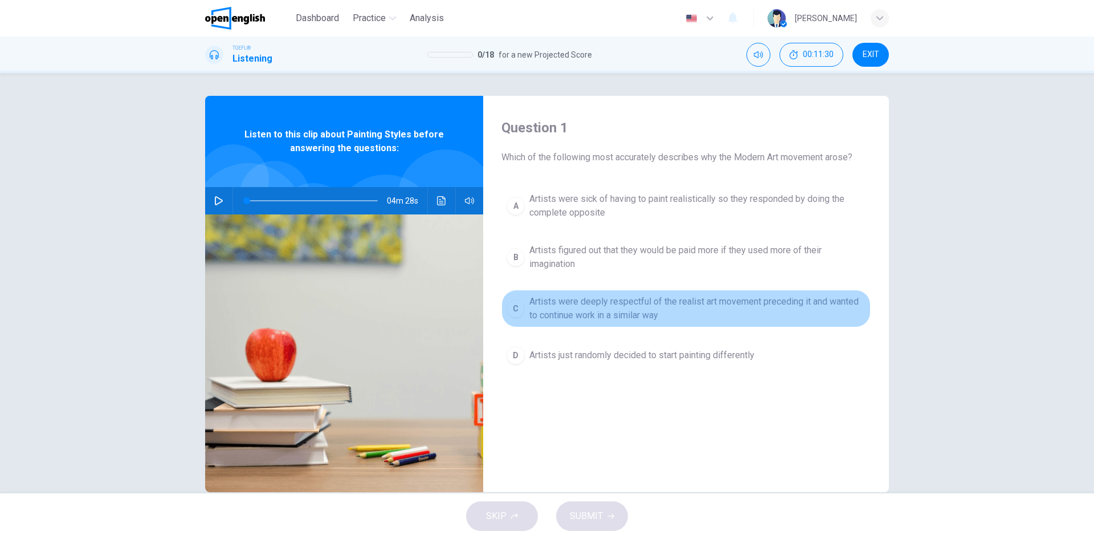
click at [690, 310] on span "Artists were deeply respectful of the realist art movement preceding it and wan…" at bounding box center [697, 308] width 336 height 27
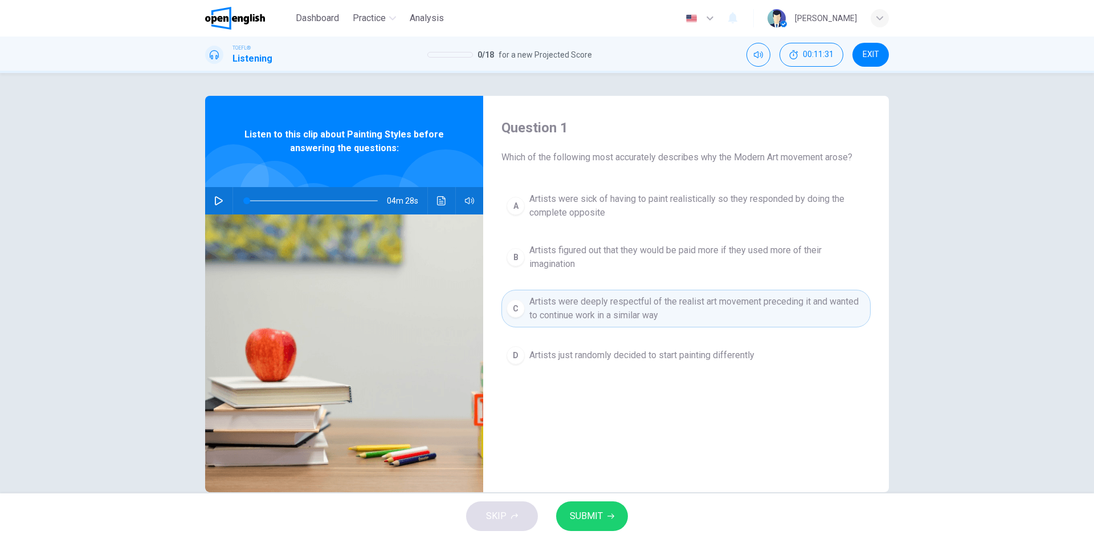
click at [604, 519] on button "SUBMIT" at bounding box center [592, 516] width 72 height 30
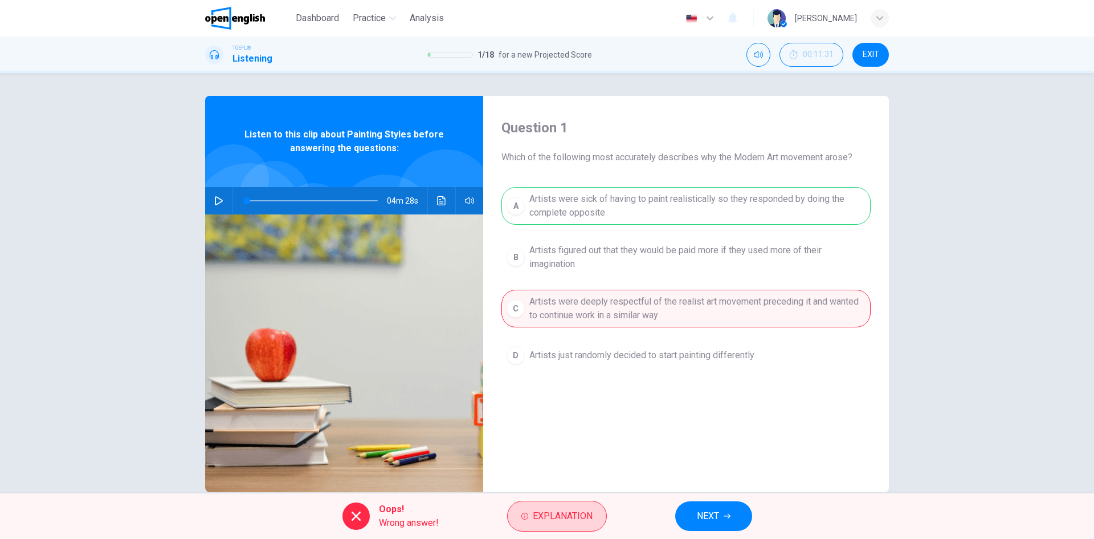
click at [586, 510] on span "Explanation" at bounding box center [563, 516] width 60 height 16
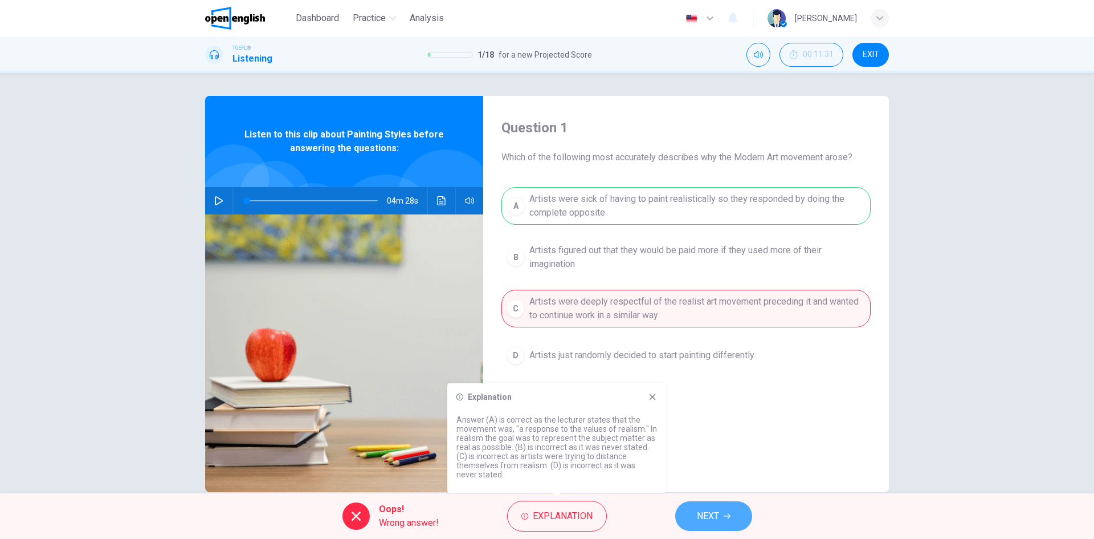
click at [719, 511] on span "NEXT" at bounding box center [708, 516] width 22 height 16
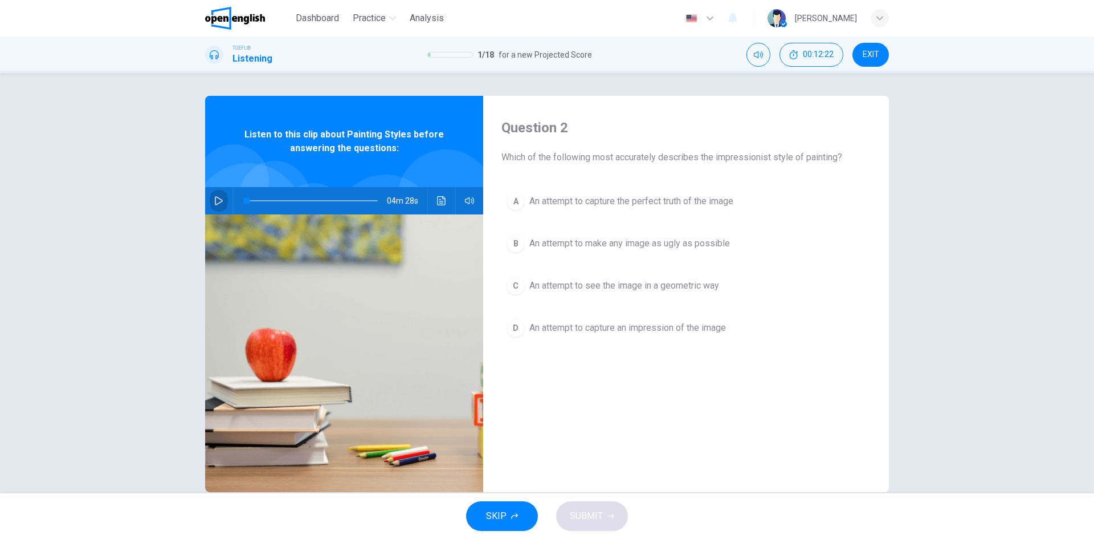
click at [214, 199] on icon "button" at bounding box center [218, 200] width 9 height 9
click at [215, 200] on icon "button" at bounding box center [218, 200] width 9 height 9
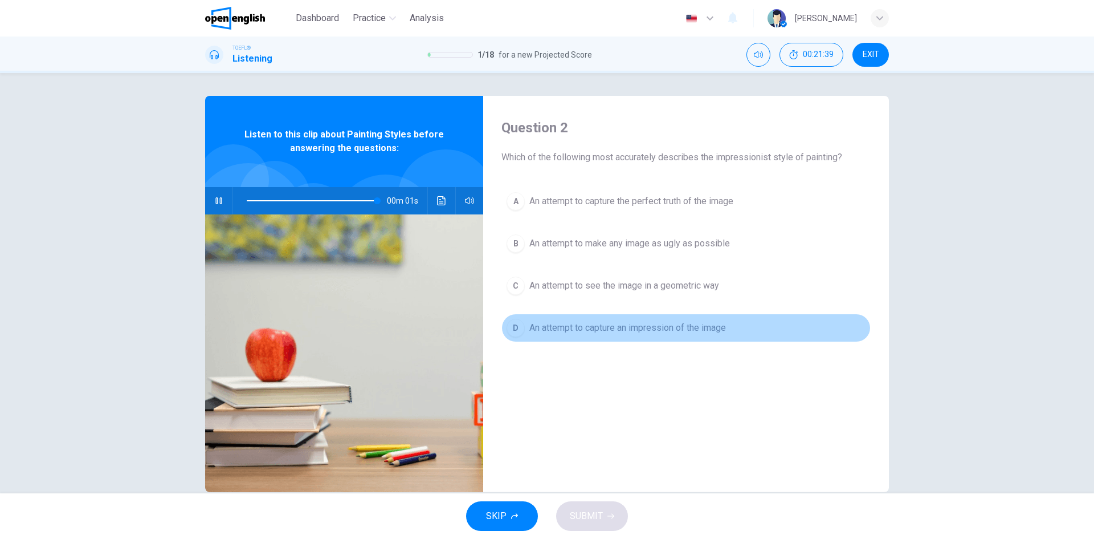
click at [657, 324] on span "An attempt to capture an impression of the image" at bounding box center [627, 328] width 197 height 14
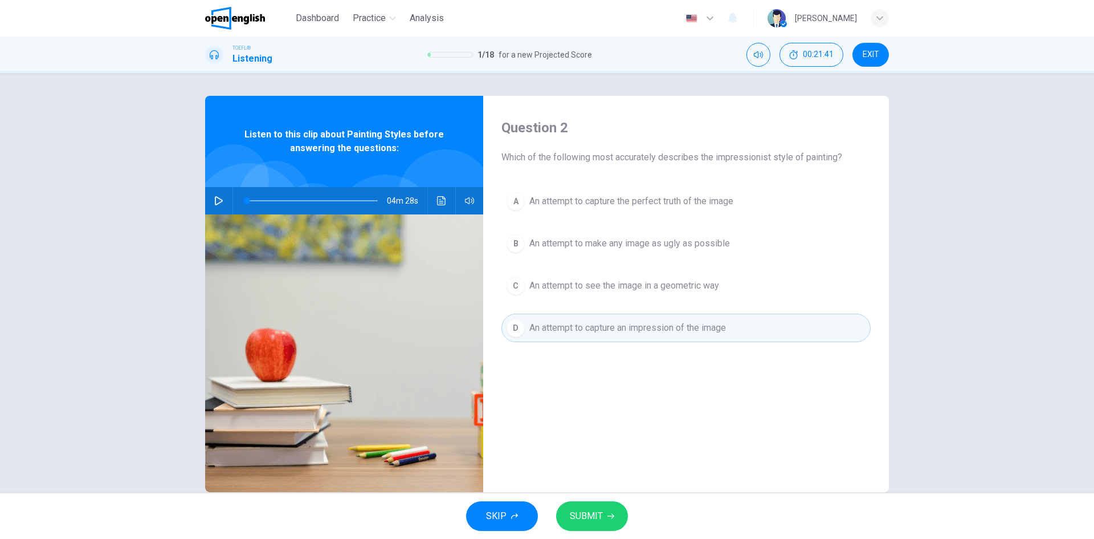
click at [591, 517] on span "SUBMIT" at bounding box center [586, 516] width 33 height 16
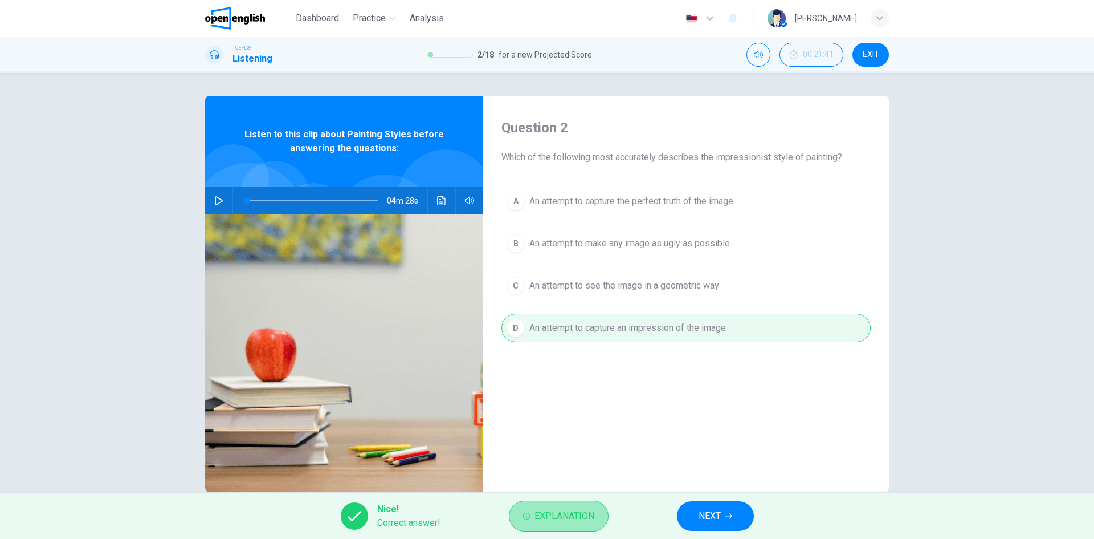
click at [581, 513] on span "Explanation" at bounding box center [565, 516] width 60 height 16
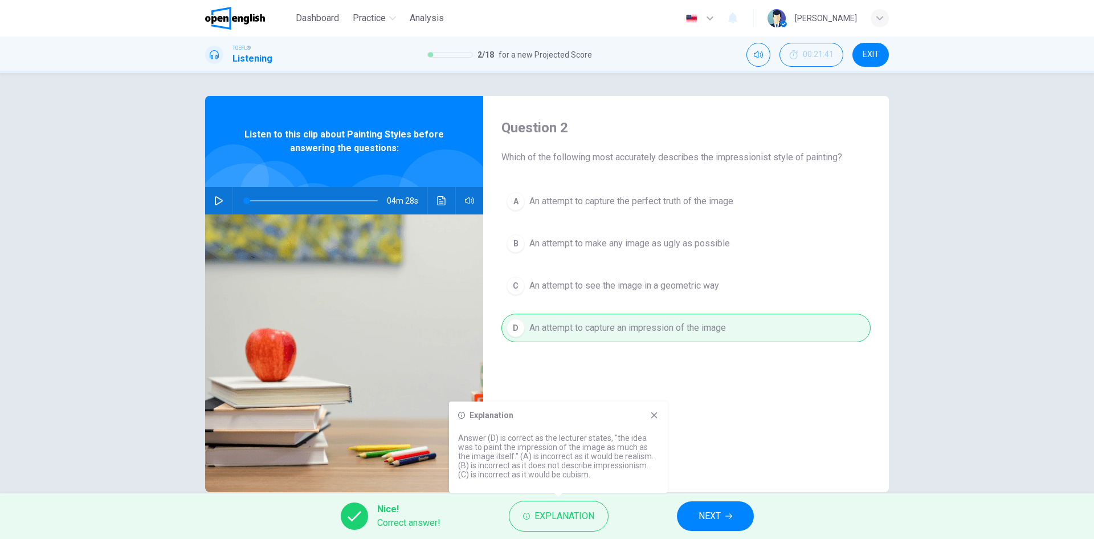
click at [721, 515] on button "NEXT" at bounding box center [715, 516] width 77 height 30
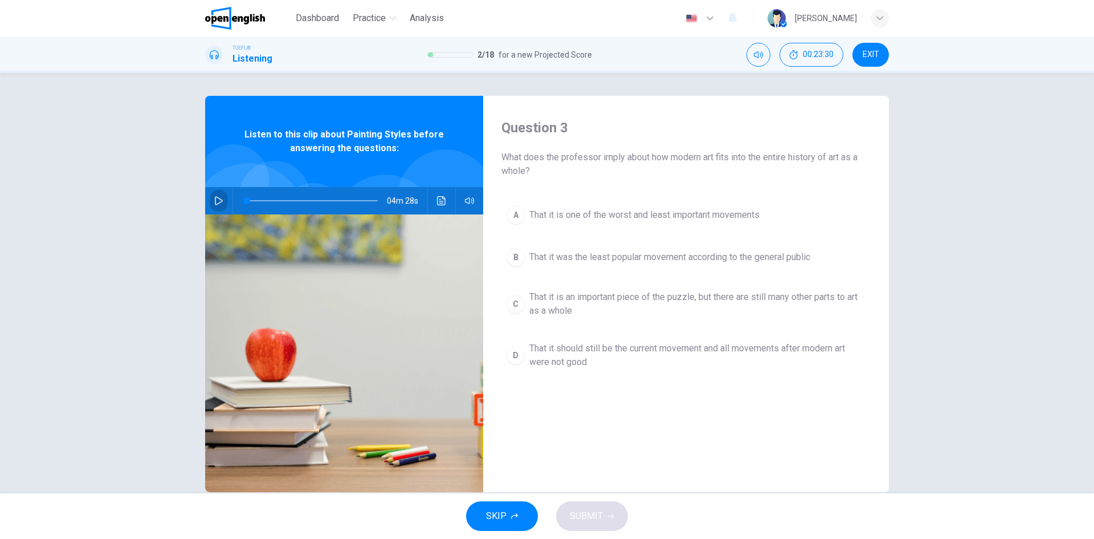
click at [222, 197] on button "button" at bounding box center [219, 200] width 18 height 27
click at [733, 211] on span "That it is one of the worst and least important movements" at bounding box center [644, 215] width 230 height 14
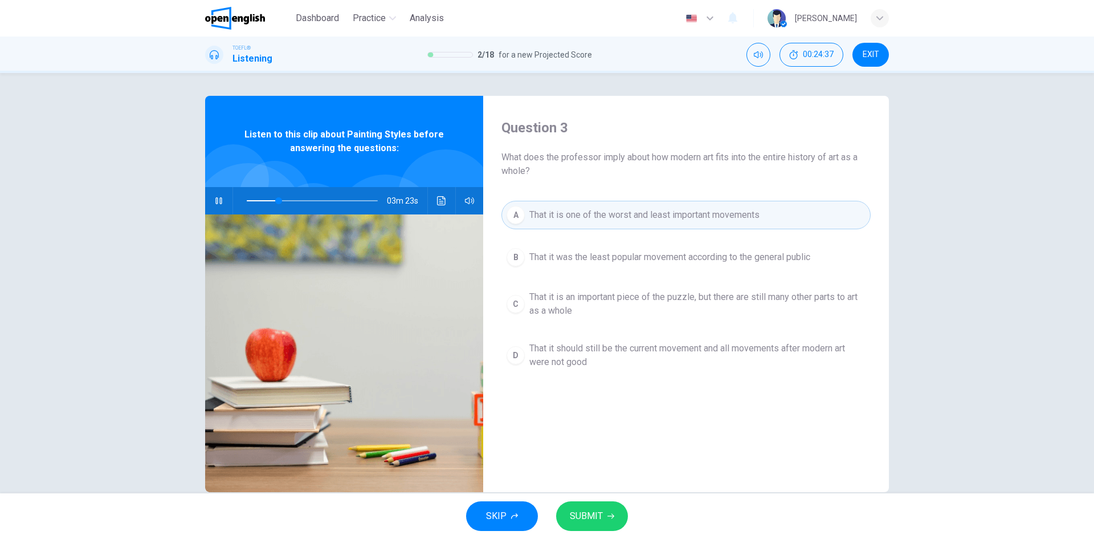
click at [582, 510] on span "SUBMIT" at bounding box center [586, 516] width 33 height 16
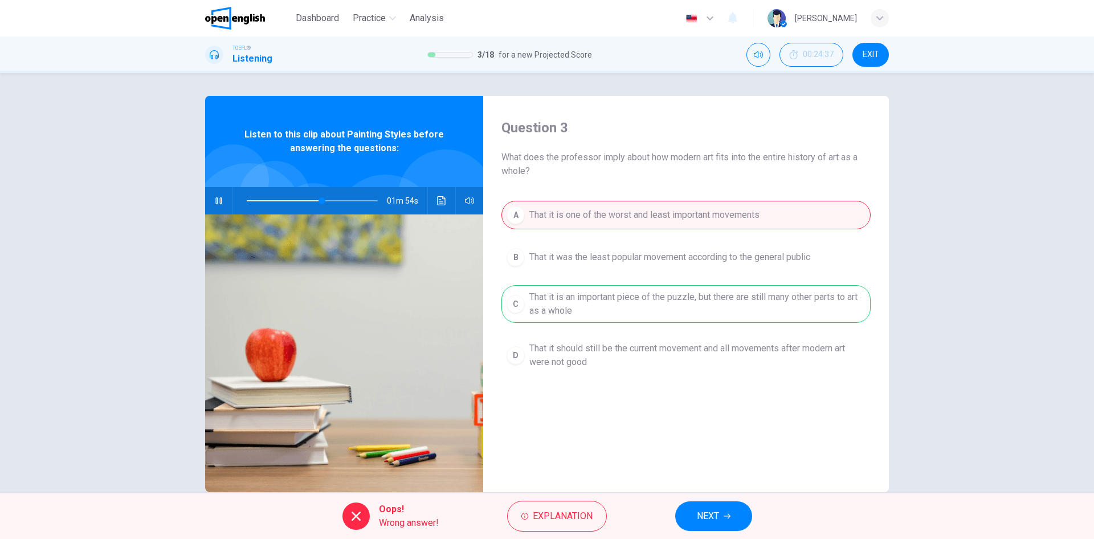
click at [713, 514] on span "NEXT" at bounding box center [708, 516] width 22 height 16
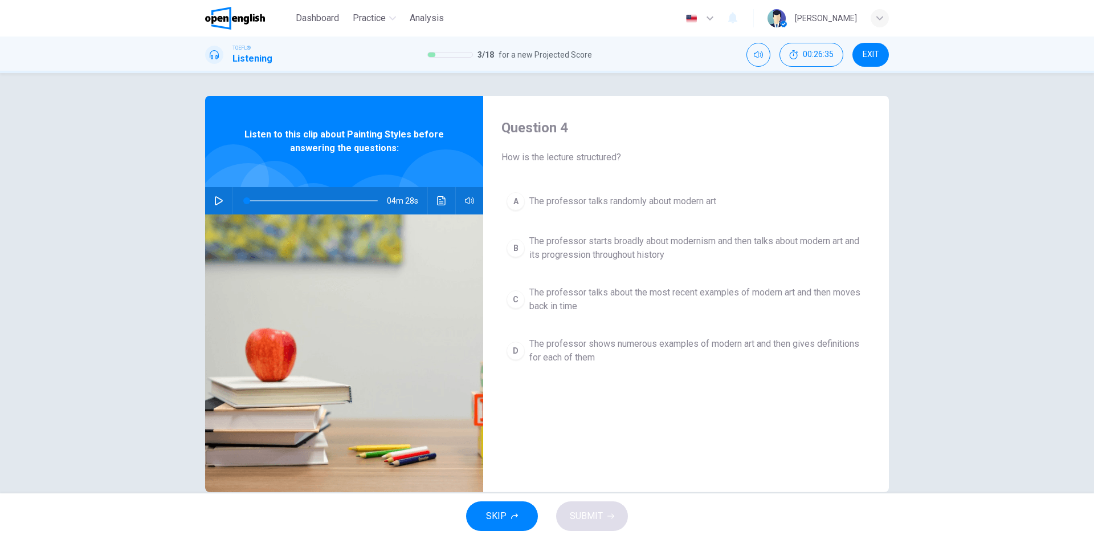
click at [683, 297] on span "The professor talks about the most recent examples of modern art and then moves…" at bounding box center [697, 299] width 336 height 27
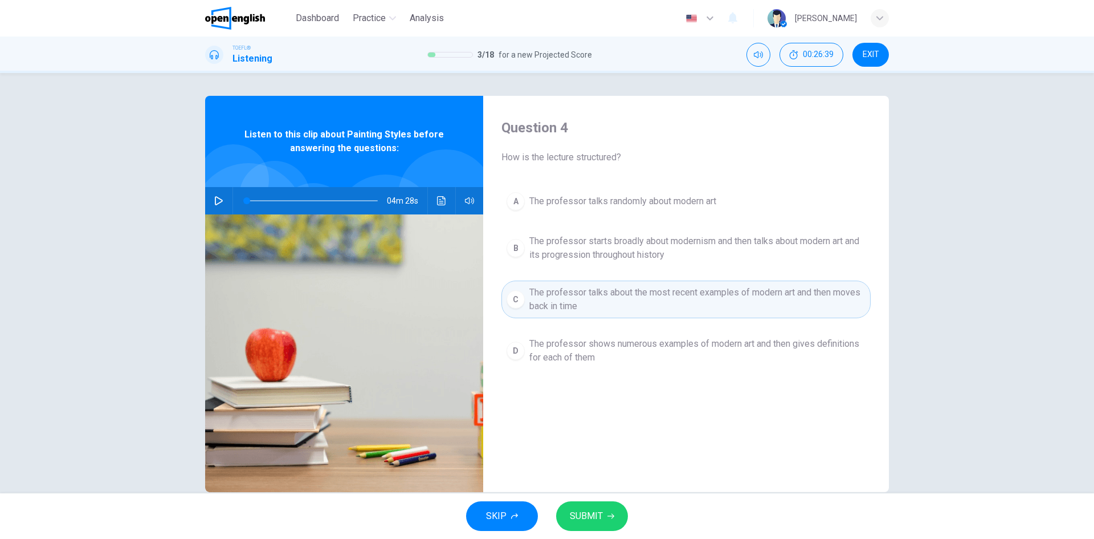
click at [642, 349] on span "The professor shows numerous examples of modern art and then gives definitions …" at bounding box center [697, 350] width 336 height 27
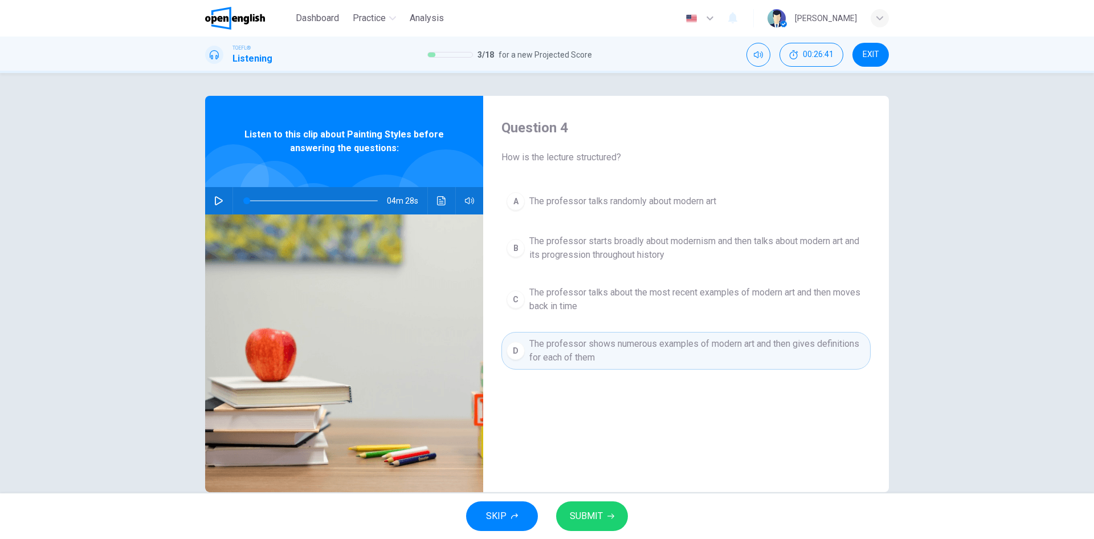
click at [597, 516] on span "SUBMIT" at bounding box center [586, 516] width 33 height 16
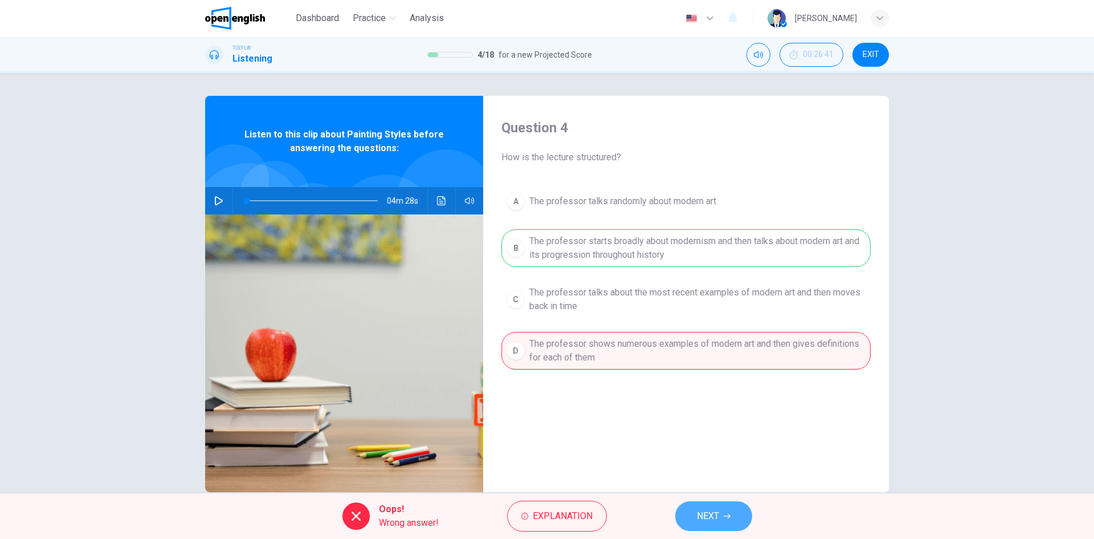
click at [714, 519] on span "NEXT" at bounding box center [708, 516] width 22 height 16
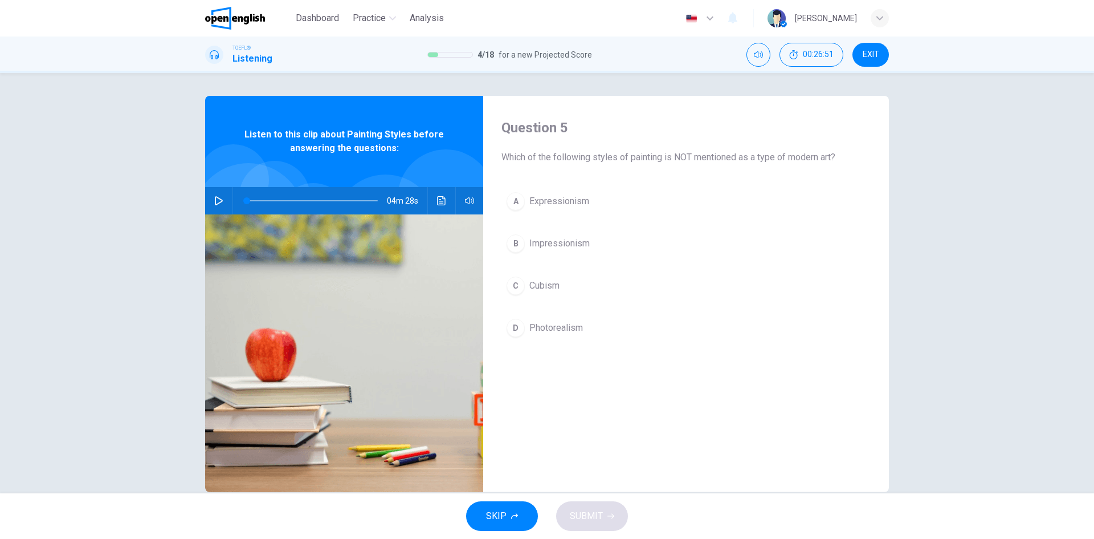
click at [555, 332] on span "Photorealism" at bounding box center [556, 328] width 54 height 14
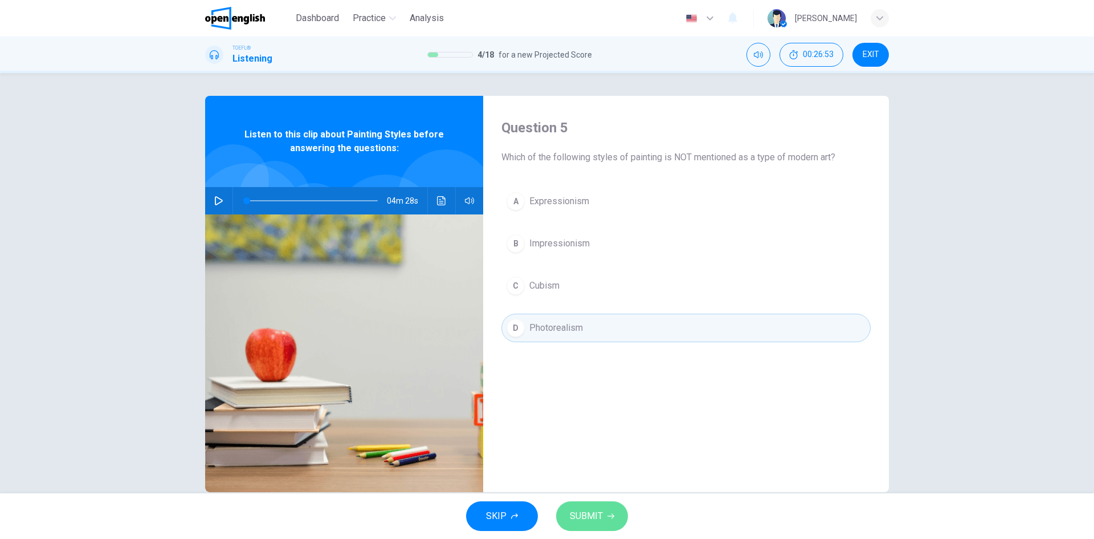
click at [593, 520] on span "SUBMIT" at bounding box center [586, 516] width 33 height 16
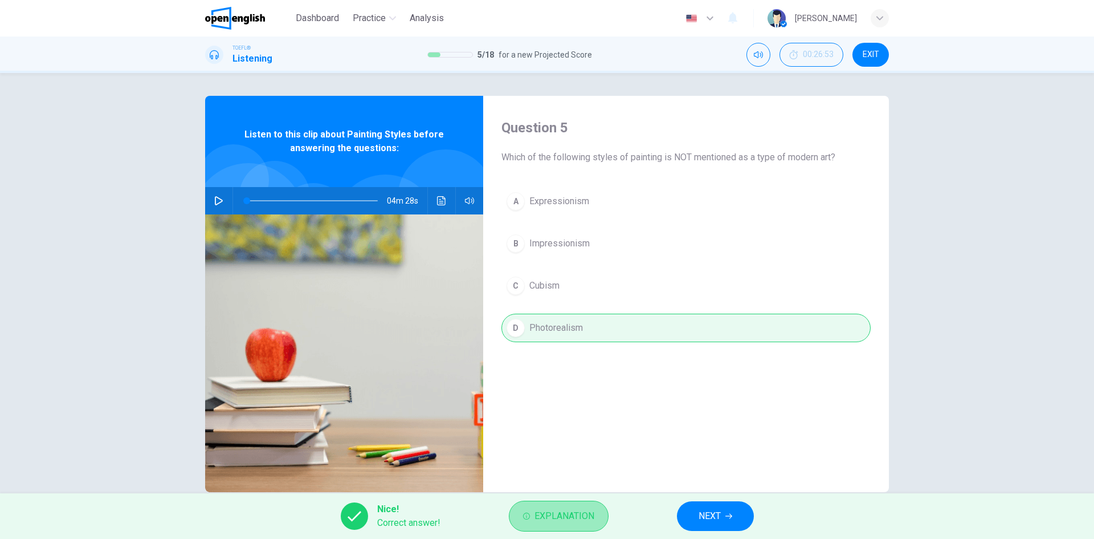
click at [566, 521] on span "Explanation" at bounding box center [565, 516] width 60 height 16
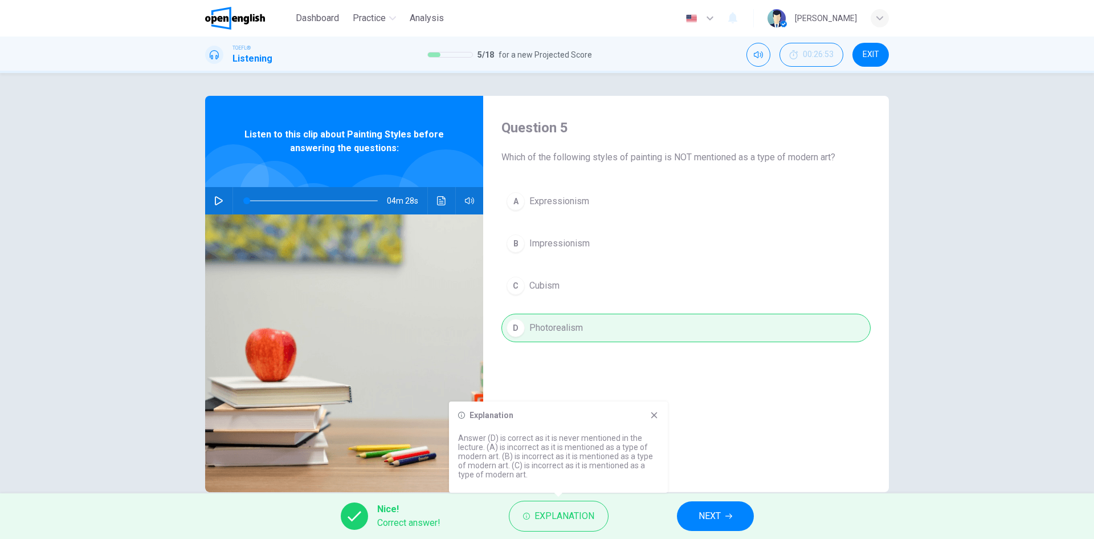
click at [703, 516] on span "NEXT" at bounding box center [710, 516] width 22 height 16
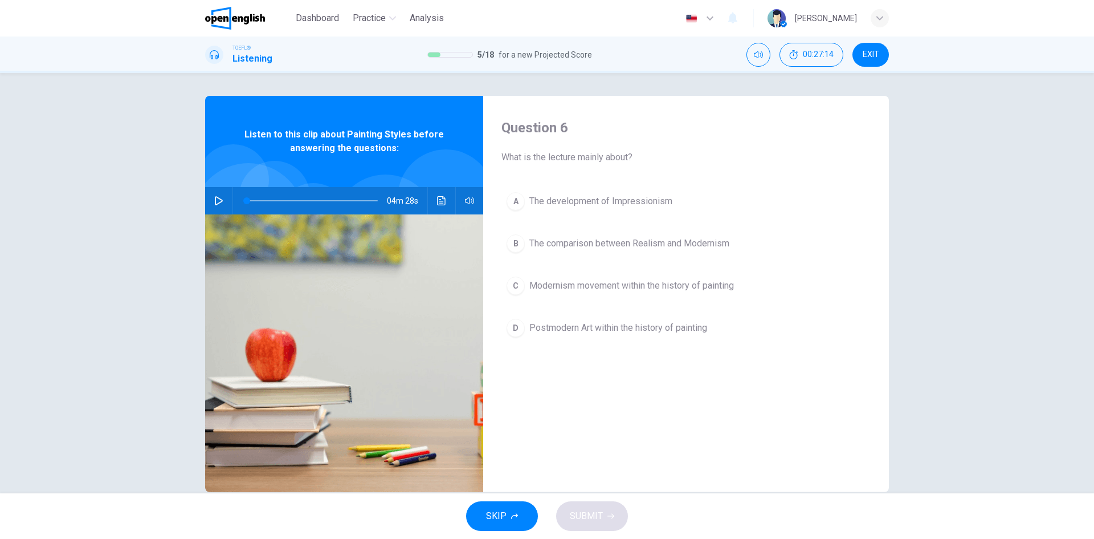
click at [214, 199] on icon "button" at bounding box center [218, 200] width 9 height 9
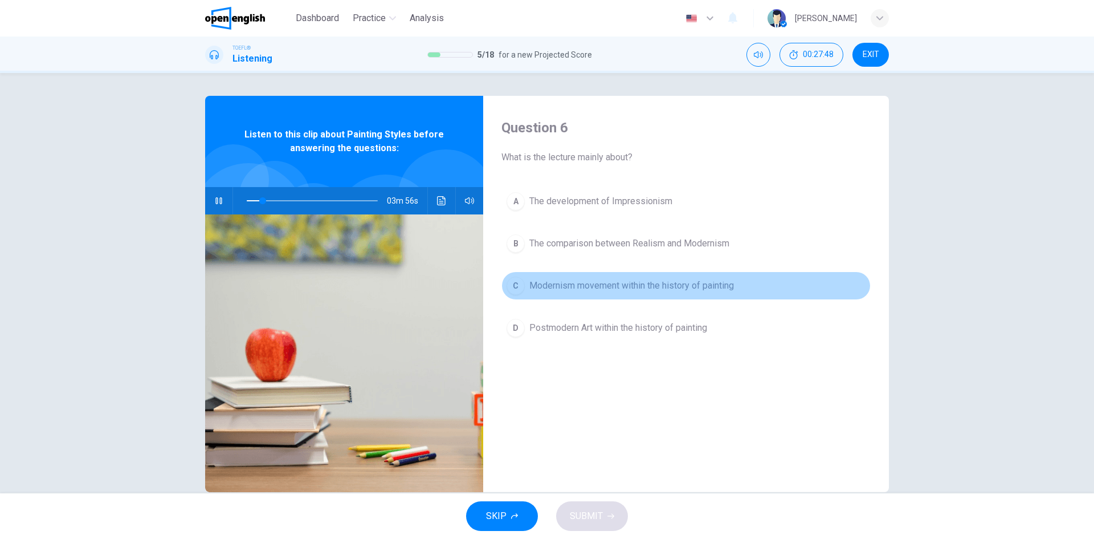
click at [724, 284] on span "Modernism movement within the history of painting" at bounding box center [631, 286] width 205 height 14
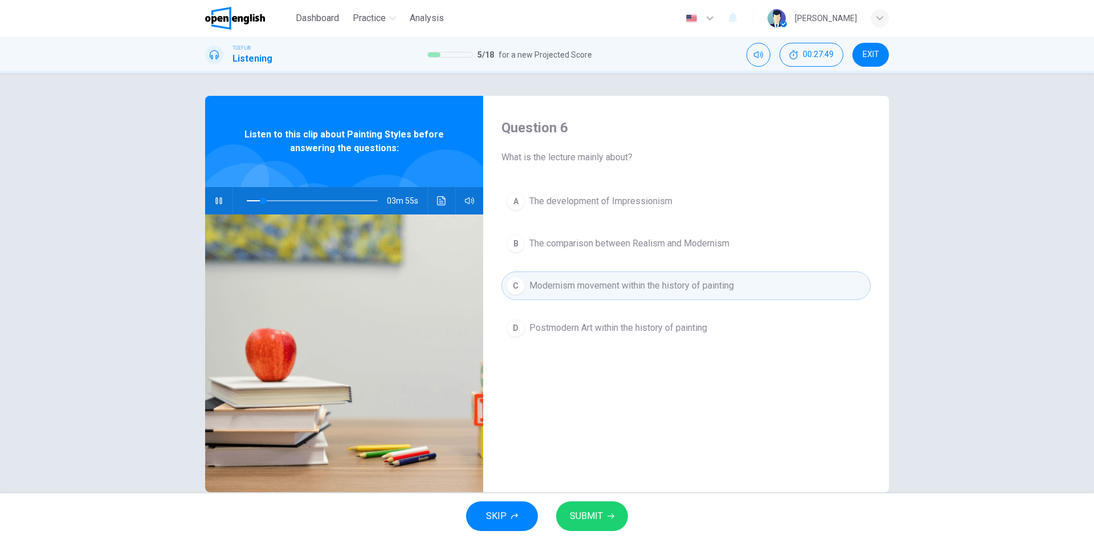
click at [596, 514] on span "SUBMIT" at bounding box center [586, 516] width 33 height 16
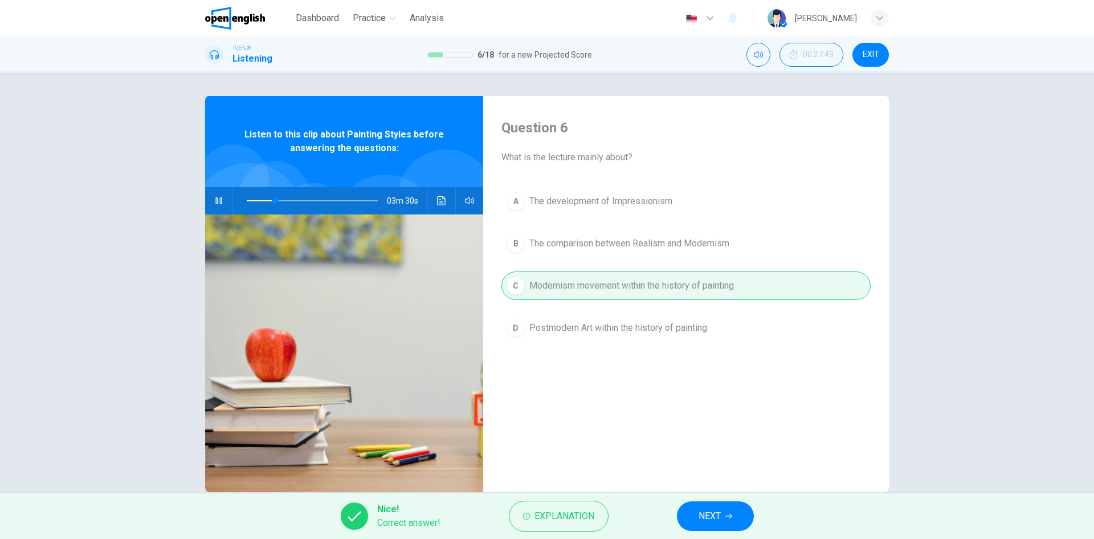
type input "**"
click at [717, 518] on span "NEXT" at bounding box center [710, 516] width 22 height 16
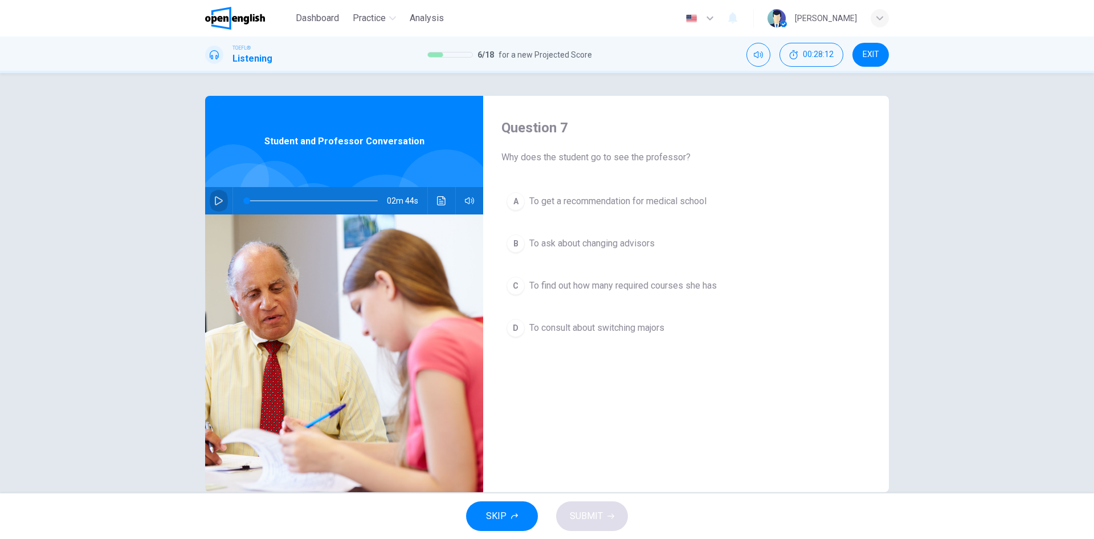
click at [216, 197] on icon "button" at bounding box center [218, 200] width 9 height 9
click at [218, 200] on icon "button" at bounding box center [219, 200] width 8 height 9
click at [658, 284] on span "To find out how many required courses she has" at bounding box center [622, 286] width 187 height 14
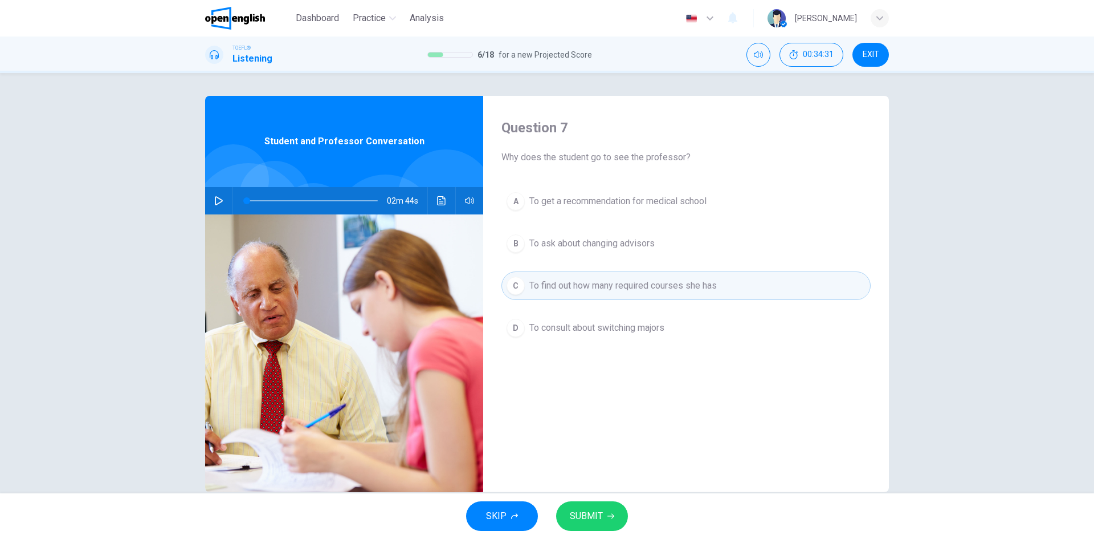
click at [595, 513] on span "SUBMIT" at bounding box center [586, 516] width 33 height 16
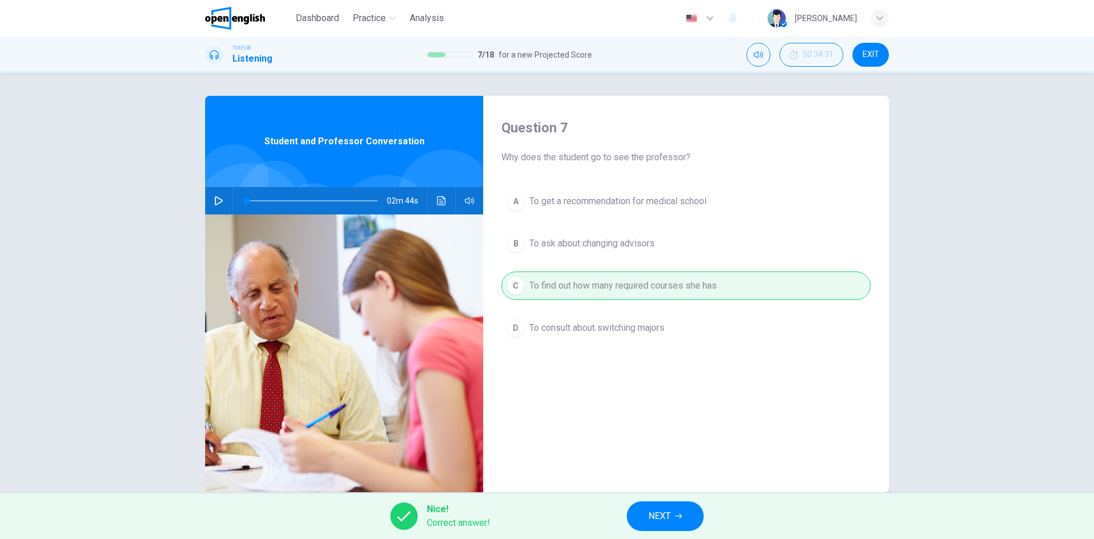
click at [664, 511] on span "NEXT" at bounding box center [660, 516] width 22 height 16
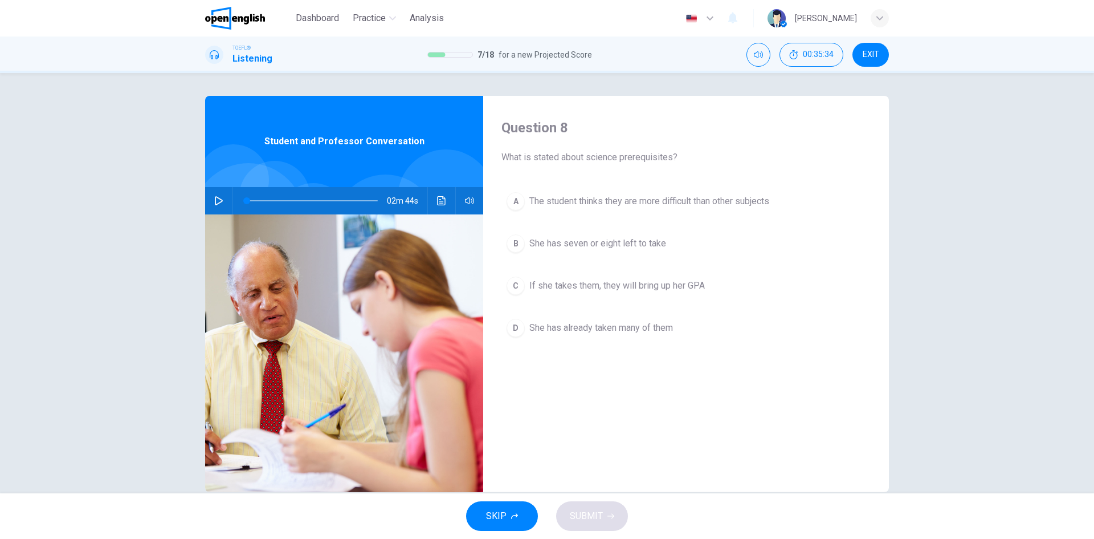
click at [216, 201] on icon "button" at bounding box center [218, 200] width 9 height 9
click at [659, 287] on span "If she takes them, they will bring up her GPA" at bounding box center [617, 286] width 176 height 14
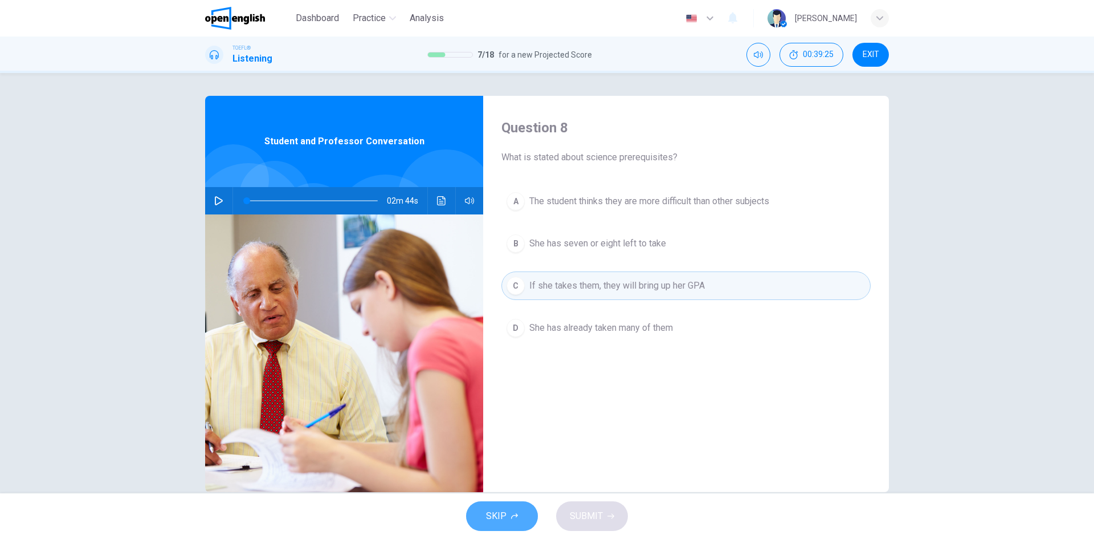
click at [495, 518] on span "SKIP" at bounding box center [496, 516] width 21 height 16
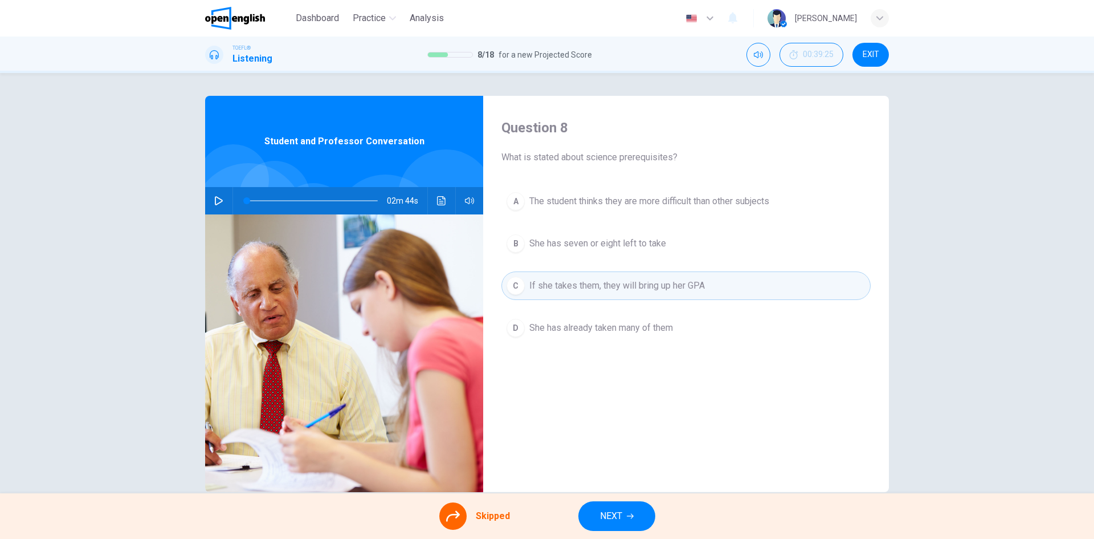
click at [619, 513] on span "NEXT" at bounding box center [611, 516] width 22 height 16
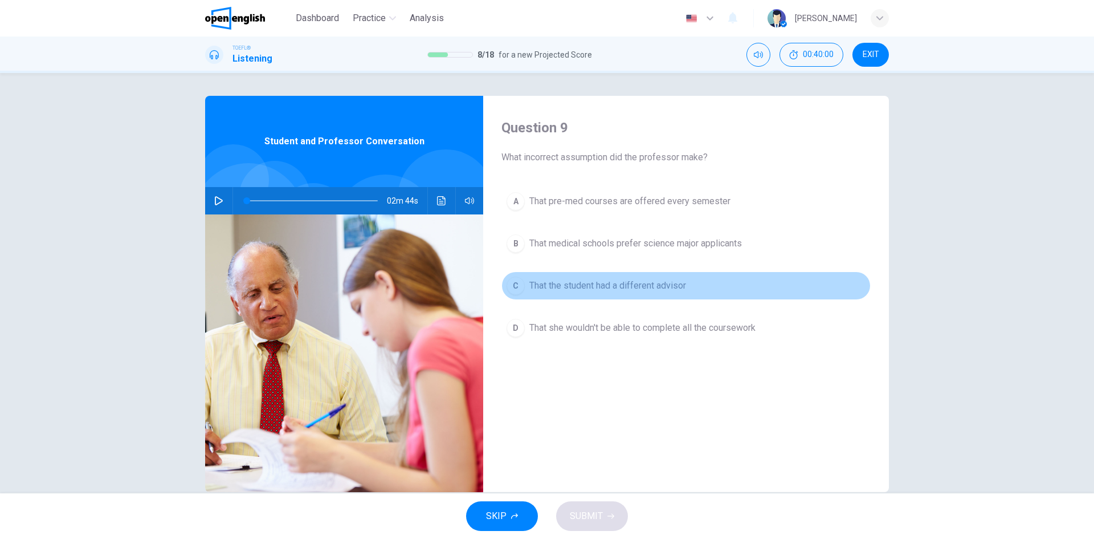
click at [528, 278] on button "C That the student had a different advisor" at bounding box center [686, 285] width 369 height 28
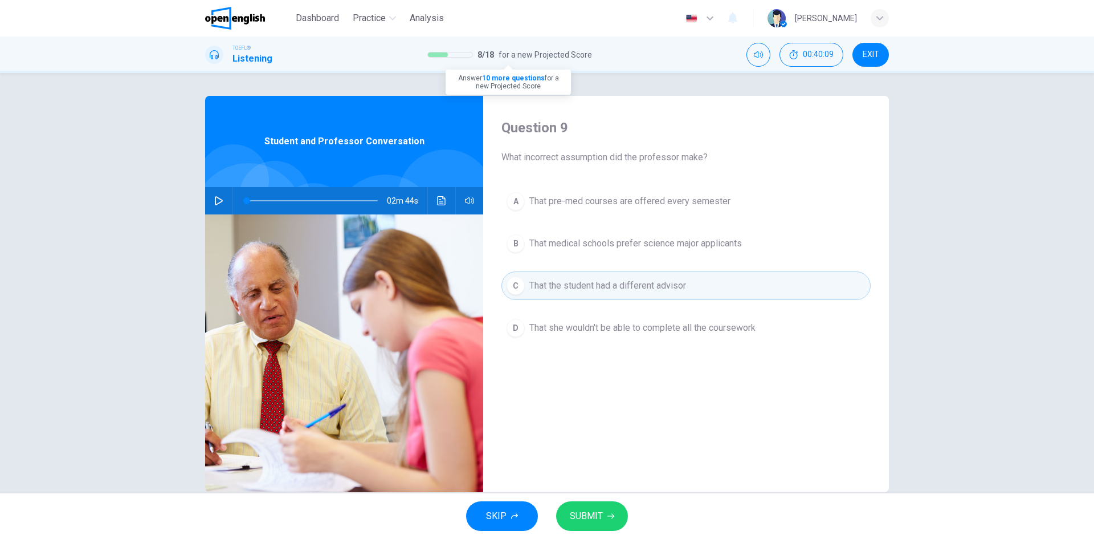
click at [440, 55] on span at bounding box center [425, 54] width 44 height 5
click at [499, 520] on span "SKIP" at bounding box center [496, 516] width 21 height 16
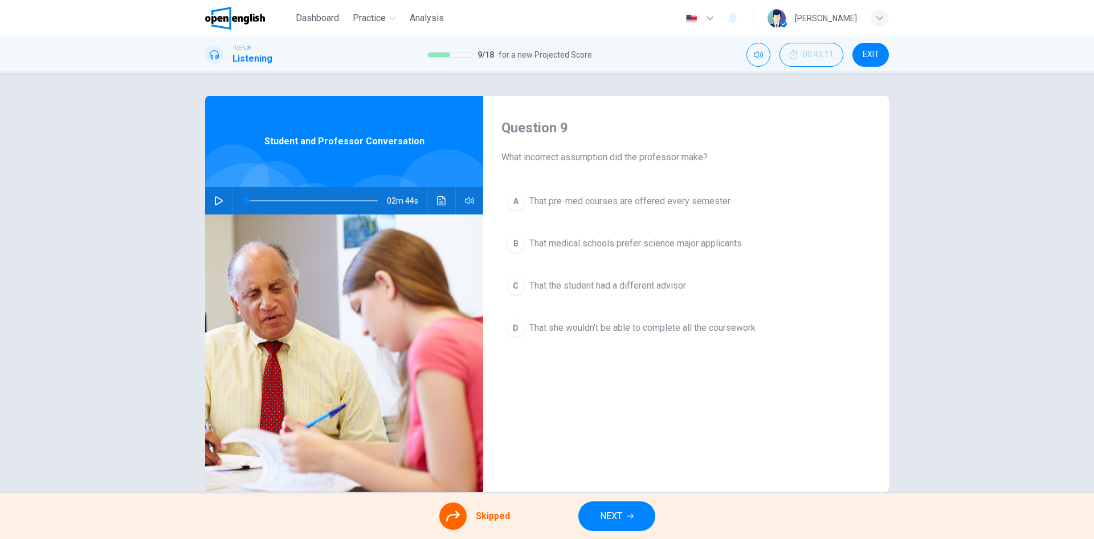
click at [450, 516] on icon at bounding box center [453, 516] width 14 height 11
click at [688, 325] on div "A That pre-med courses are offered every semester B That medical schools prefer…" at bounding box center [686, 276] width 369 height 178
click at [646, 324] on div "A That pre-med courses are offered every semester B That medical schools prefer…" at bounding box center [686, 276] width 369 height 178
click at [510, 327] on div "A That pre-med courses are offered every semester B That medical schools prefer…" at bounding box center [686, 276] width 369 height 178
click at [511, 281] on div "A That pre-med courses are offered every semester B That medical schools prefer…" at bounding box center [686, 276] width 369 height 178
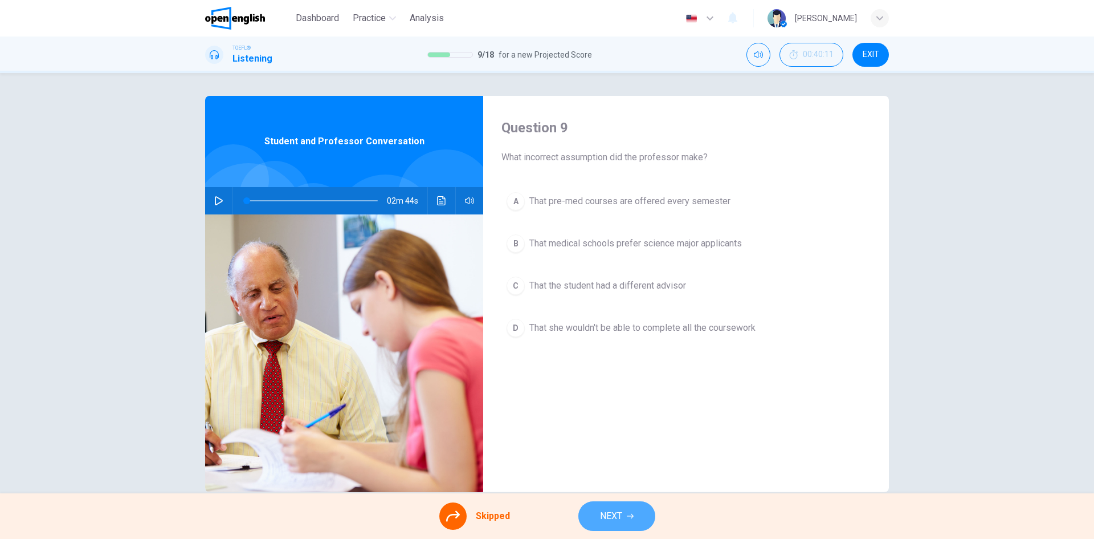
click at [621, 507] on button "NEXT" at bounding box center [616, 516] width 77 height 30
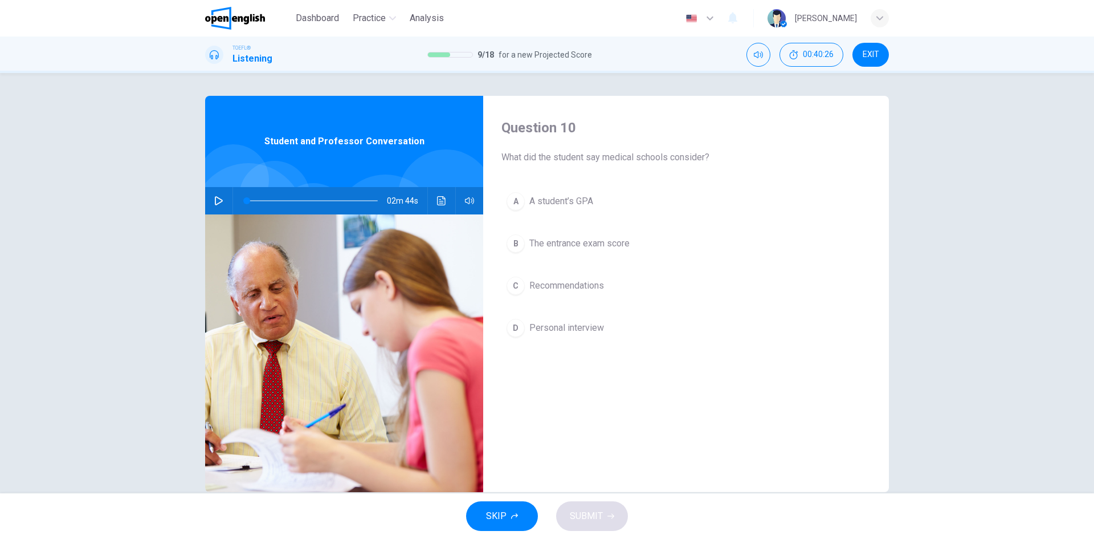
click at [216, 198] on icon "button" at bounding box center [219, 200] width 8 height 9
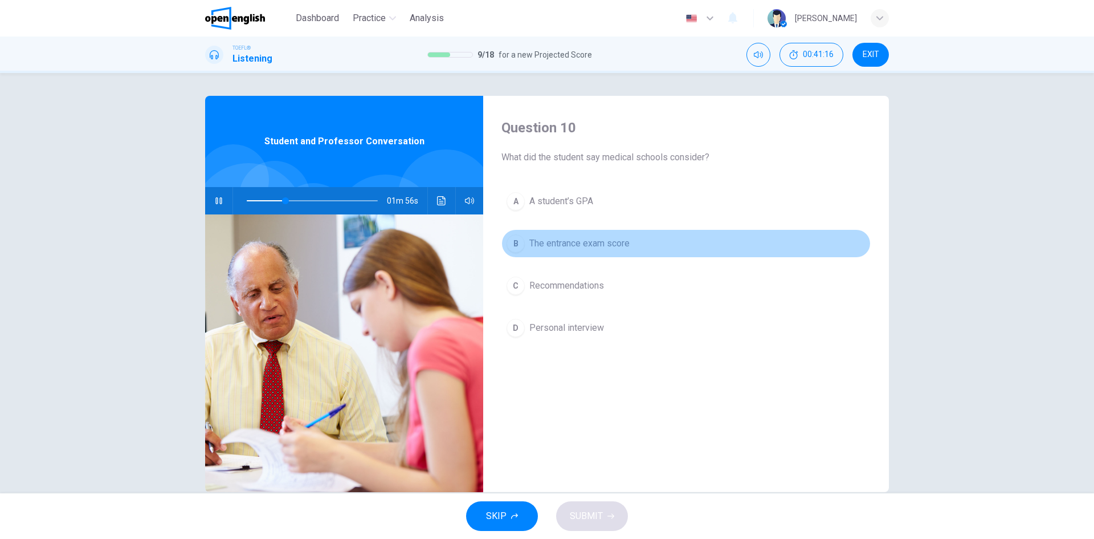
click at [583, 238] on span "The entrance exam score" at bounding box center [579, 244] width 100 height 14
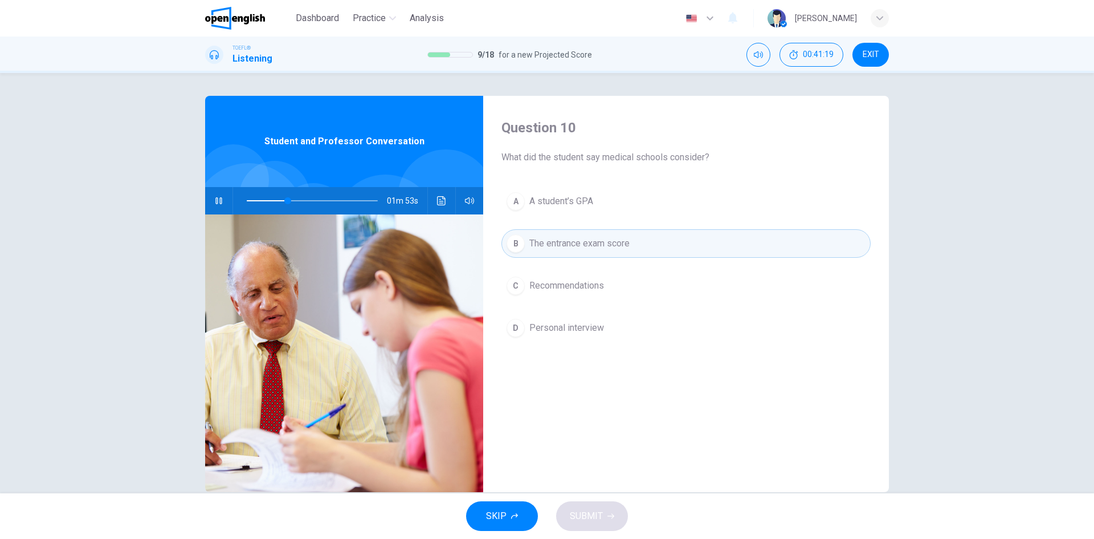
click at [588, 517] on div "SKIP SUBMIT" at bounding box center [547, 516] width 1094 height 46
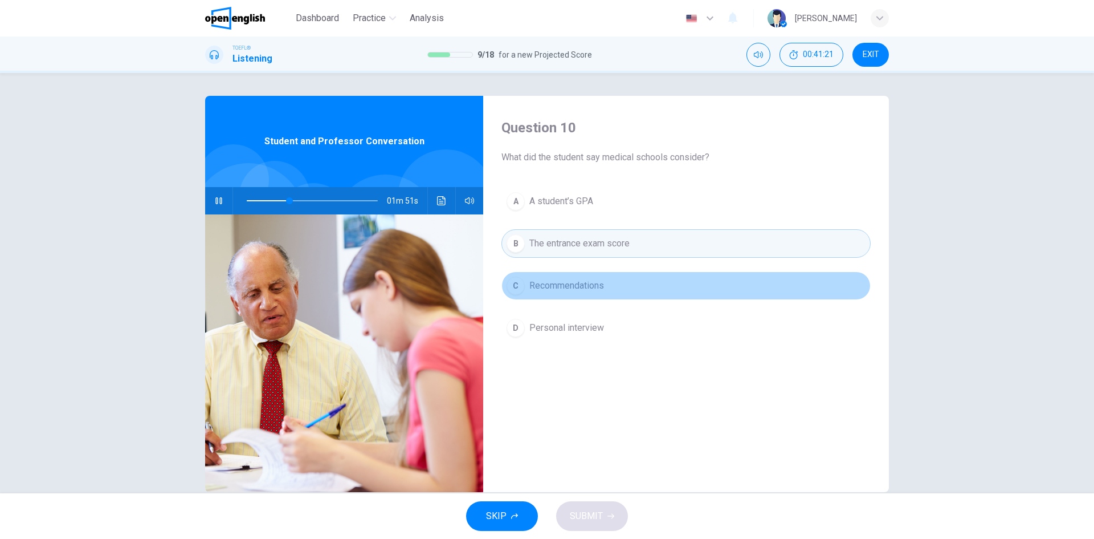
click at [541, 288] on span "Recommendations" at bounding box center [566, 286] width 75 height 14
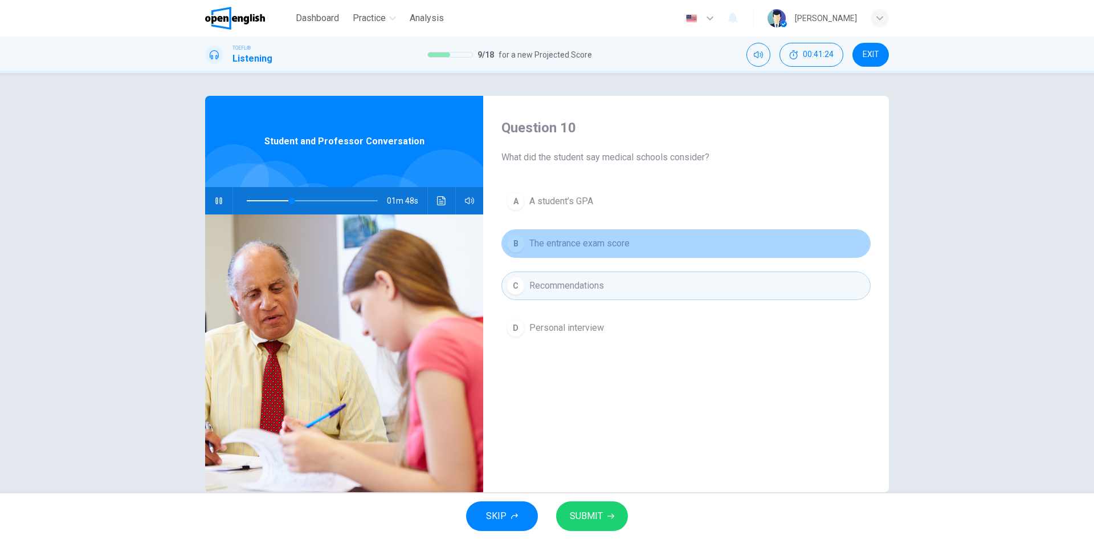
click at [521, 243] on div "B" at bounding box center [516, 243] width 18 height 18
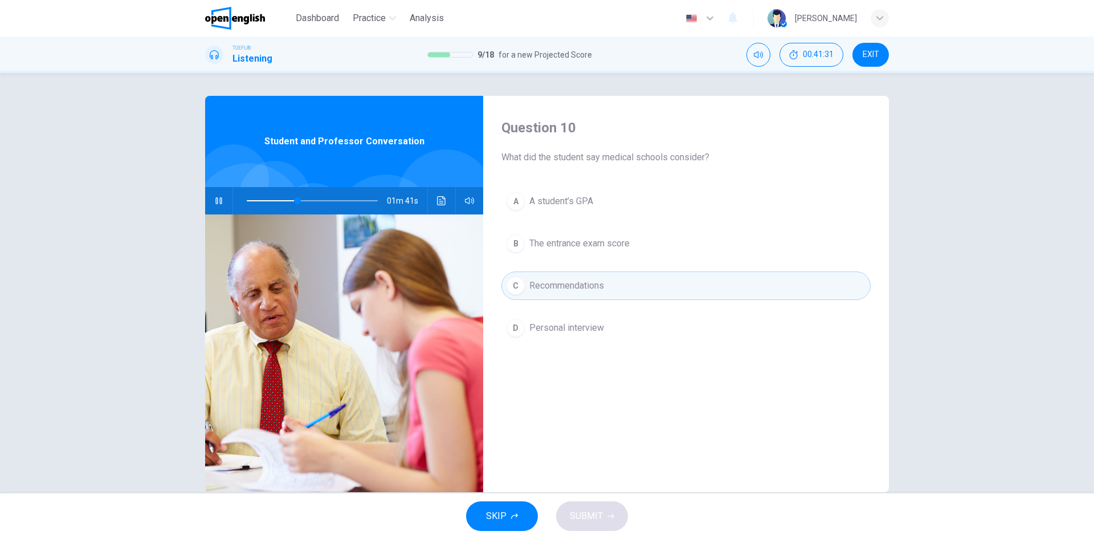
click at [570, 243] on span "The entrance exam score" at bounding box center [579, 244] width 100 height 14
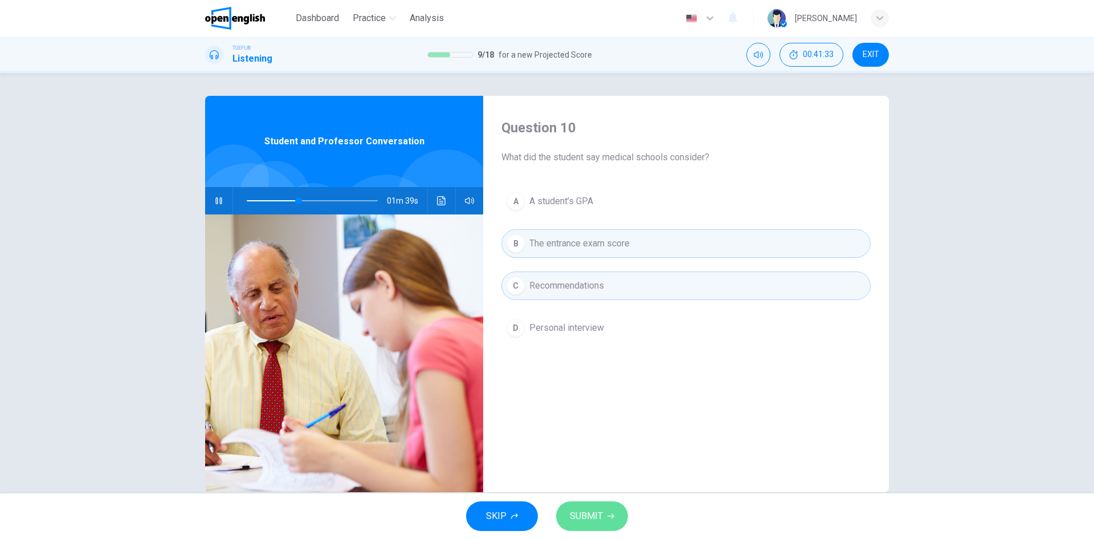
click at [596, 503] on button "SUBMIT" at bounding box center [592, 516] width 72 height 30
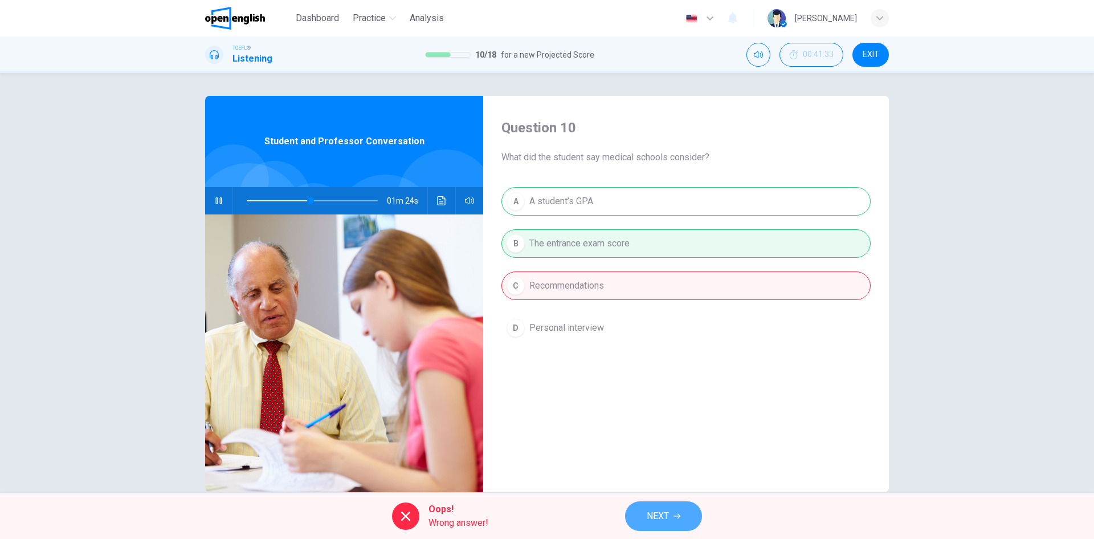
click at [654, 513] on span "NEXT" at bounding box center [658, 516] width 22 height 16
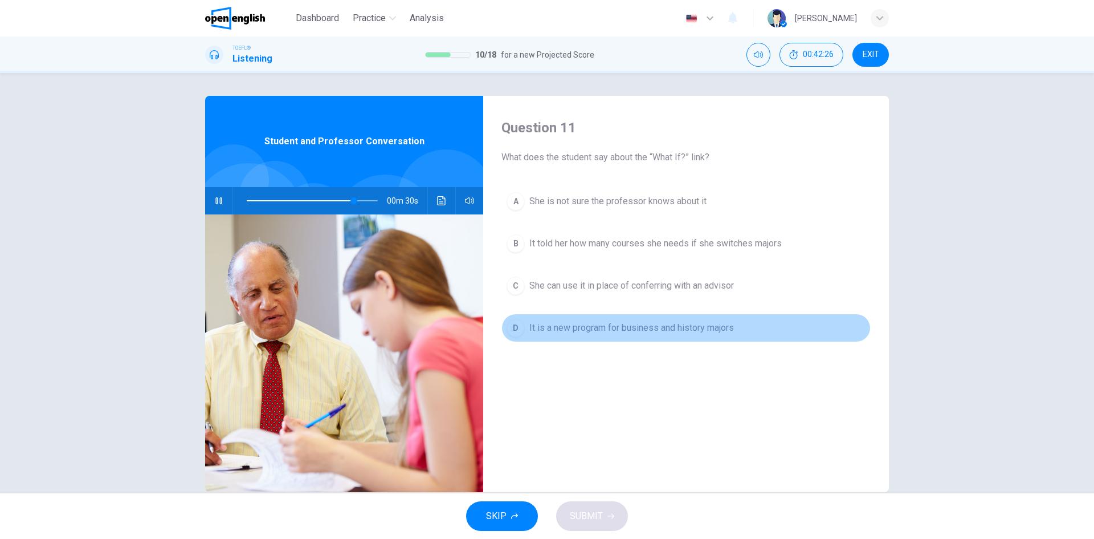
click at [683, 324] on span "It is a new program for business and history majors" at bounding box center [631, 328] width 205 height 14
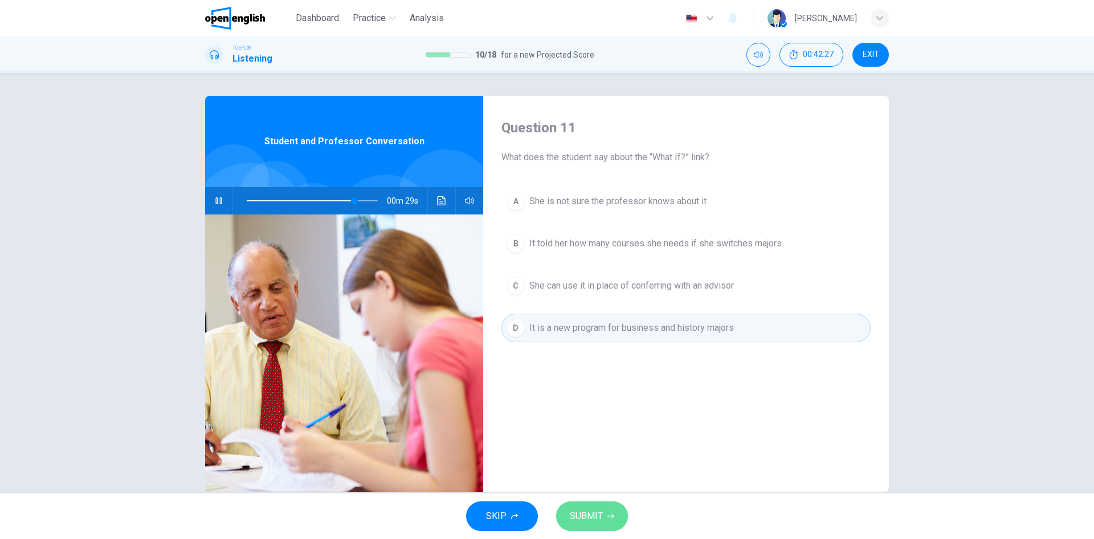
click at [600, 519] on span "SUBMIT" at bounding box center [586, 516] width 33 height 16
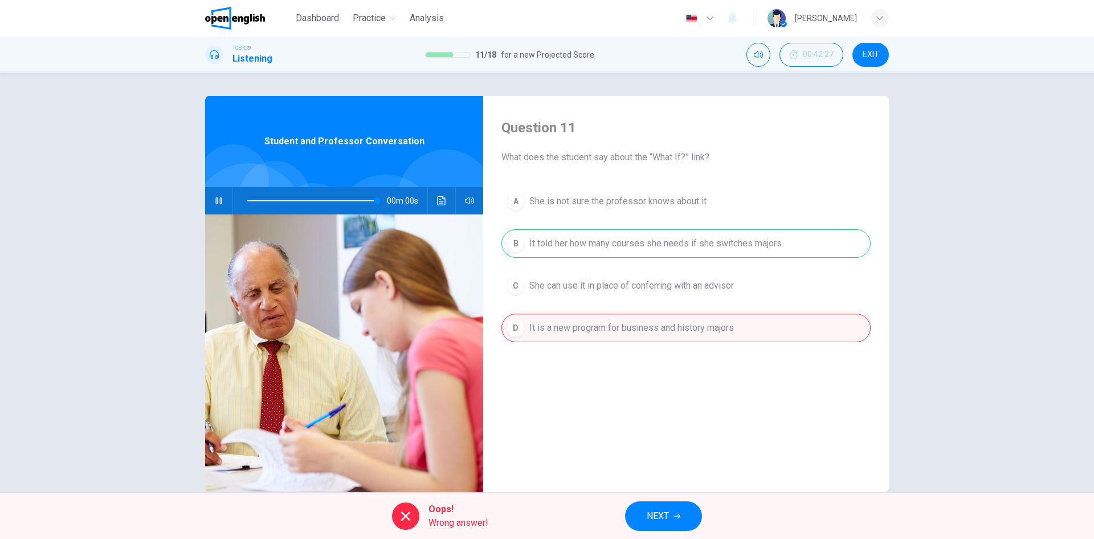
type input "*"
click at [669, 516] on span "NEXT" at bounding box center [658, 516] width 22 height 16
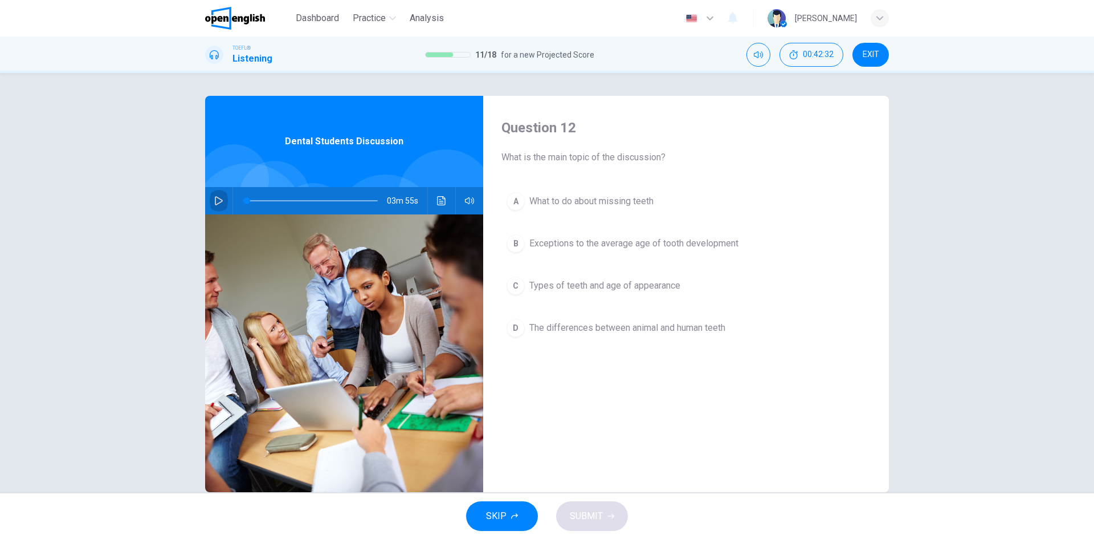
click at [217, 202] on icon "button" at bounding box center [219, 200] width 8 height 9
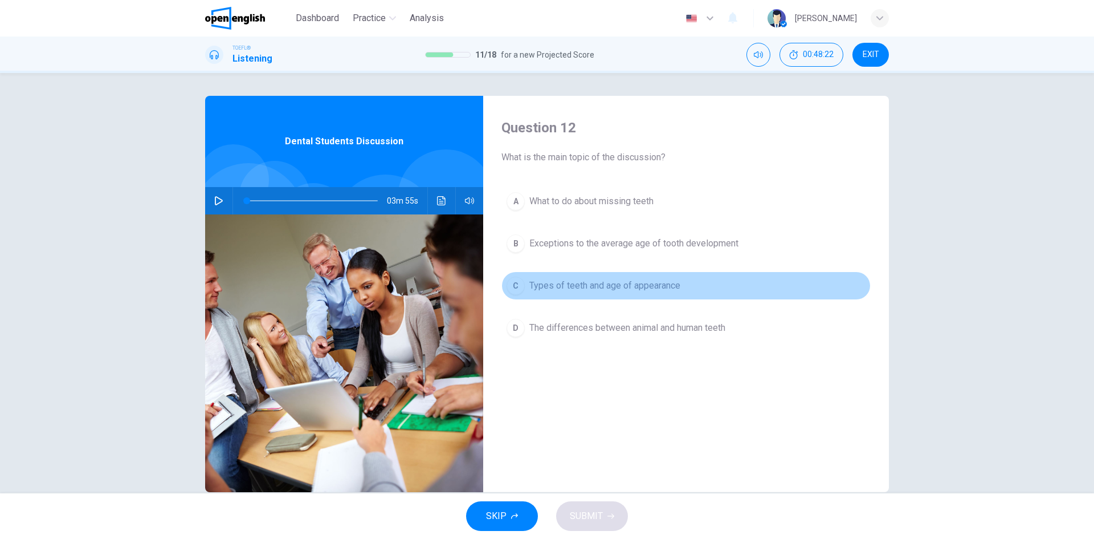
click at [591, 287] on span "Types of teeth and age of appearance" at bounding box center [604, 286] width 151 height 14
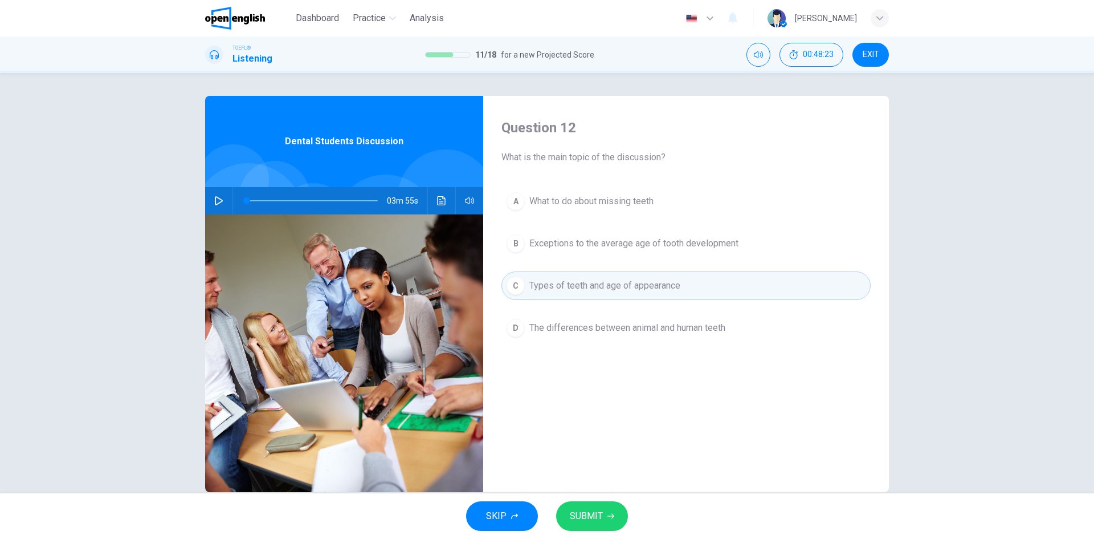
click at [602, 507] on button "SUBMIT" at bounding box center [592, 516] width 72 height 30
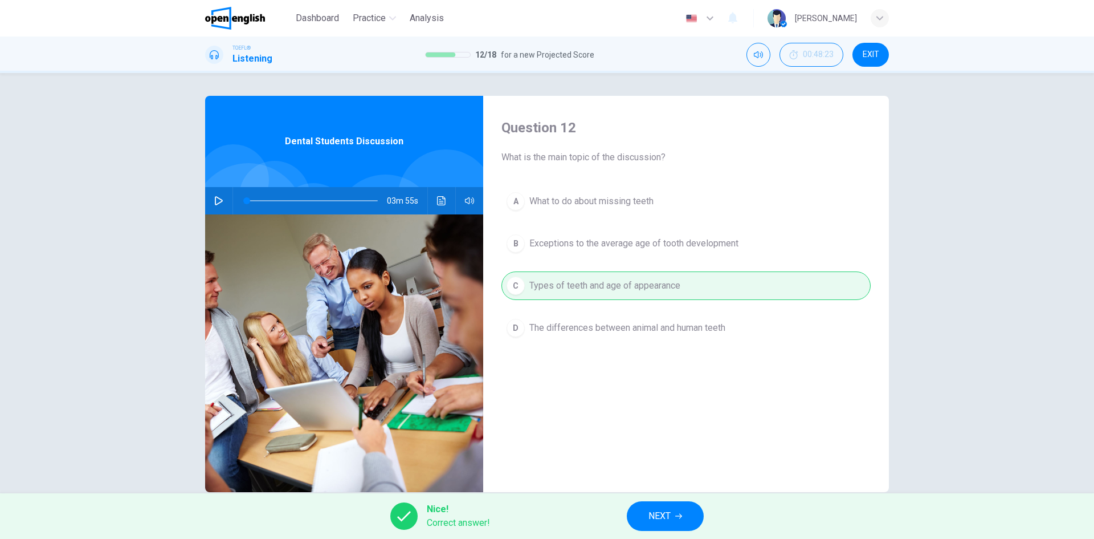
click at [664, 517] on span "NEXT" at bounding box center [660, 516] width 22 height 16
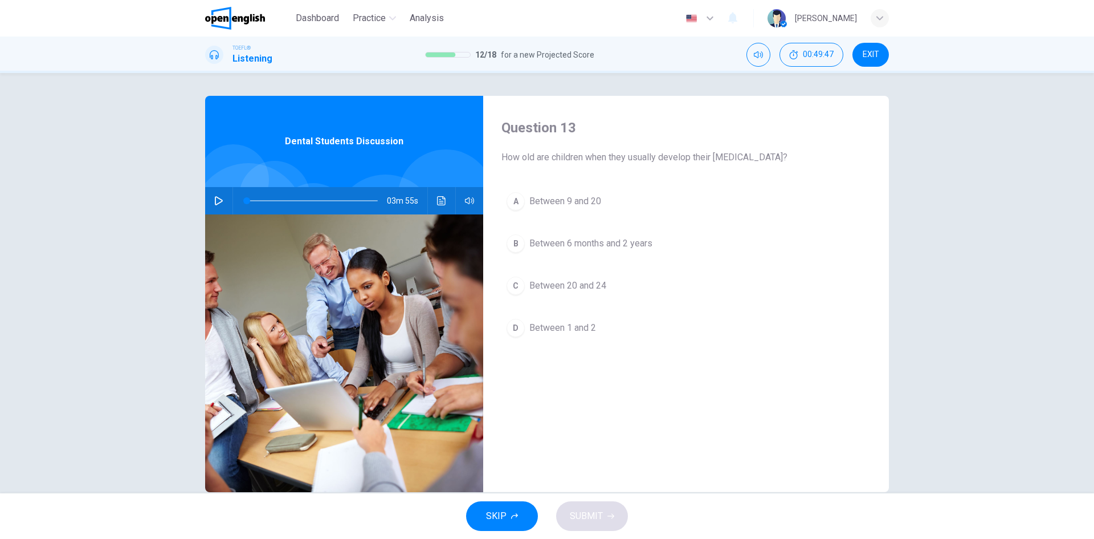
click at [216, 201] on icon "button" at bounding box center [218, 200] width 9 height 9
click at [558, 244] on span "Between 6 months and 2 years" at bounding box center [590, 244] width 123 height 14
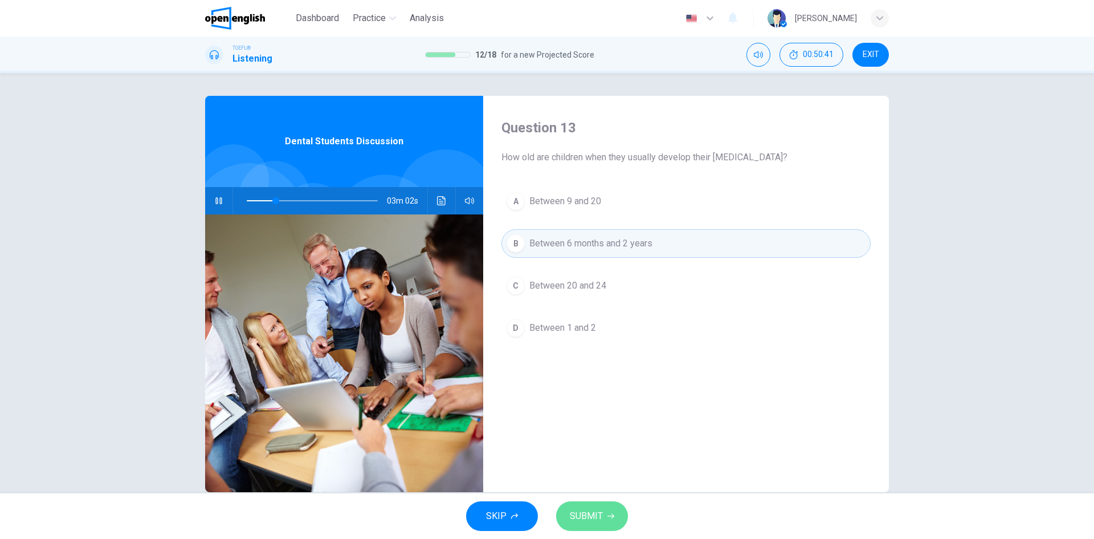
click at [598, 516] on span "SUBMIT" at bounding box center [586, 516] width 33 height 16
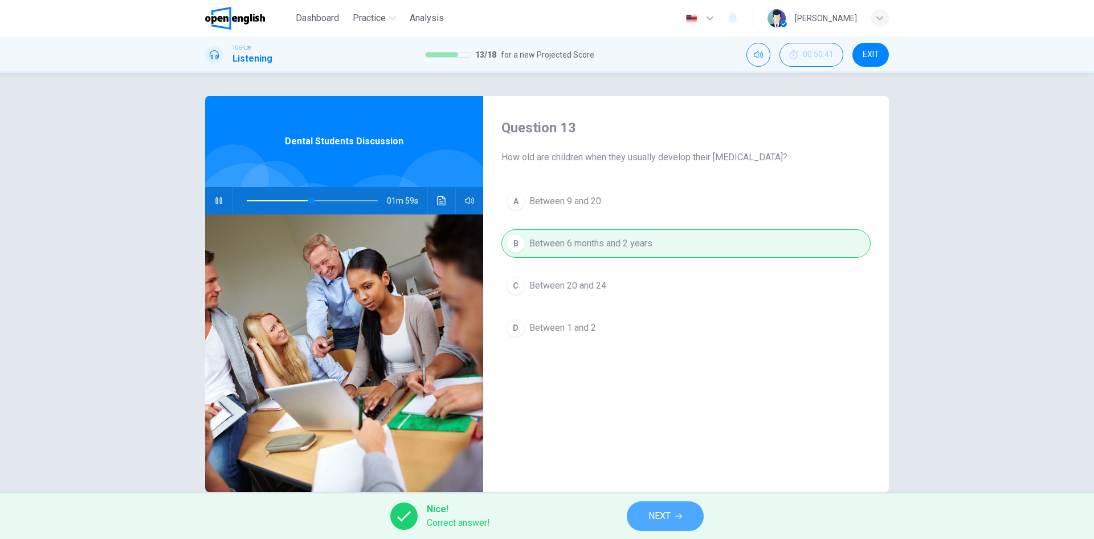
click at [672, 512] on button "NEXT" at bounding box center [665, 516] width 77 height 30
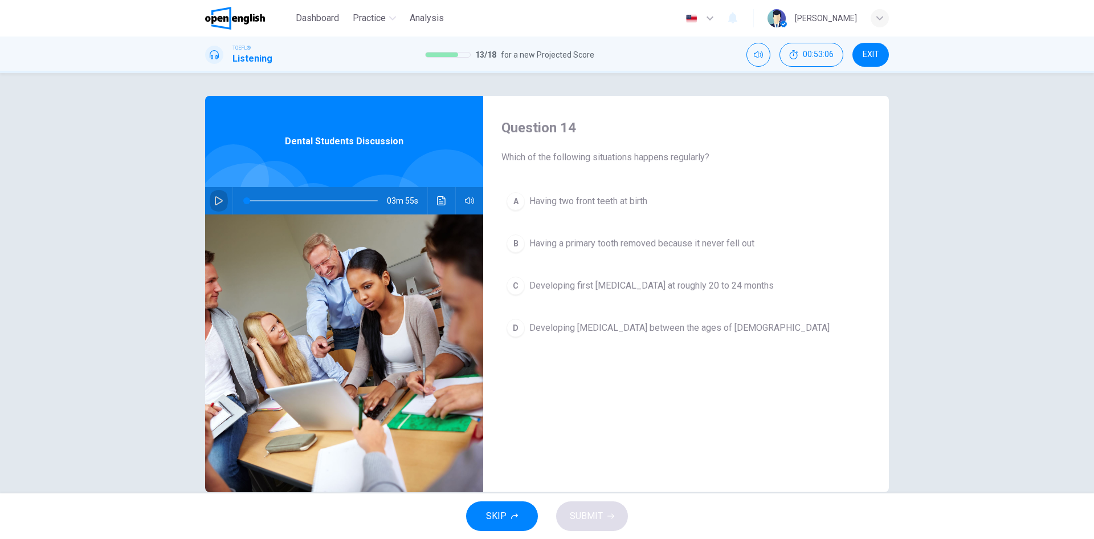
click at [214, 202] on icon "button" at bounding box center [218, 200] width 9 height 9
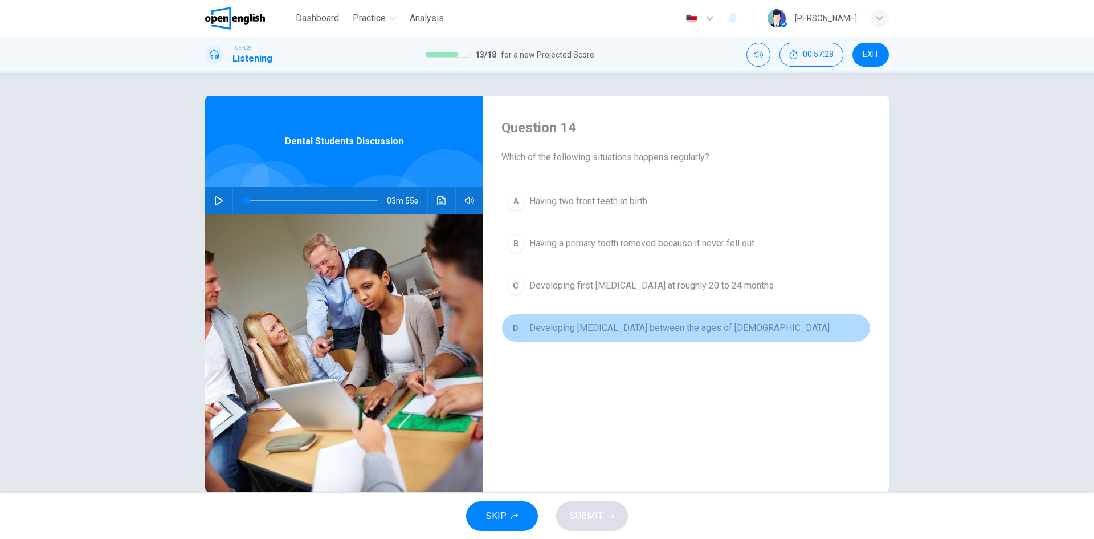
click at [681, 324] on span "Developing [MEDICAL_DATA] between the ages of [DEMOGRAPHIC_DATA]" at bounding box center [679, 328] width 300 height 14
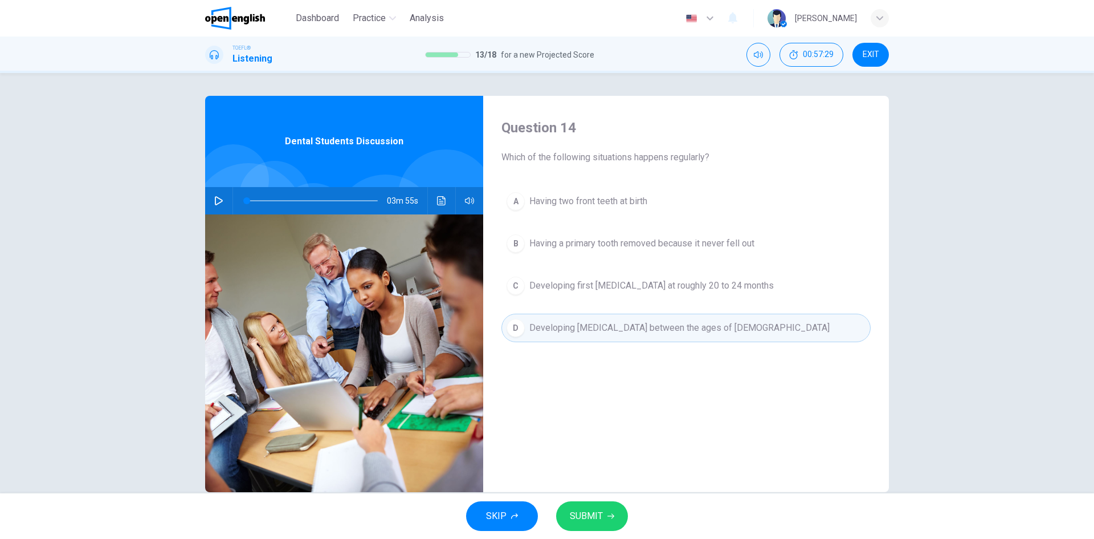
click at [605, 515] on button "SUBMIT" at bounding box center [592, 516] width 72 height 30
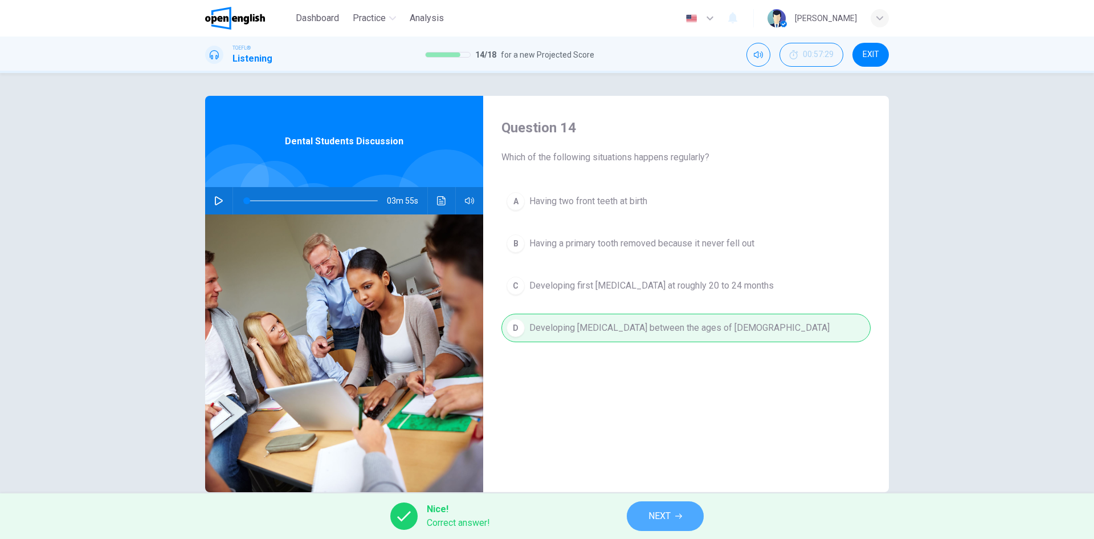
click at [663, 518] on span "NEXT" at bounding box center [660, 516] width 22 height 16
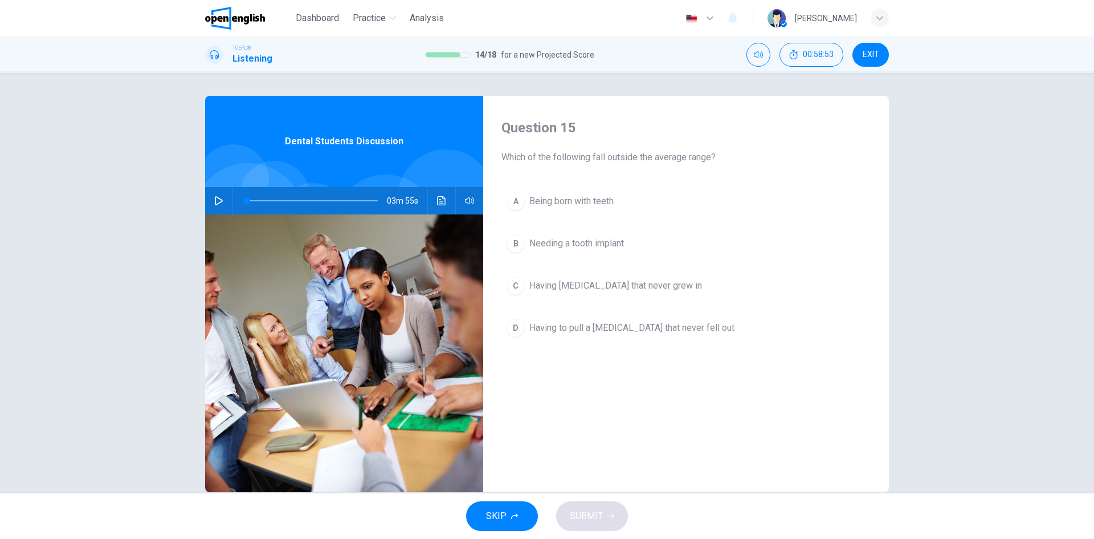
click at [546, 196] on span "Being born with teeth" at bounding box center [571, 201] width 84 height 14
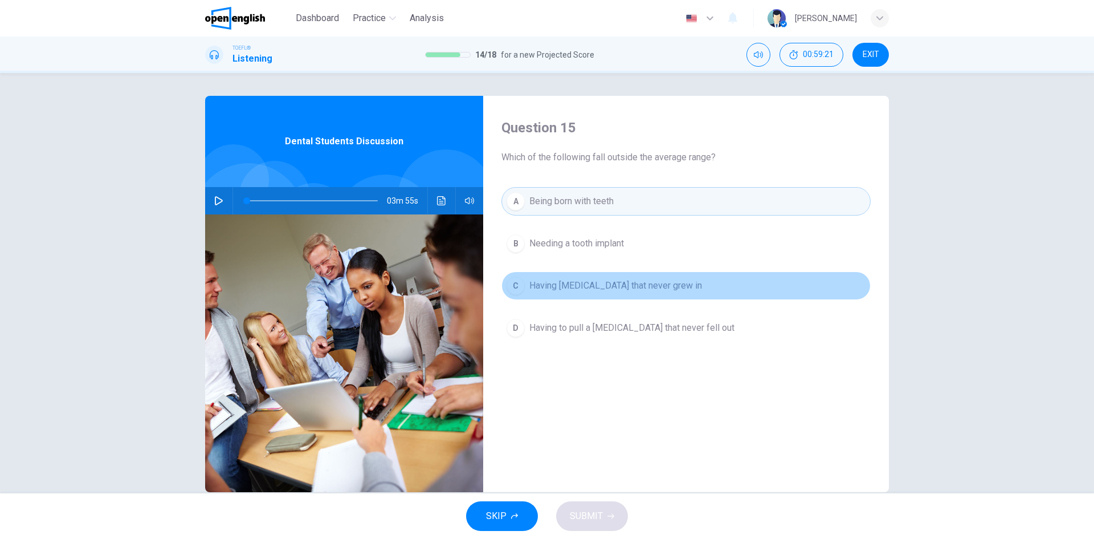
click at [652, 284] on span "Having [MEDICAL_DATA] that never grew in" at bounding box center [615, 286] width 173 height 14
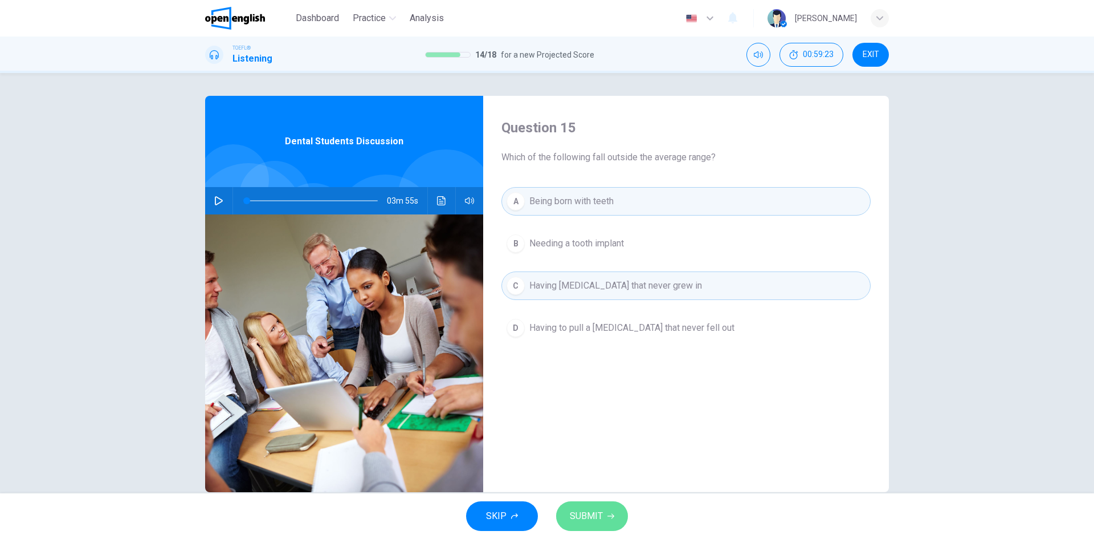
click at [593, 516] on span "SUBMIT" at bounding box center [586, 516] width 33 height 16
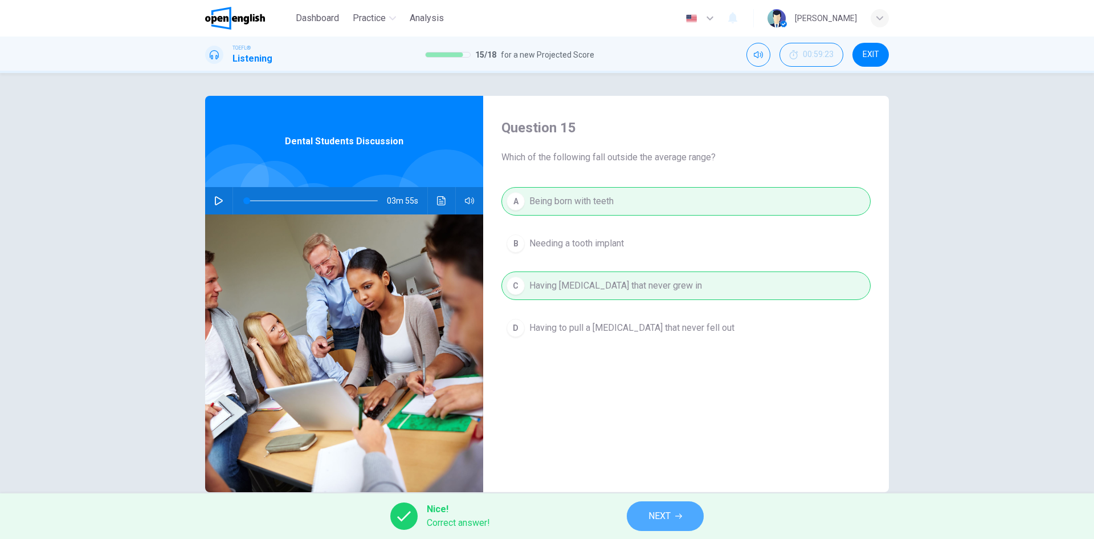
click at [676, 516] on icon "button" at bounding box center [678, 515] width 7 height 5
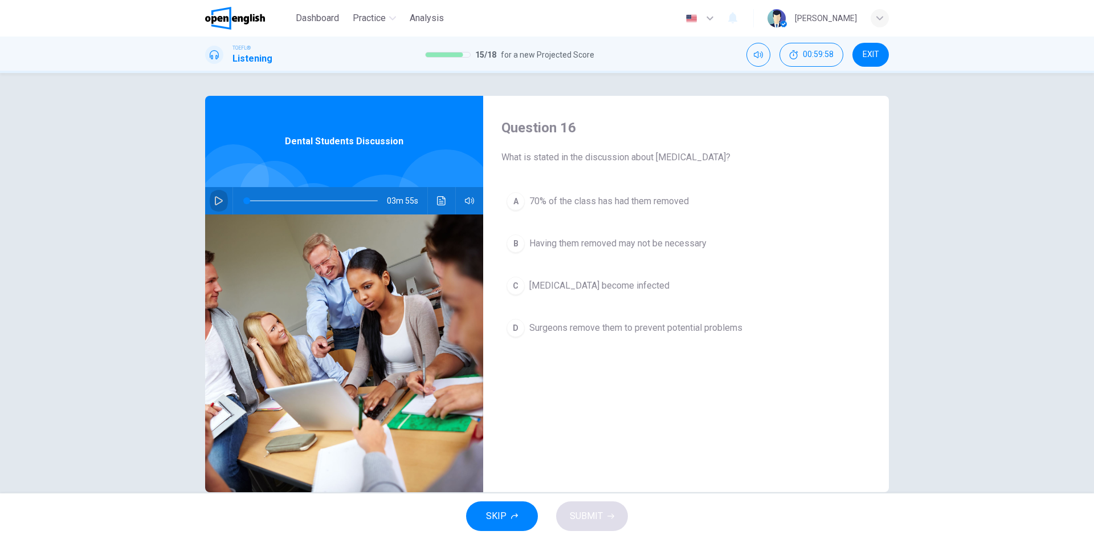
click at [218, 202] on icon "button" at bounding box center [218, 200] width 9 height 9
drag, startPoint x: 343, startPoint y: 203, endPoint x: 329, endPoint y: 205, distance: 13.2
click at [329, 204] on span at bounding box center [332, 200] width 7 height 7
type input "*"
click at [675, 329] on span "Surgeons remove them to prevent potential problems" at bounding box center [635, 328] width 213 height 14
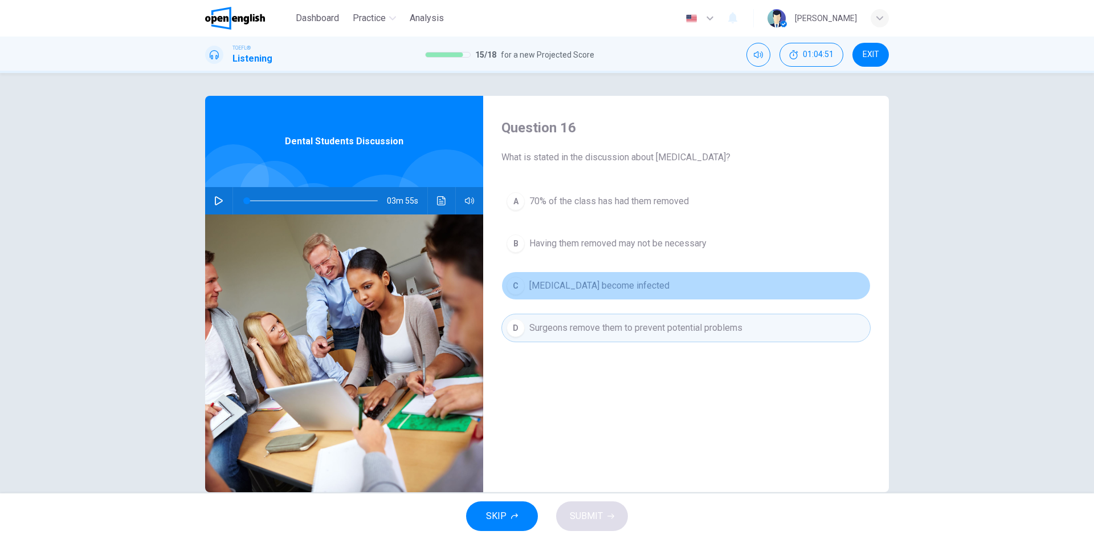
click at [579, 289] on span "[MEDICAL_DATA] become infected" at bounding box center [599, 286] width 140 height 14
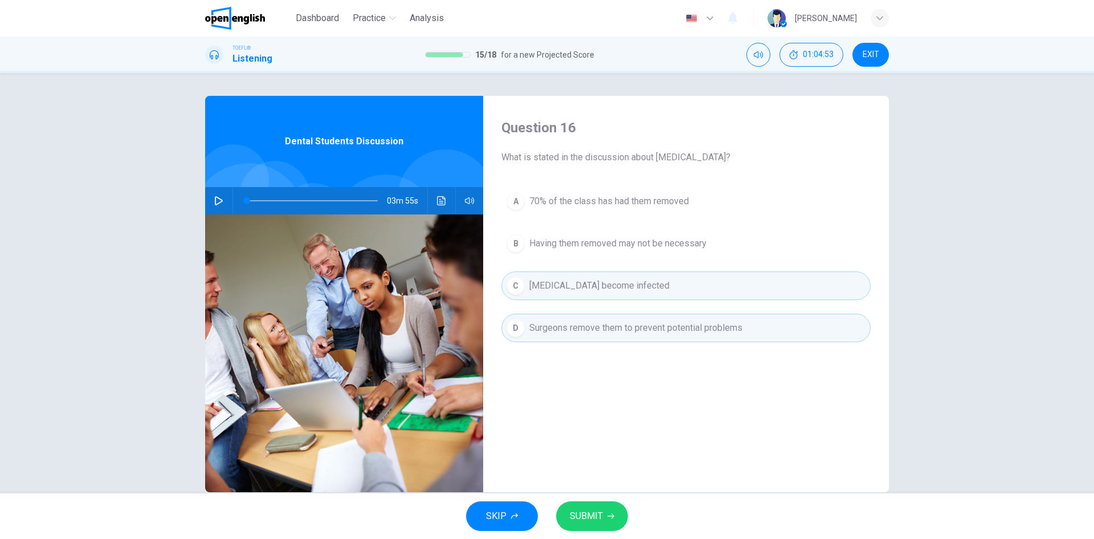
click at [596, 516] on span "SUBMIT" at bounding box center [586, 516] width 33 height 16
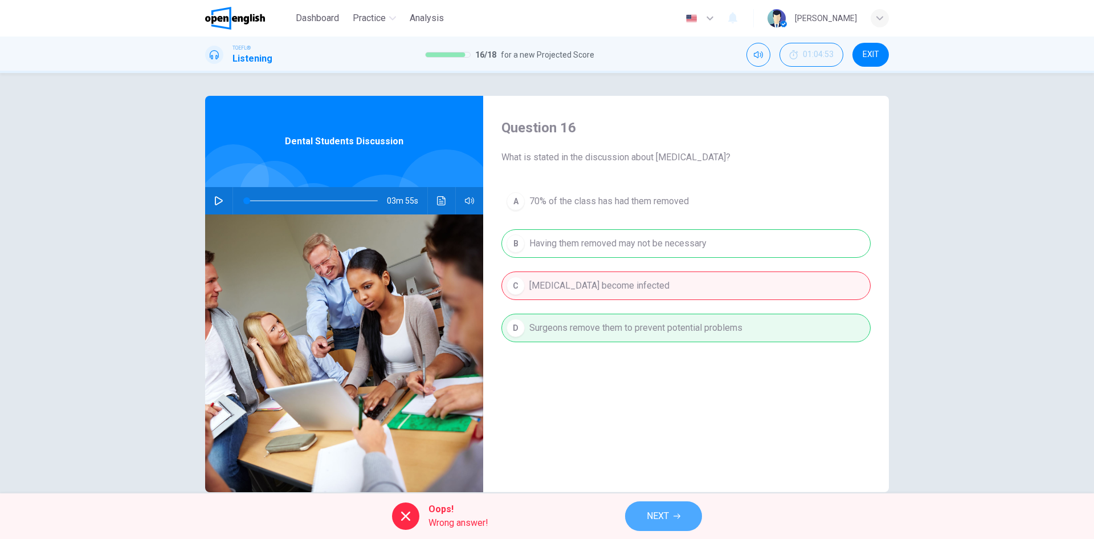
click at [669, 516] on span "NEXT" at bounding box center [658, 516] width 22 height 16
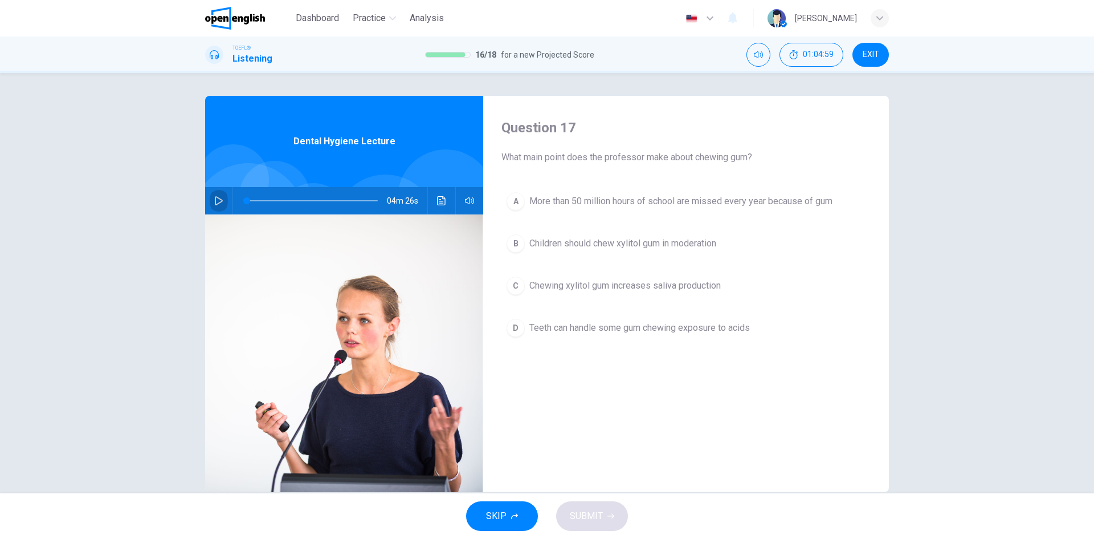
click at [214, 200] on icon "button" at bounding box center [218, 200] width 9 height 9
click at [215, 197] on icon "button" at bounding box center [219, 200] width 8 height 9
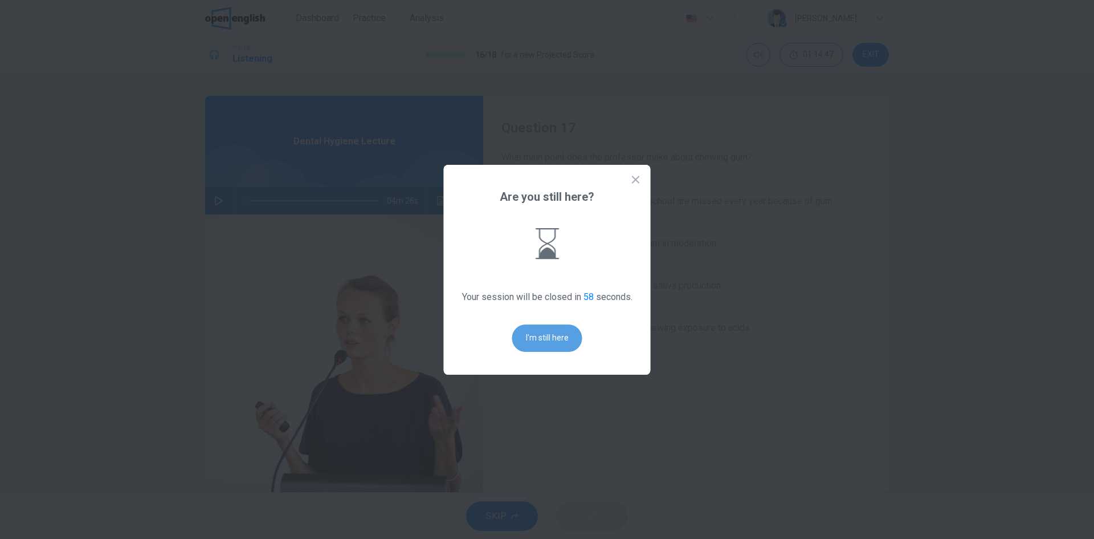
click at [537, 332] on button "I'm still here" at bounding box center [547, 337] width 70 height 27
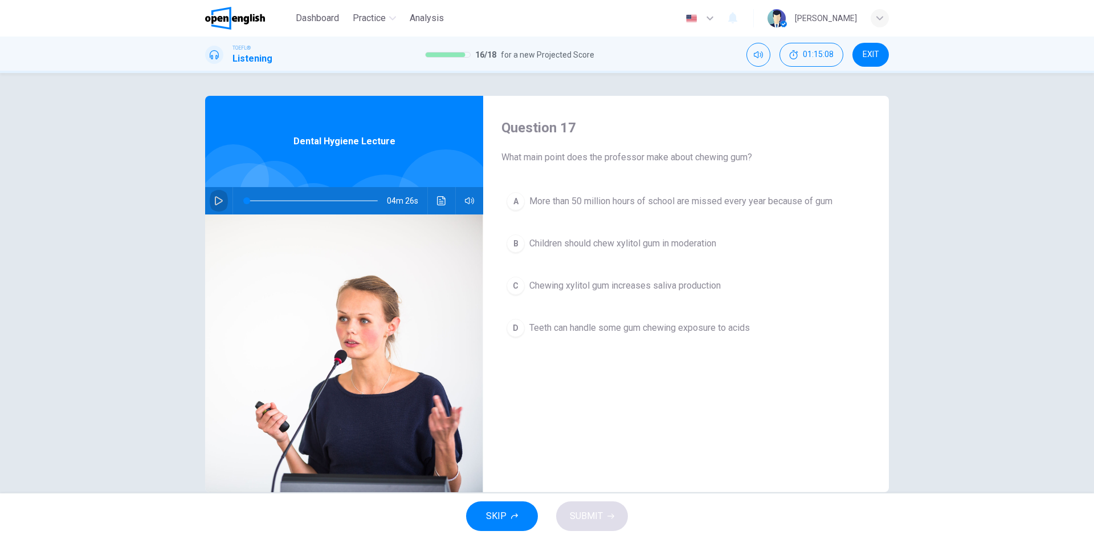
click at [214, 197] on icon "button" at bounding box center [218, 200] width 9 height 9
type input "*"
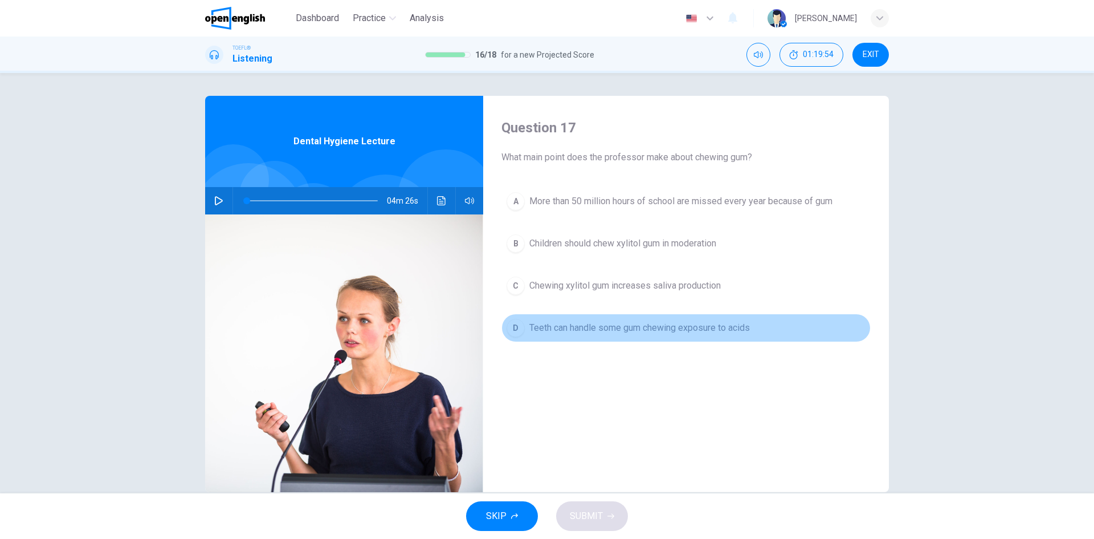
click at [693, 330] on span "Teeth can handle some gum chewing exposure to acids" at bounding box center [639, 328] width 221 height 14
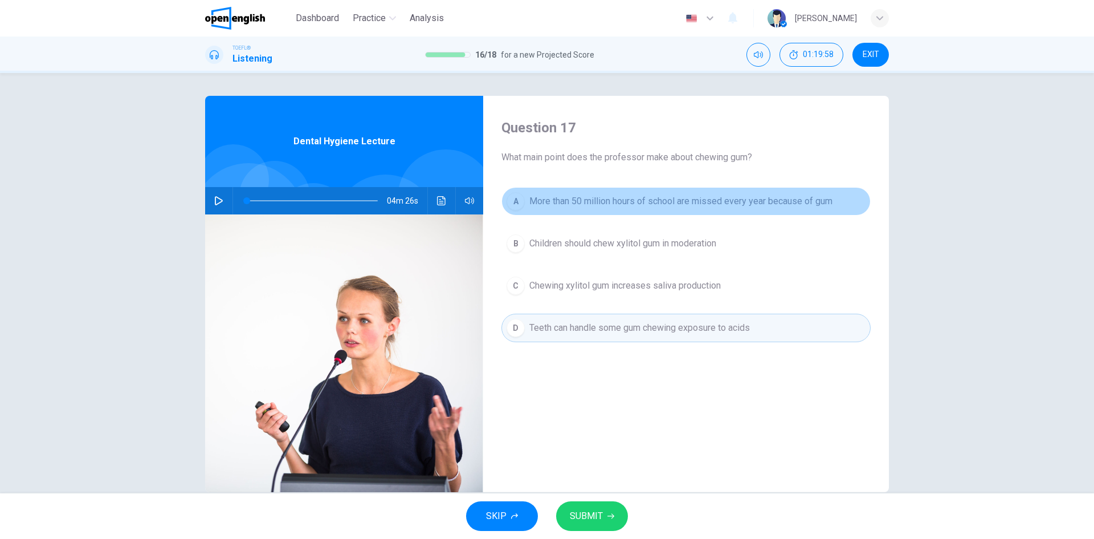
click at [683, 202] on span "More than 50 million hours of school are missed every year because of gum" at bounding box center [680, 201] width 303 height 14
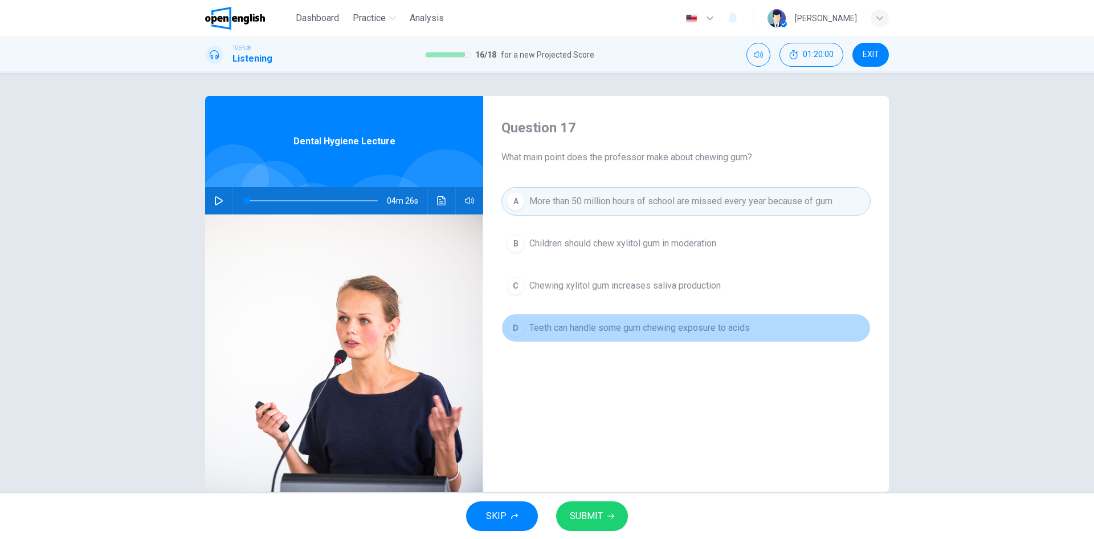
click at [635, 327] on span "Teeth can handle some gum chewing exposure to acids" at bounding box center [639, 328] width 221 height 14
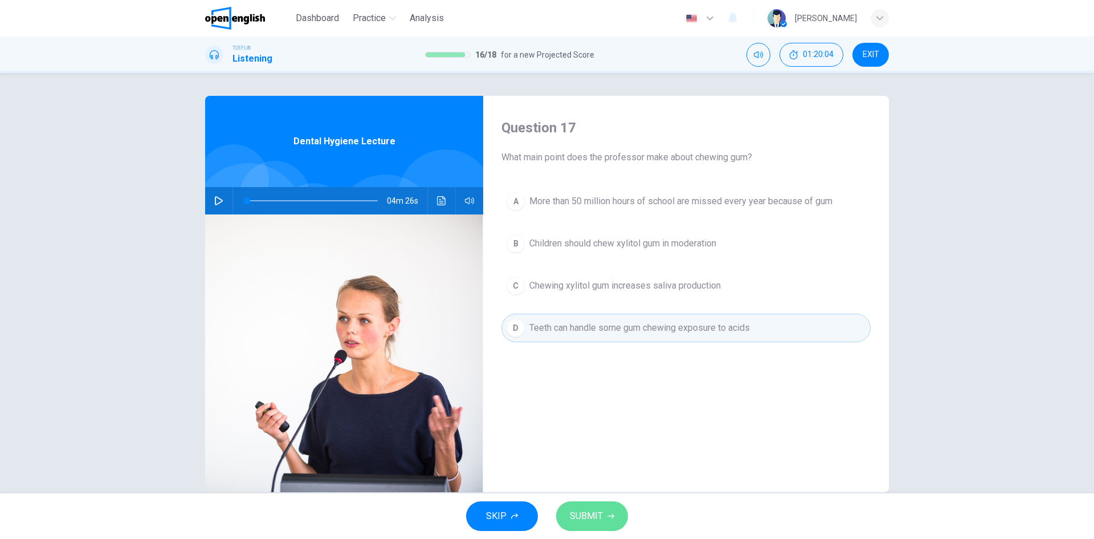
click at [598, 520] on span "SUBMIT" at bounding box center [586, 516] width 33 height 16
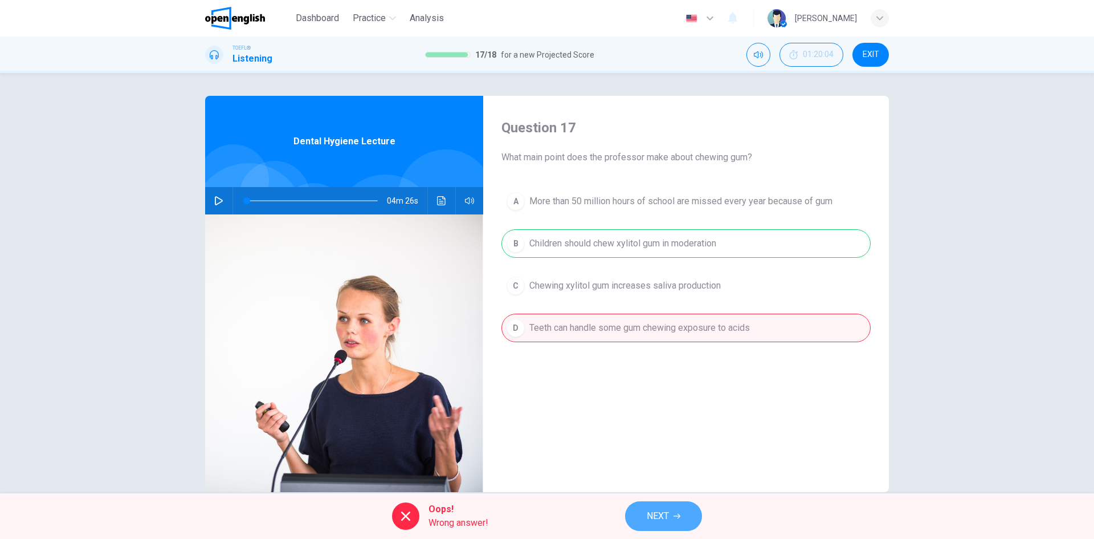
click at [675, 513] on icon "button" at bounding box center [677, 515] width 7 height 7
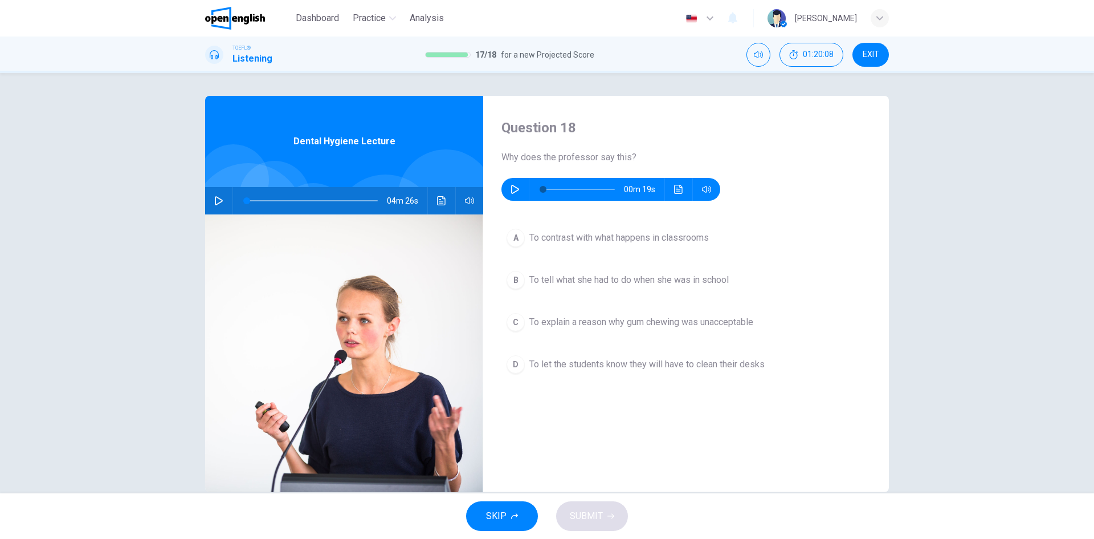
click at [512, 191] on icon "button" at bounding box center [515, 189] width 8 height 9
click at [511, 185] on icon "button" at bounding box center [515, 189] width 8 height 9
type input "*"
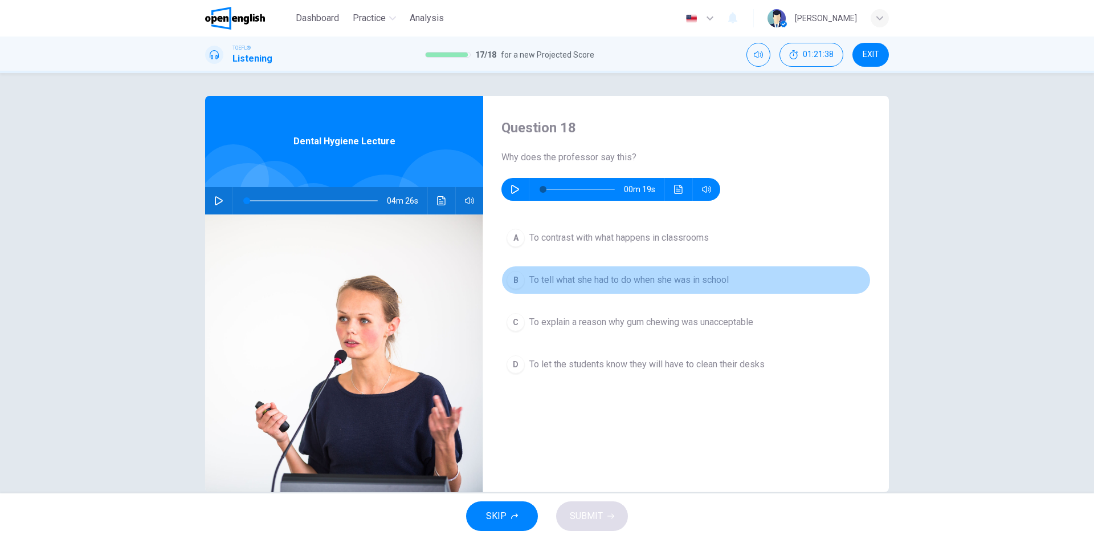
click at [668, 283] on span "To tell what she had to do when she was in school" at bounding box center [628, 280] width 199 height 14
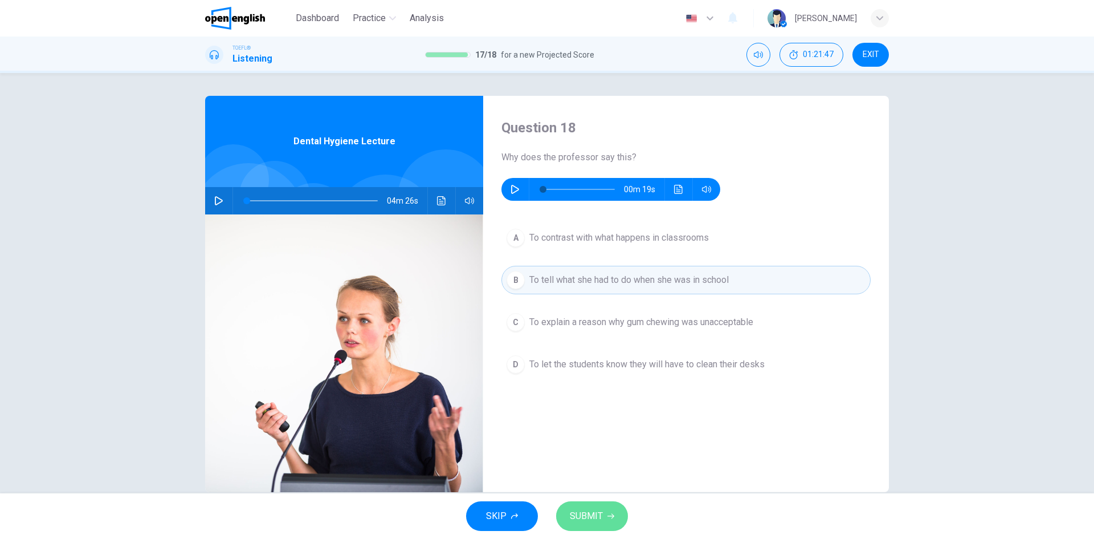
click at [594, 515] on span "SUBMIT" at bounding box center [586, 516] width 33 height 16
